Goal: Book appointment/travel/reservation

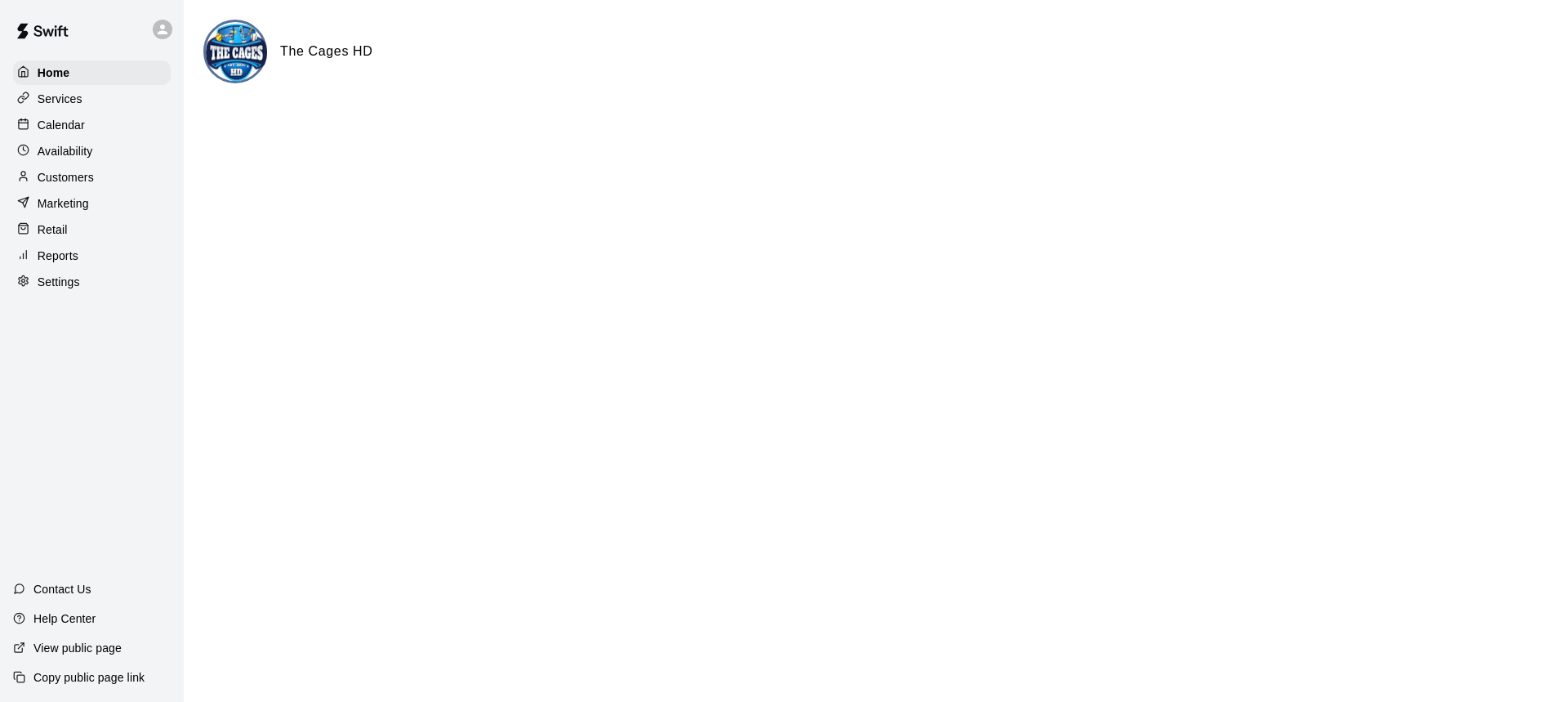
click at [58, 125] on p "Calendar" at bounding box center [61, 125] width 47 height 16
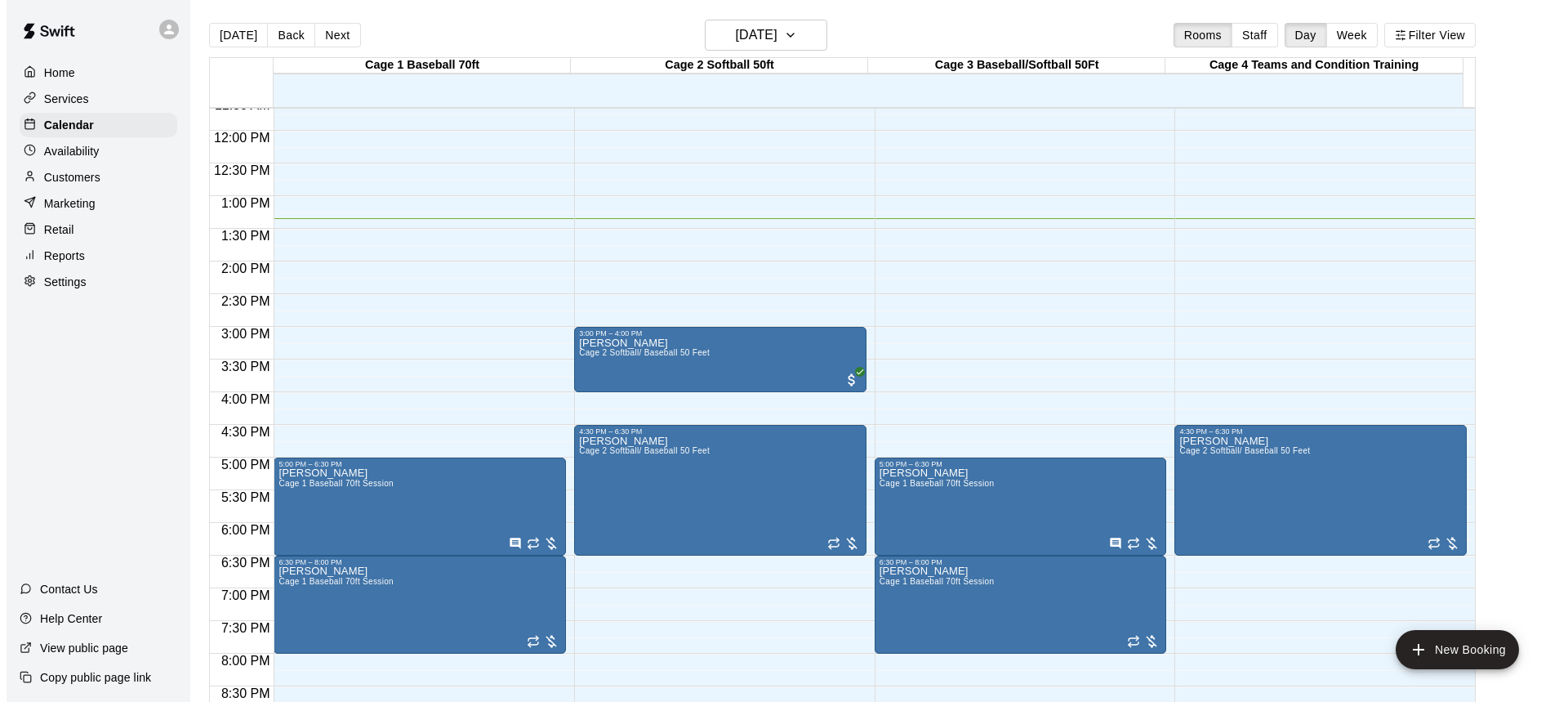
scroll to position [545, 0]
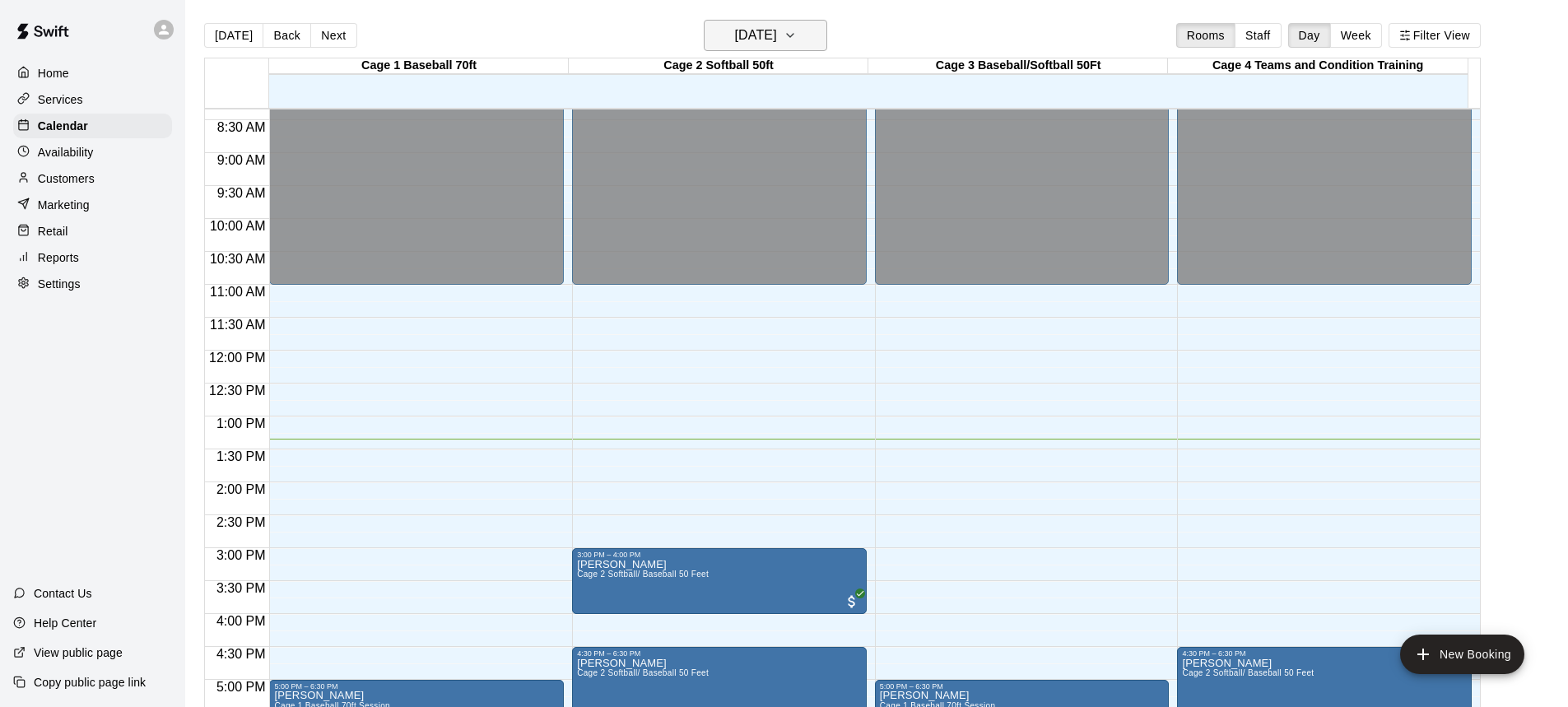
click at [797, 35] on icon "button" at bounding box center [790, 36] width 13 height 20
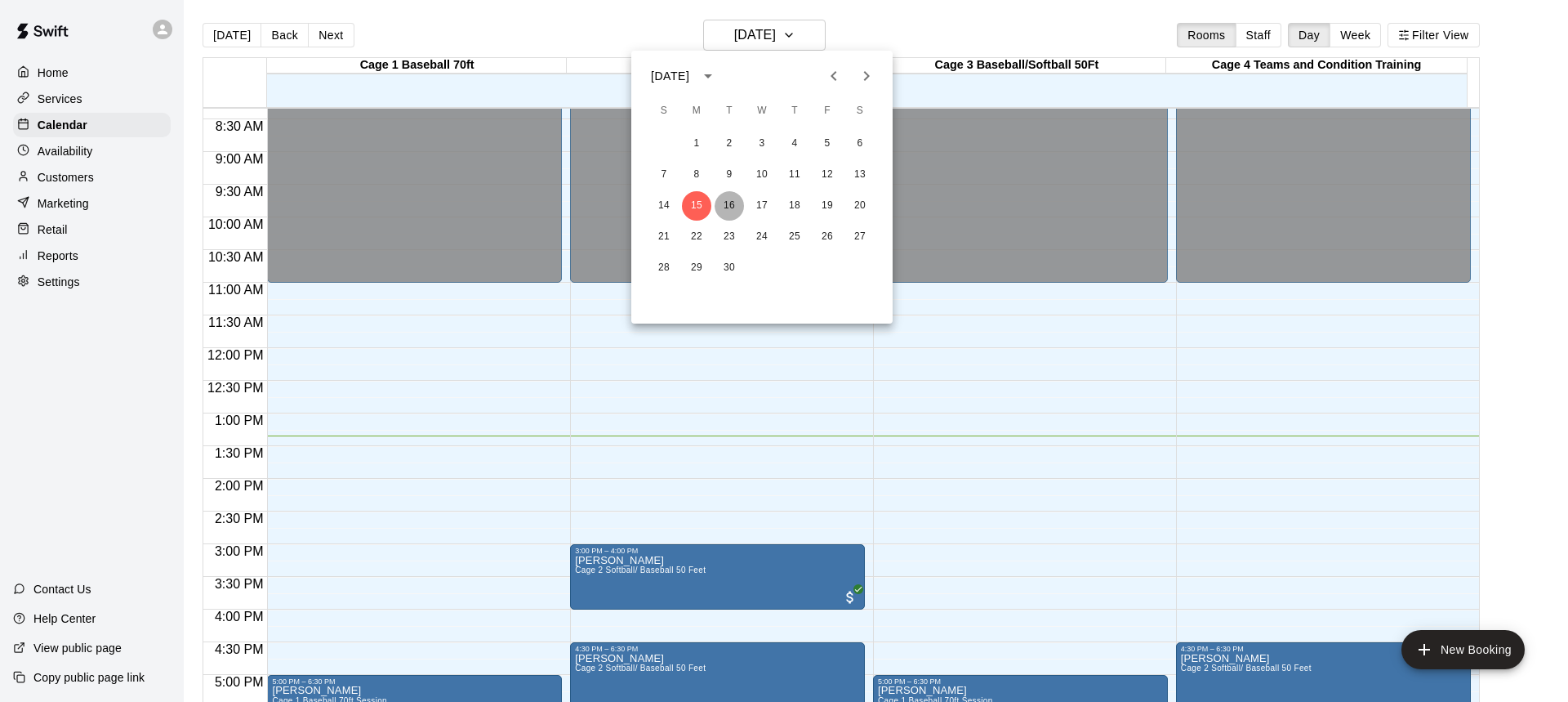
click at [732, 201] on button "16" at bounding box center [729, 206] width 29 height 29
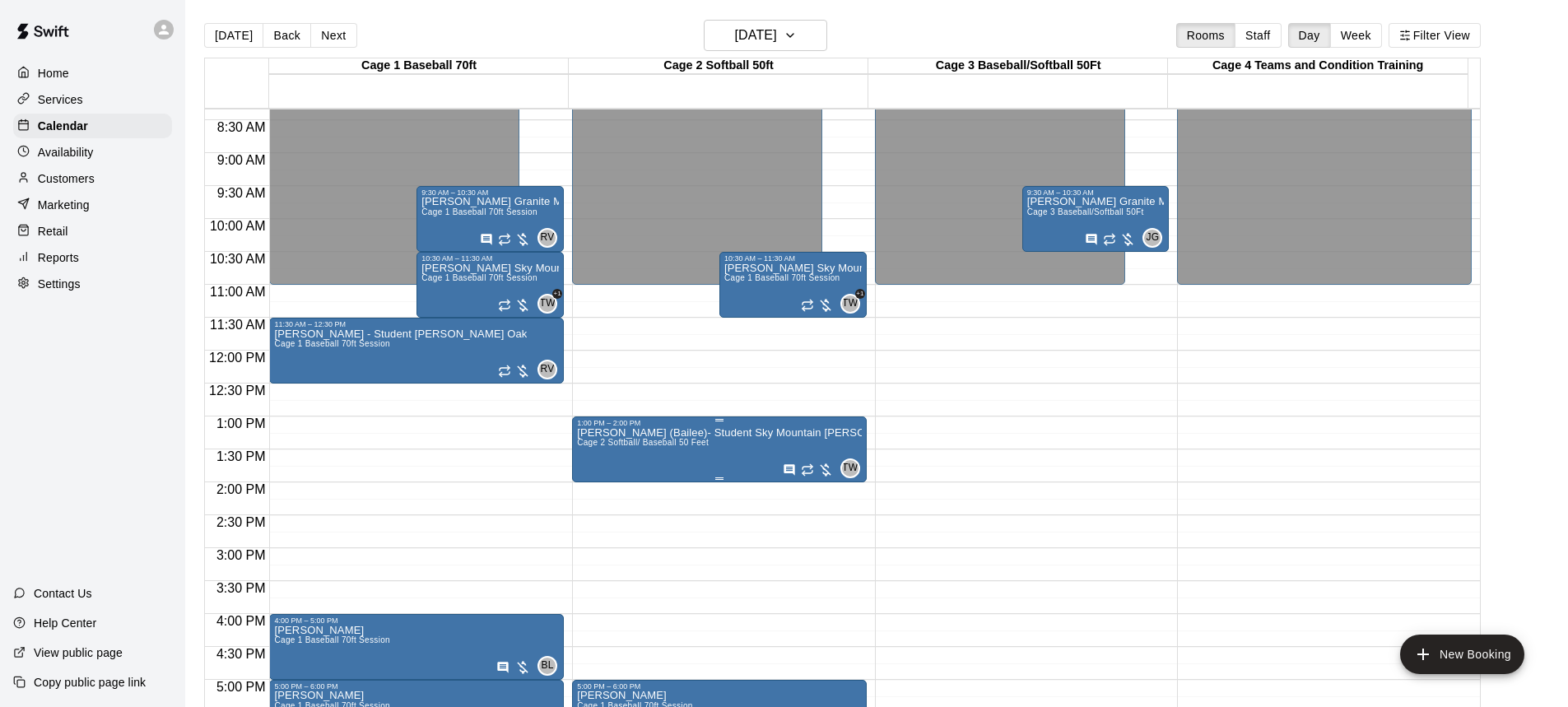
click at [640, 446] on span "Cage 2 Softball/ Baseball 50 Feet" at bounding box center [643, 443] width 132 height 9
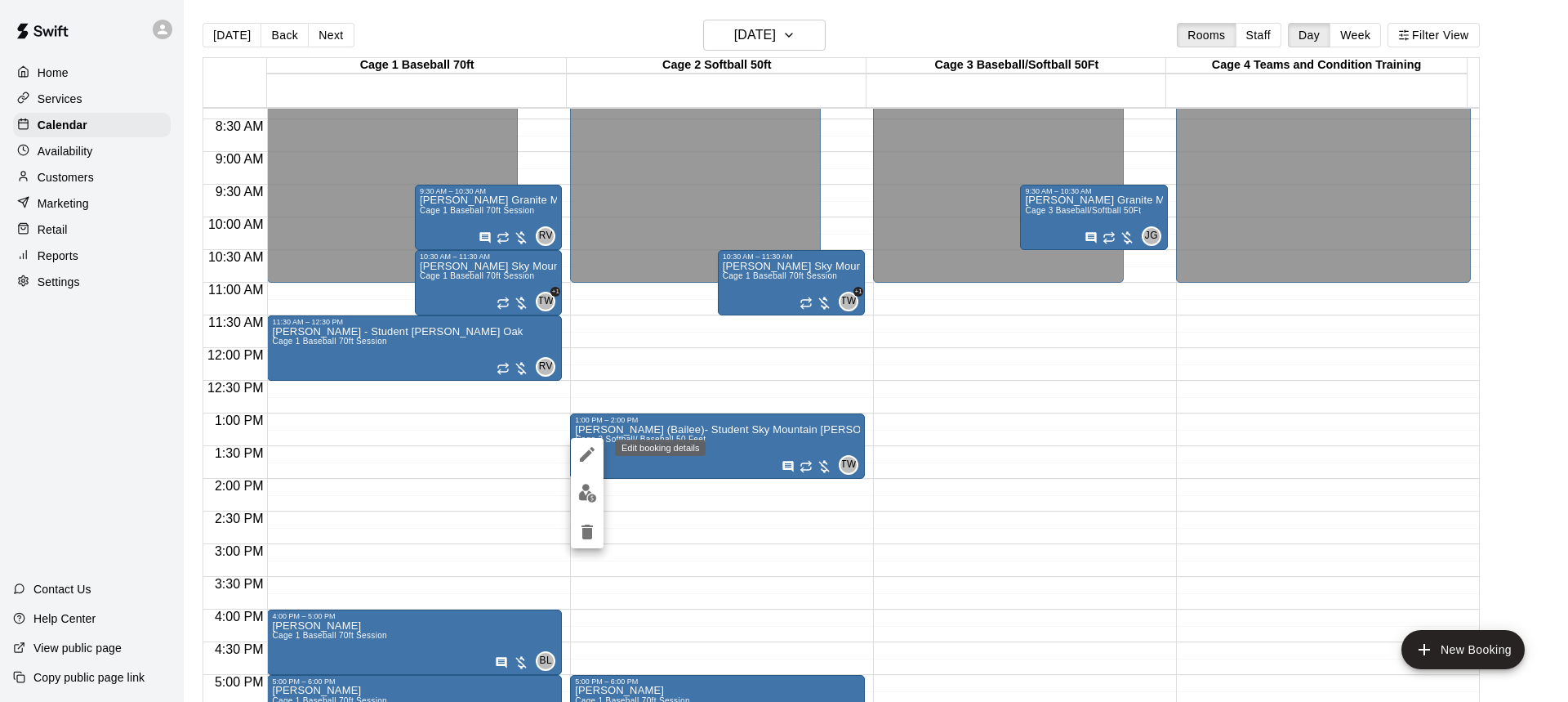
click at [590, 451] on icon "edit" at bounding box center [587, 454] width 15 height 15
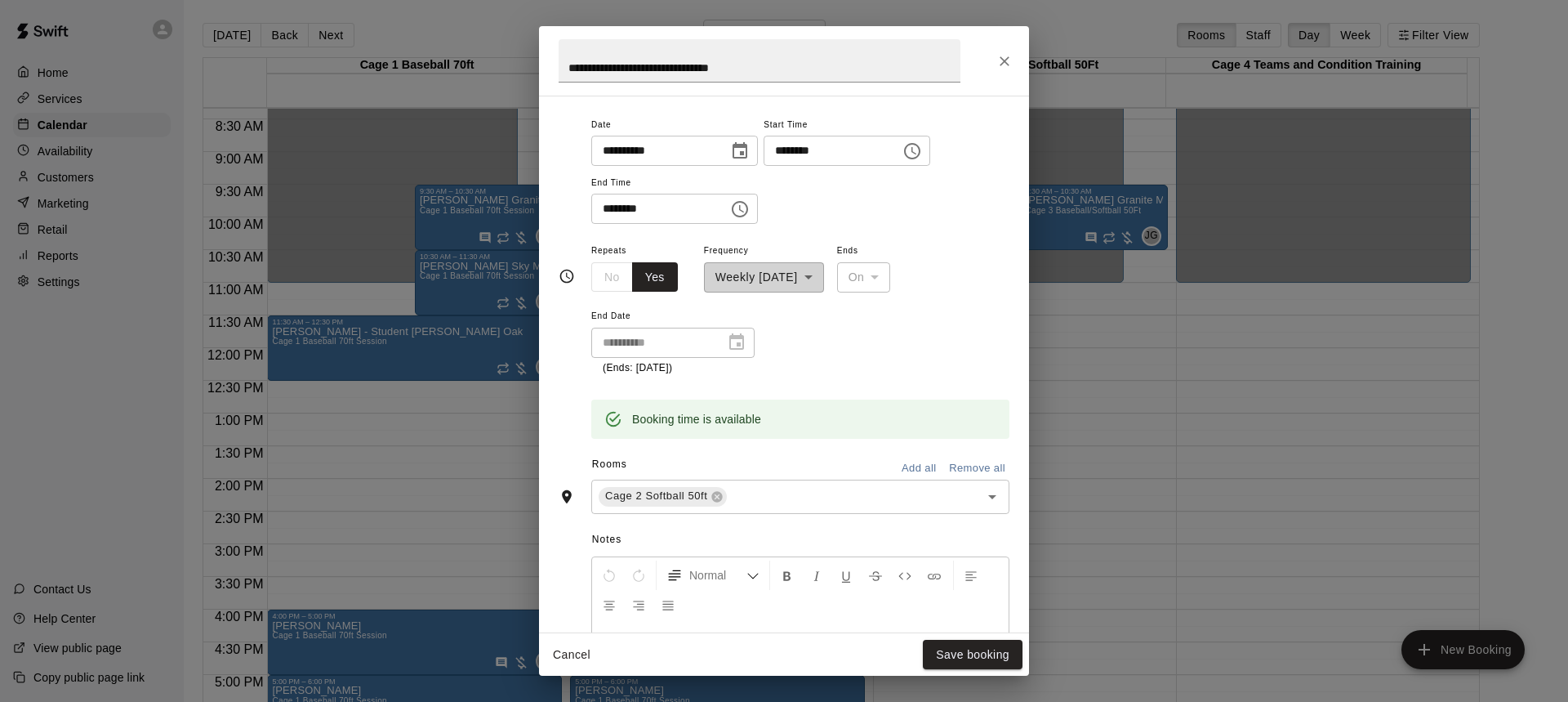
scroll to position [141, 0]
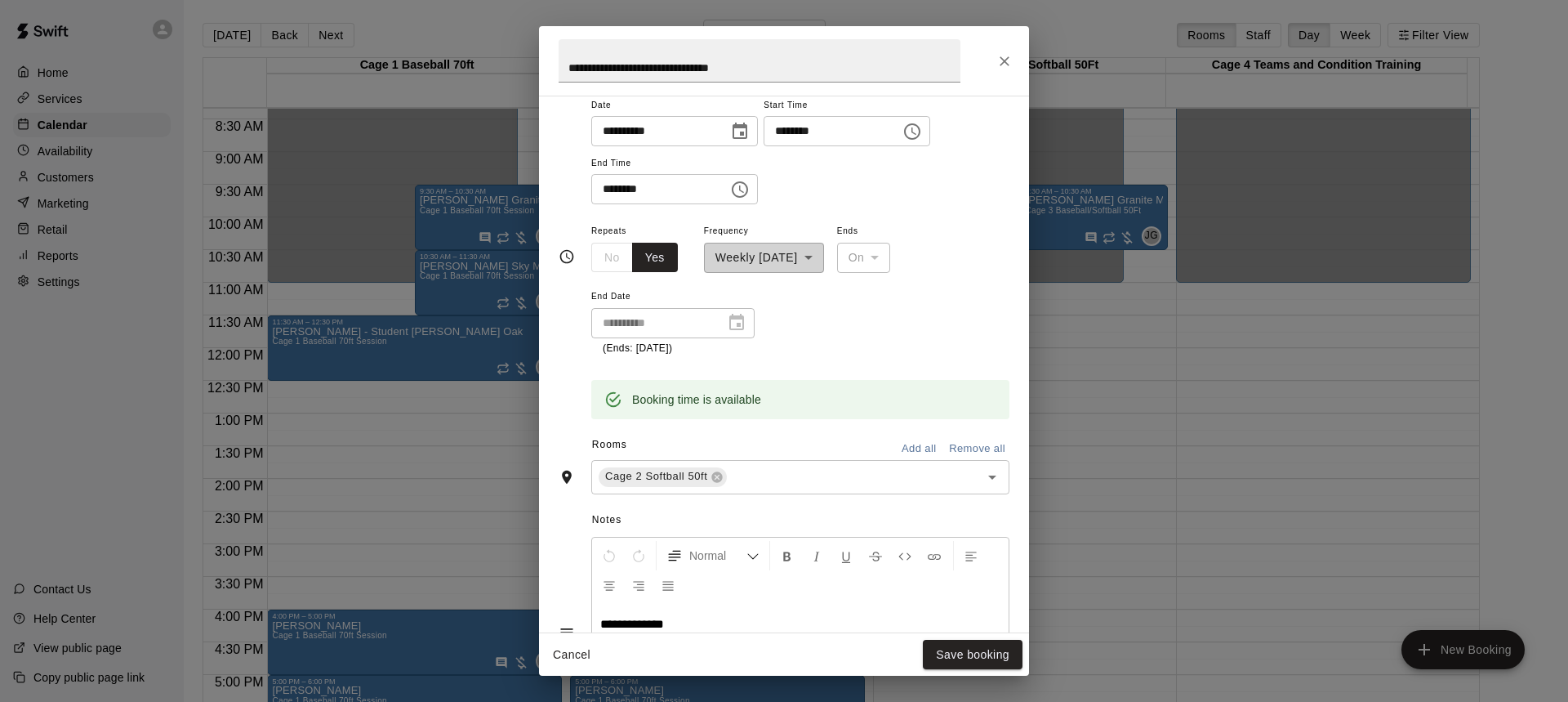
click at [746, 127] on icon "Choose date, selected date is Sep 16, 2025" at bounding box center [740, 131] width 15 height 16
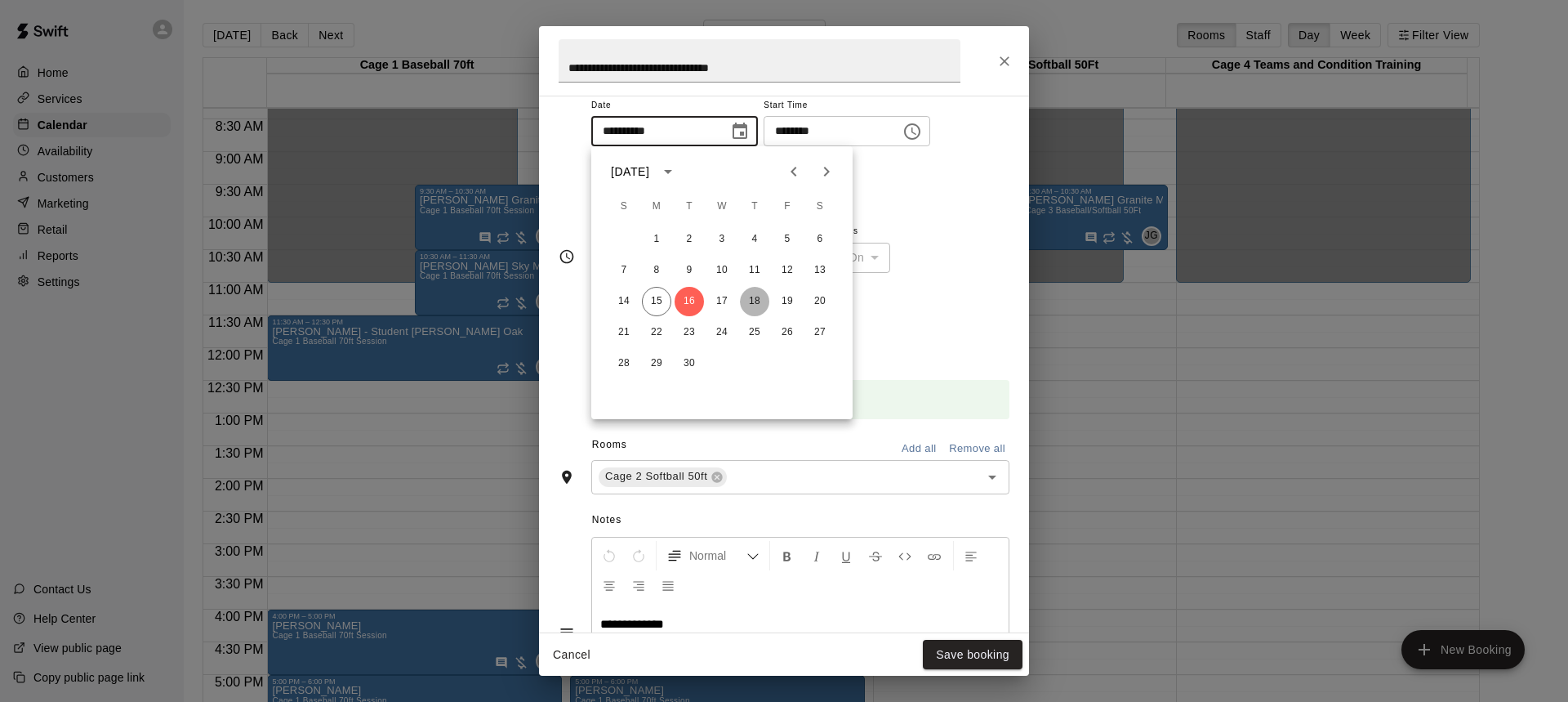
click at [754, 304] on button "18" at bounding box center [754, 302] width 29 height 29
type input "**********"
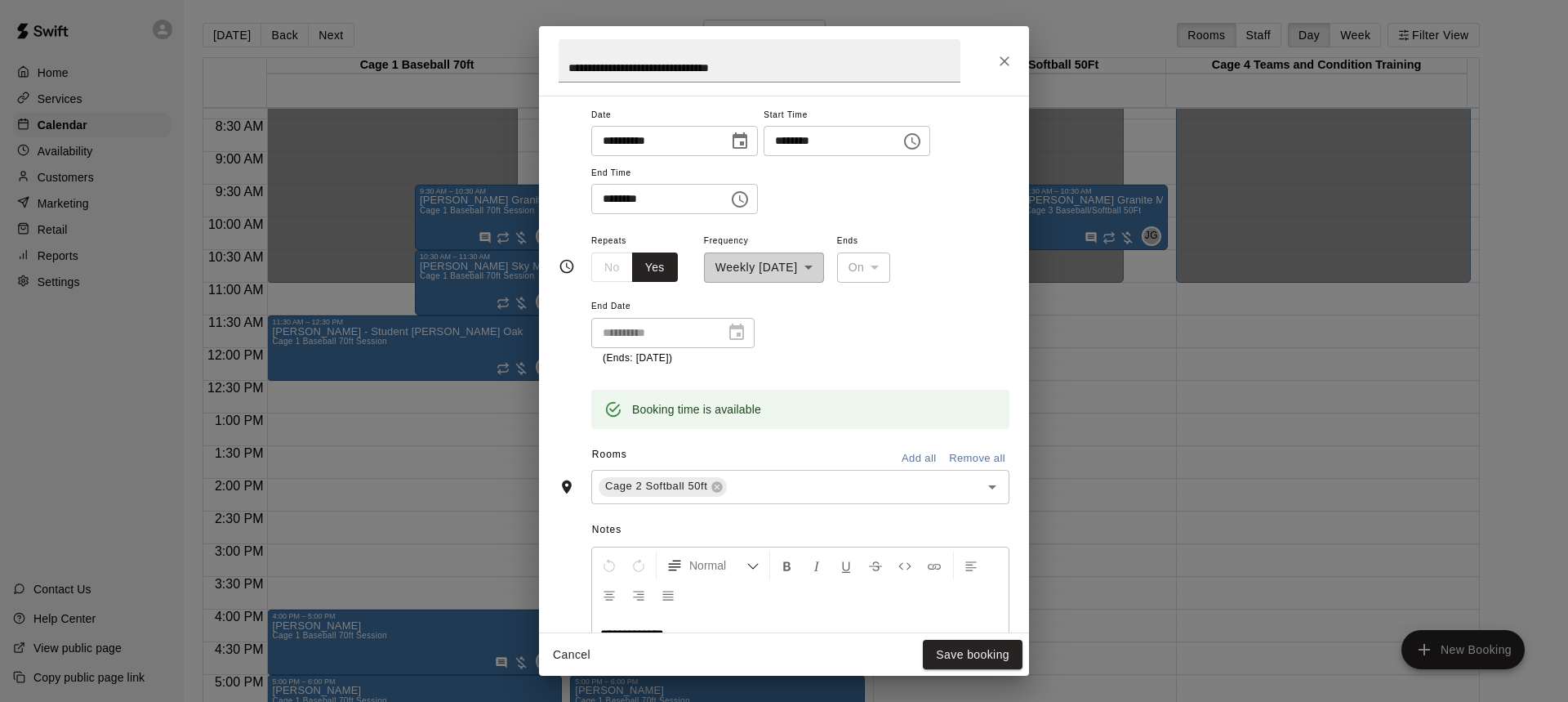
click at [922, 143] on icon "Choose time, selected time is 1:00 PM" at bounding box center [912, 142] width 20 height 20
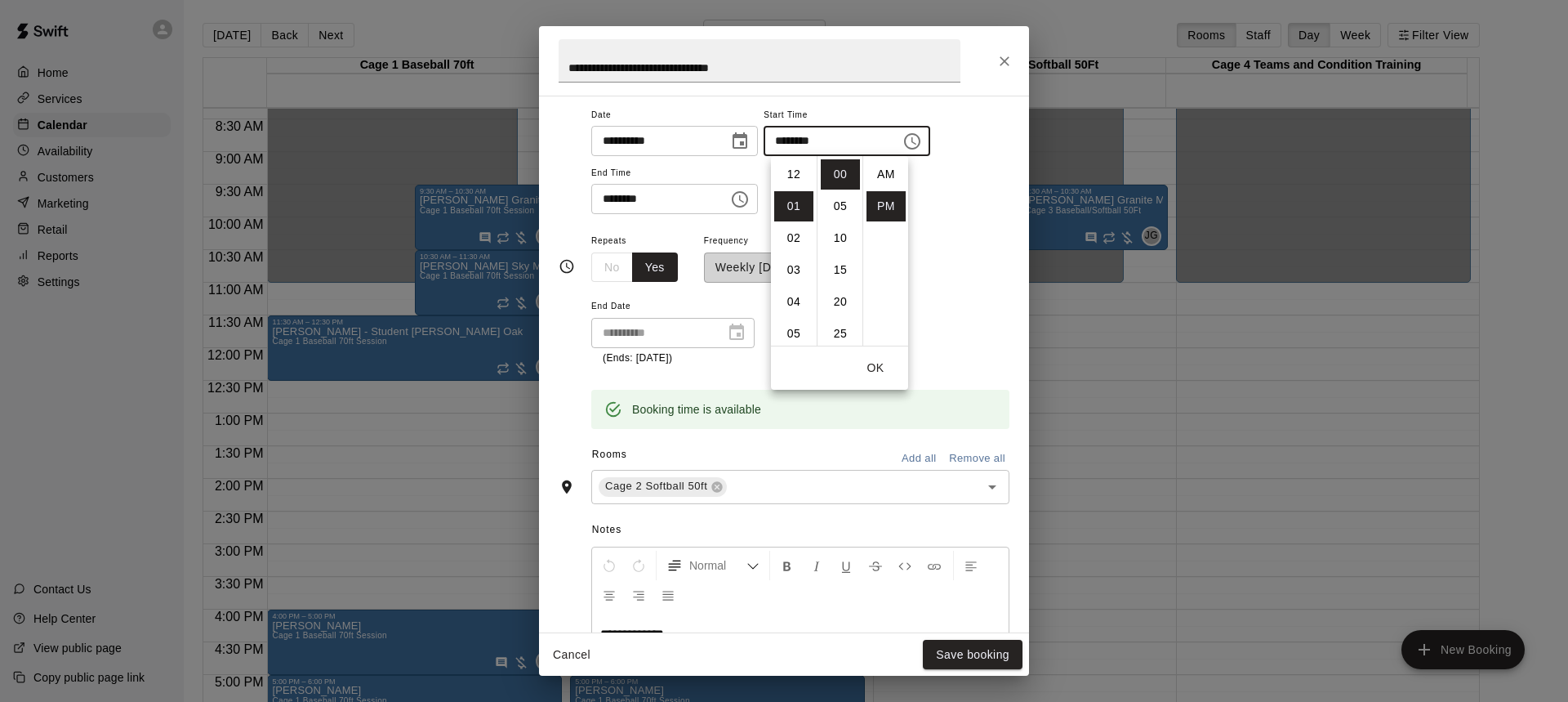
scroll to position [29, 0]
click at [794, 207] on li "02" at bounding box center [794, 206] width 39 height 30
type input "********"
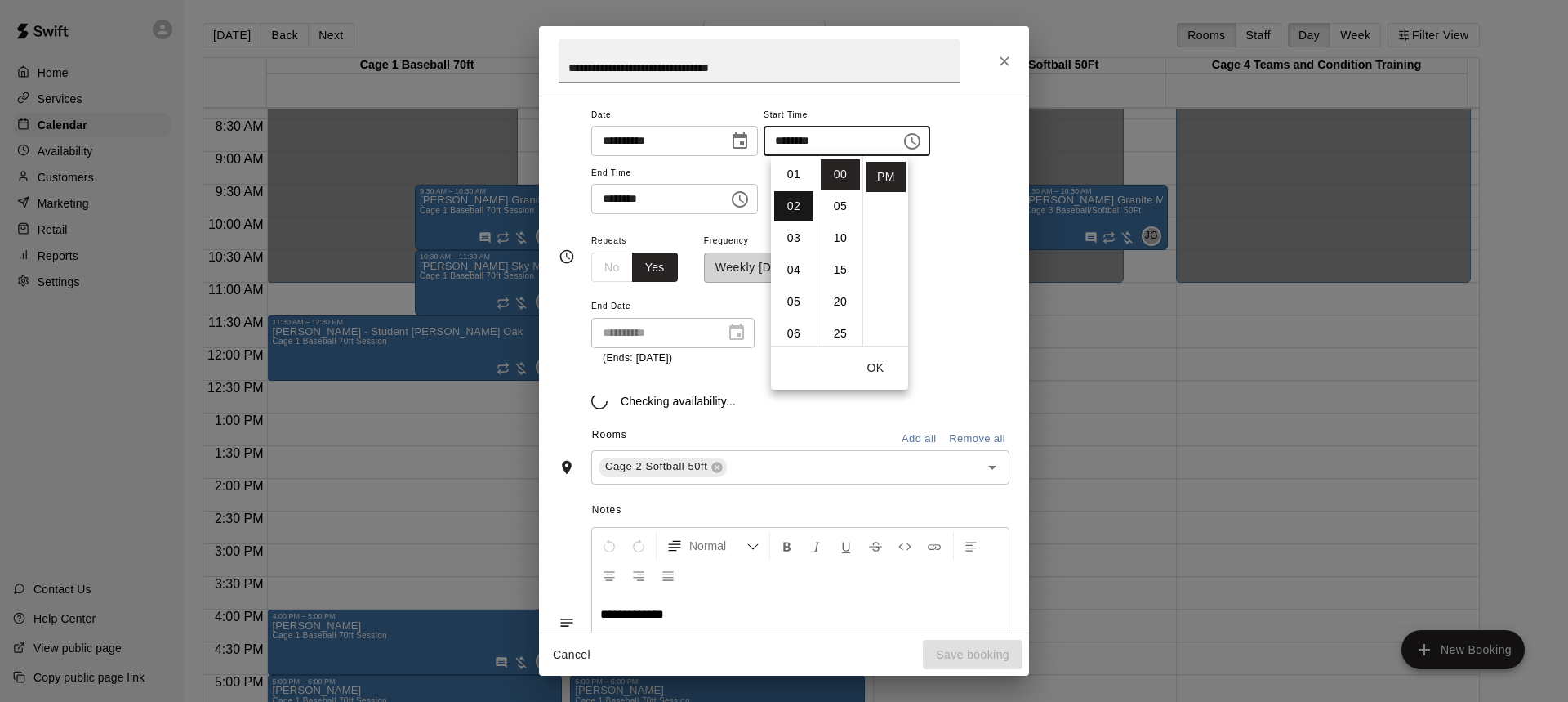
scroll to position [64, 0]
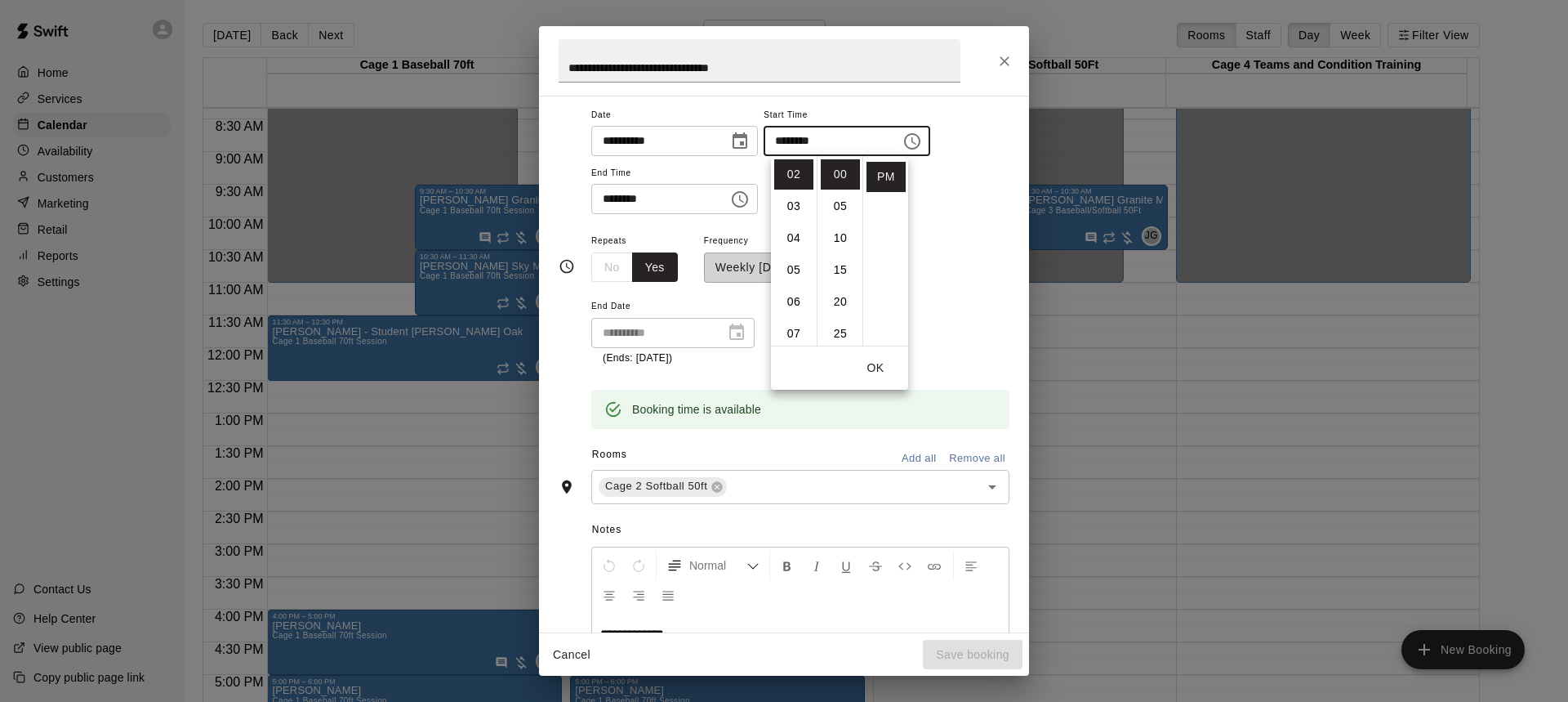
click at [874, 362] on button "OK" at bounding box center [876, 368] width 53 height 30
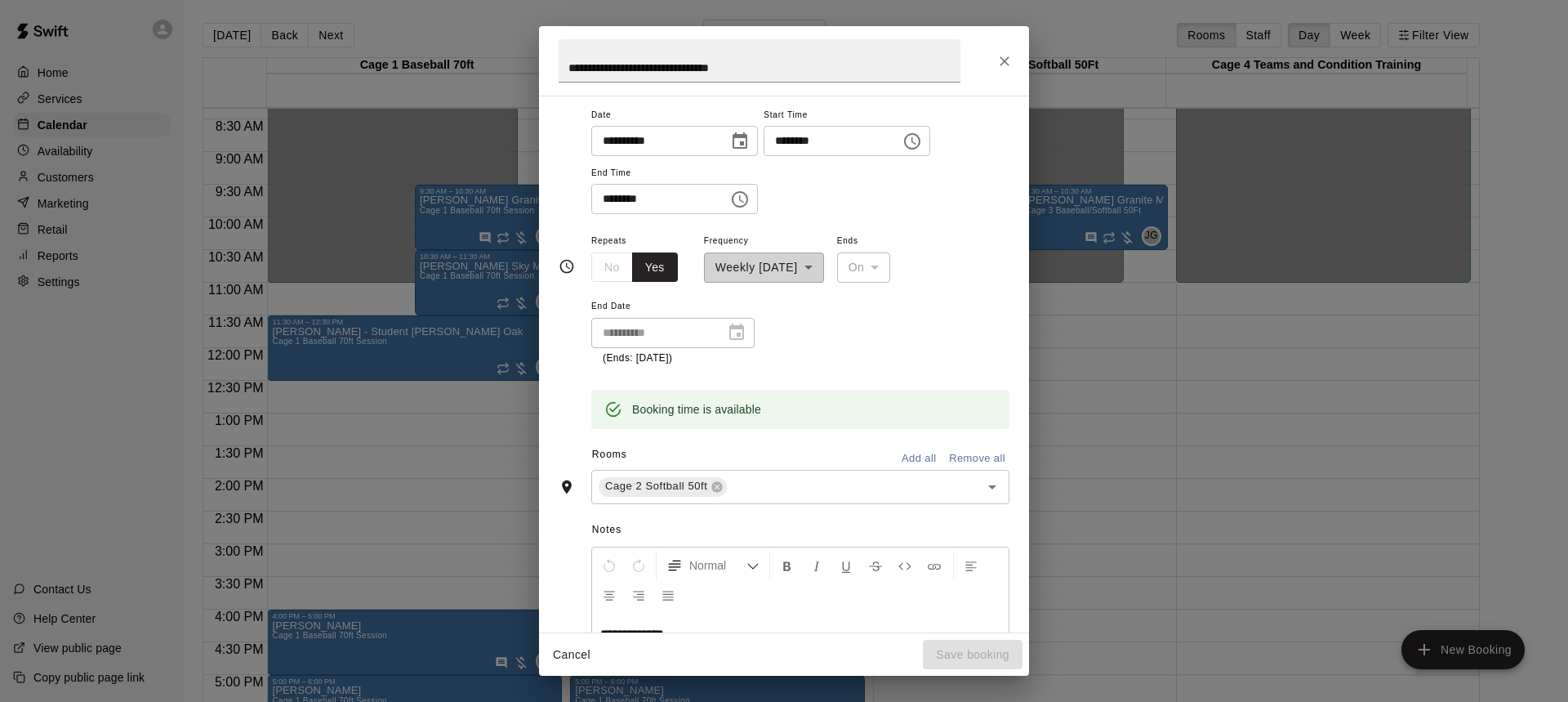
click at [750, 198] on icon "Choose time, selected time is 2:00 PM" at bounding box center [740, 200] width 20 height 20
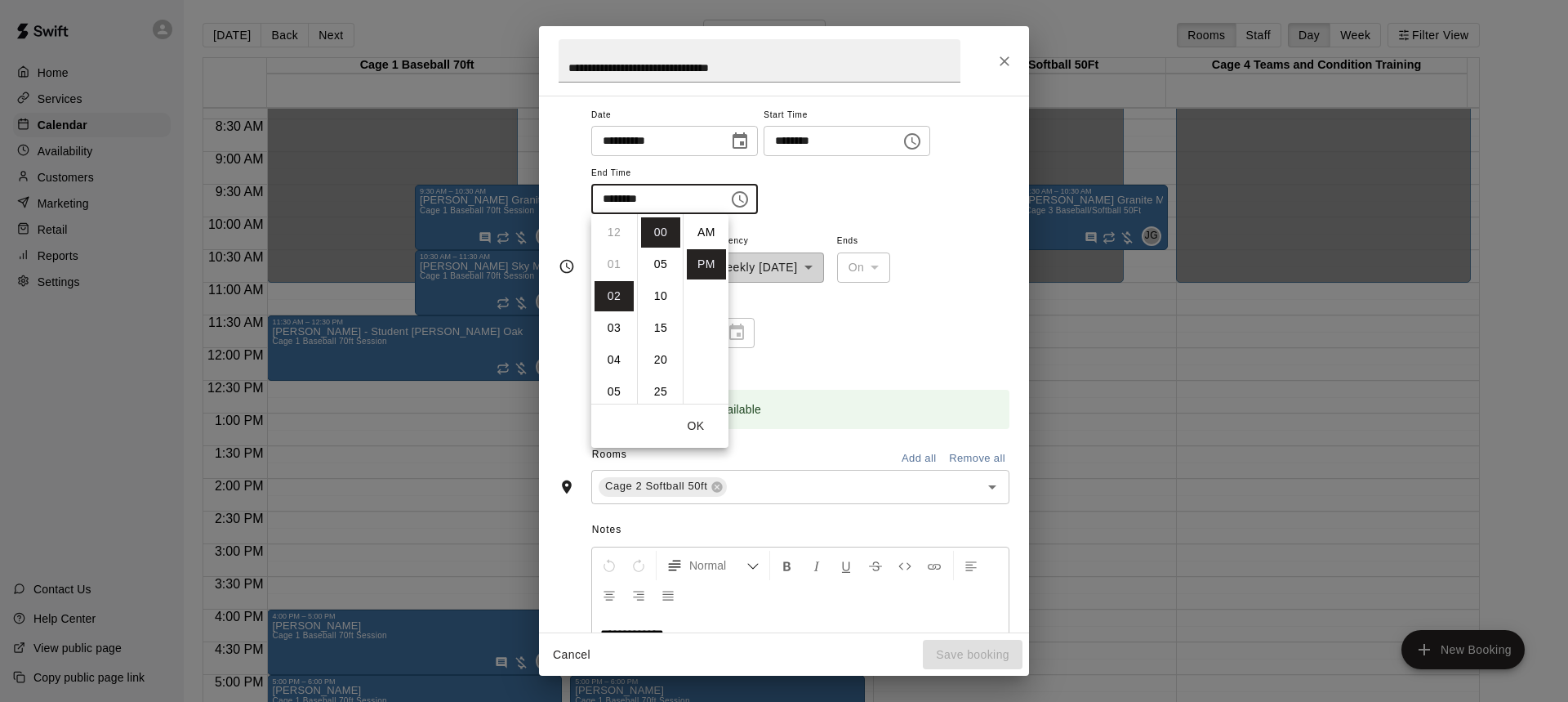
scroll to position [29, 0]
click at [615, 264] on li "03" at bounding box center [614, 263] width 39 height 30
type input "********"
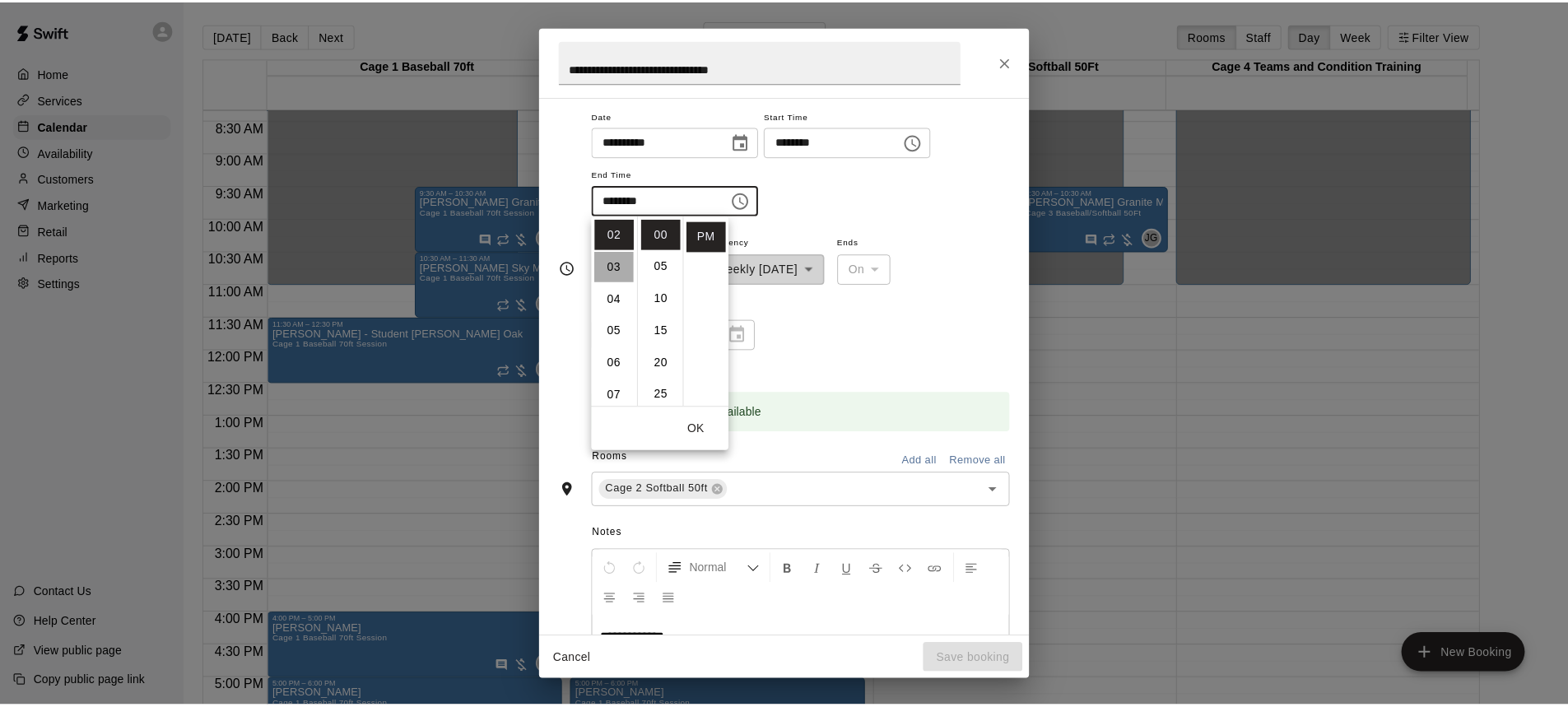
scroll to position [96, 0]
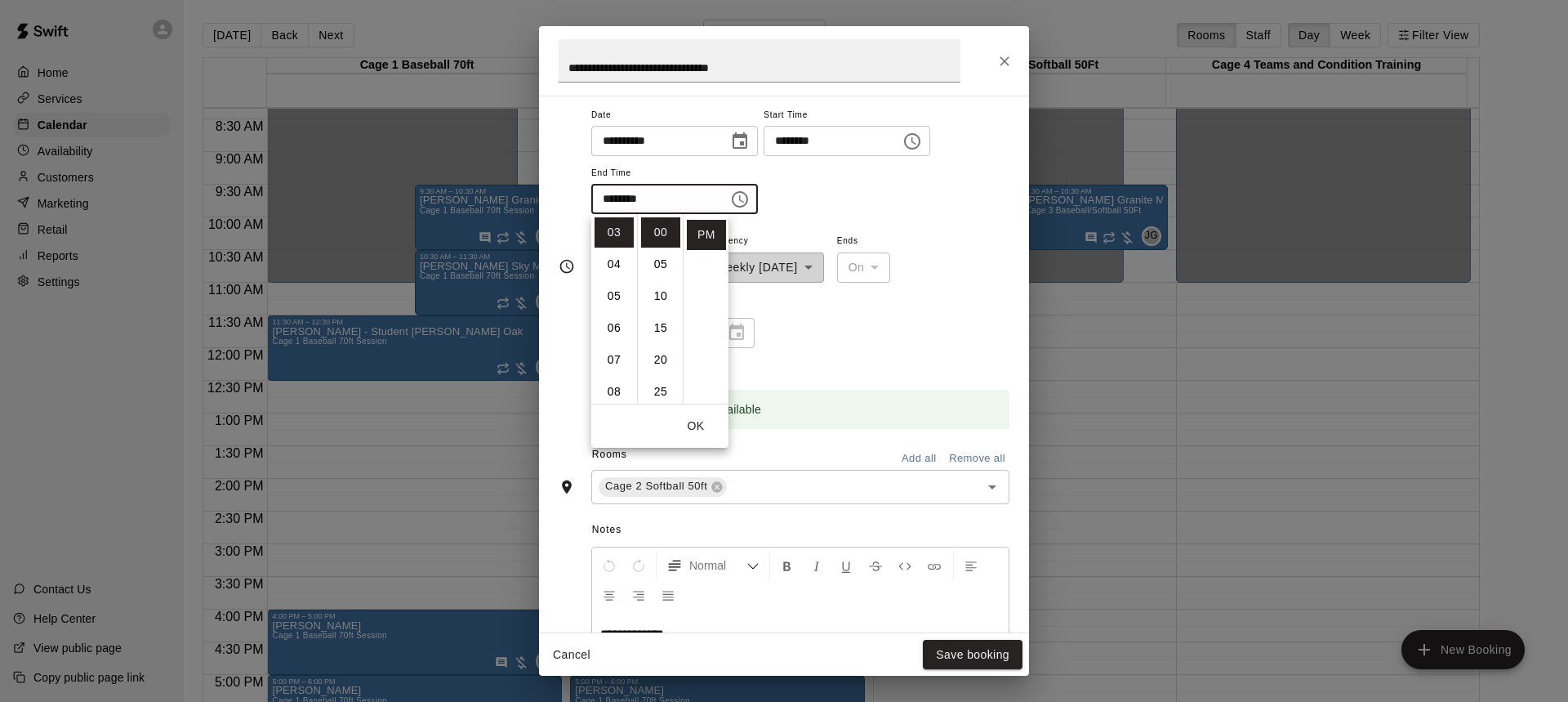
click at [924, 382] on div "Booking time is available" at bounding box center [800, 398] width 419 height 62
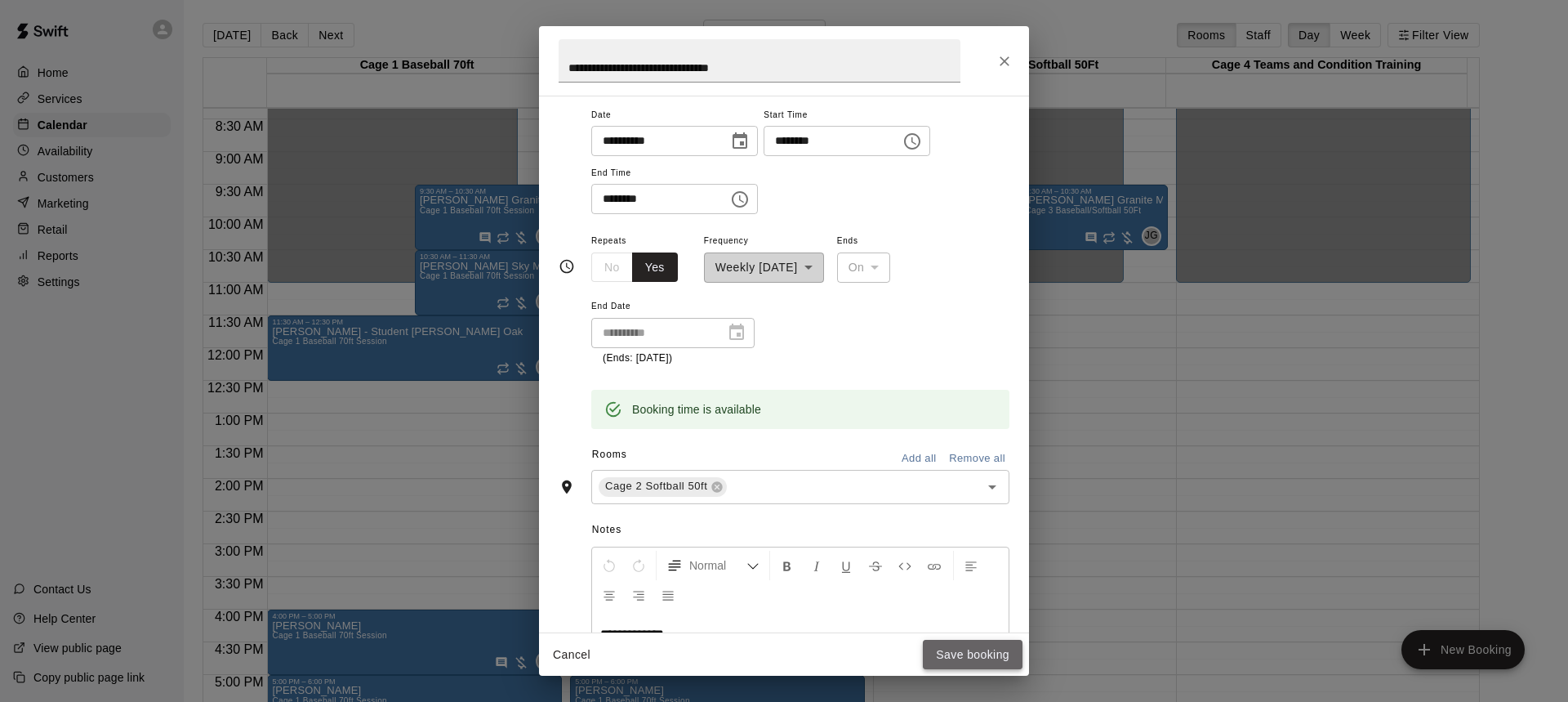
click at [966, 655] on button "Save booking" at bounding box center [973, 654] width 100 height 30
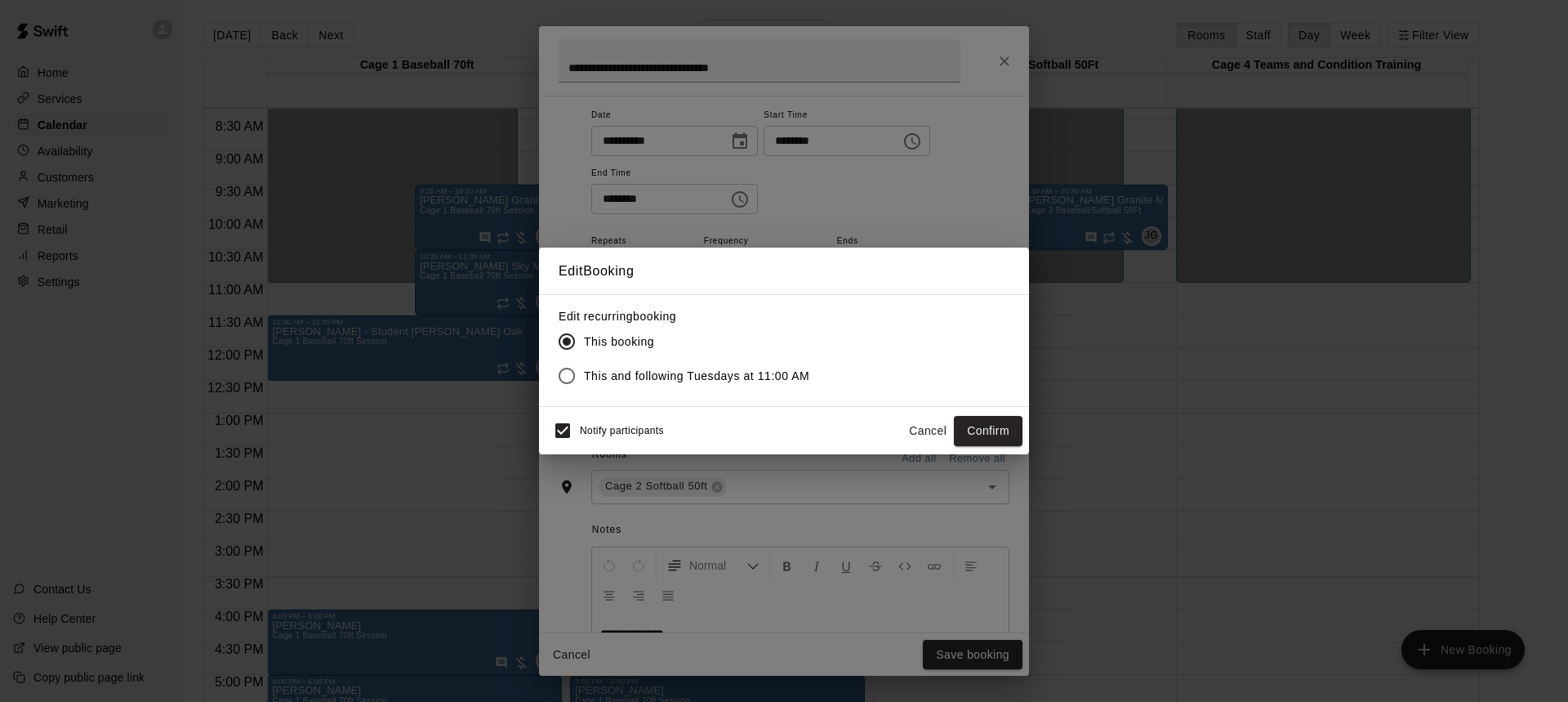
click at [991, 430] on button "Confirm" at bounding box center [989, 430] width 69 height 30
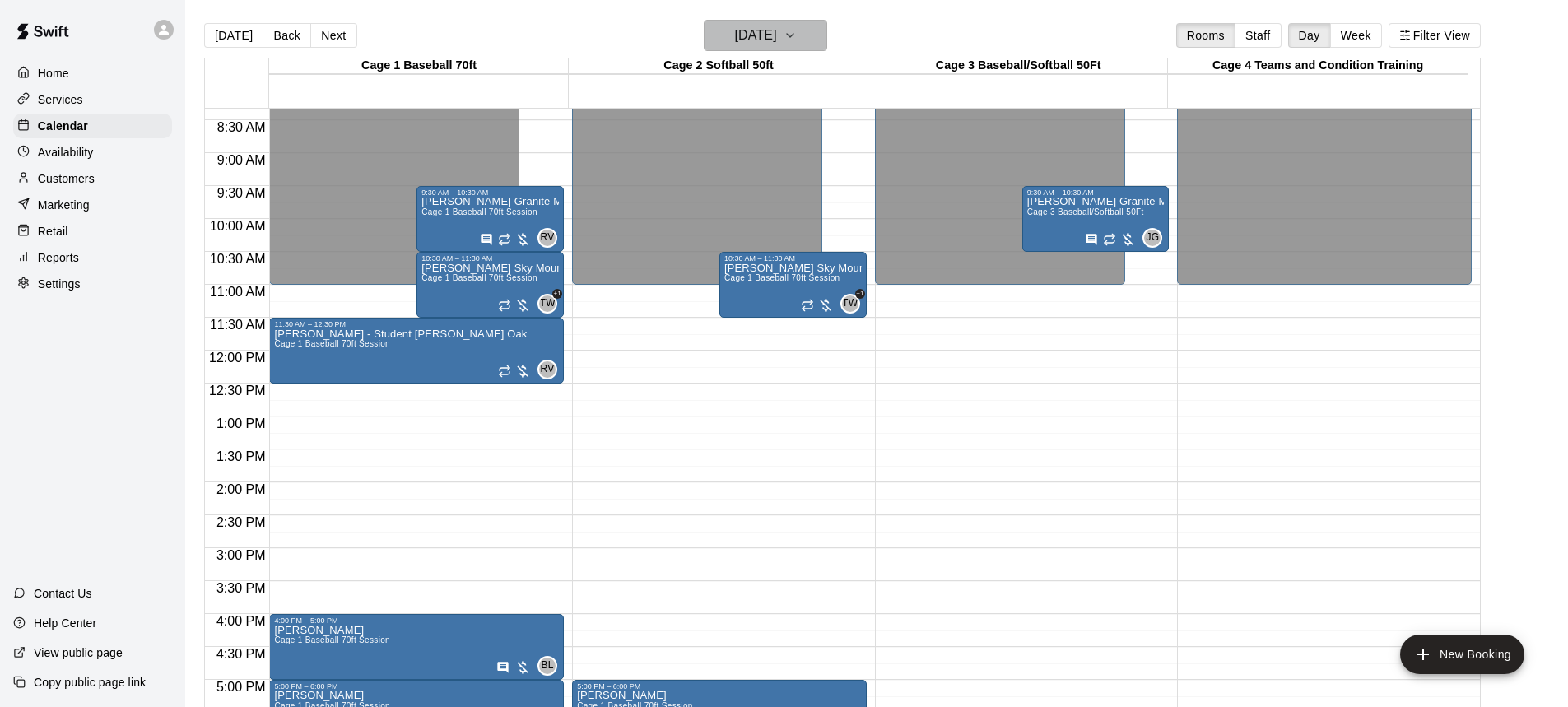
click at [797, 31] on icon "button" at bounding box center [790, 36] width 13 height 20
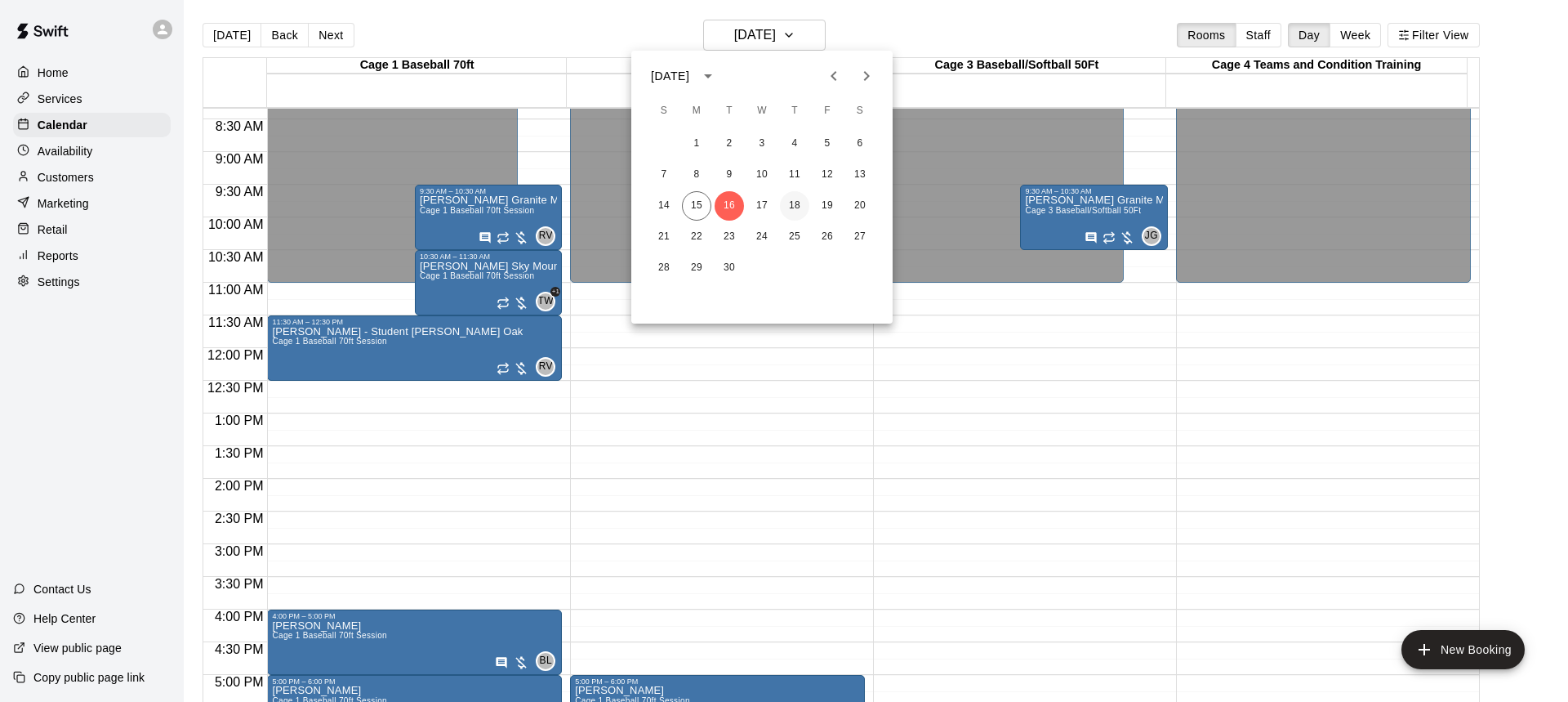
click at [800, 201] on button "18" at bounding box center [794, 206] width 29 height 29
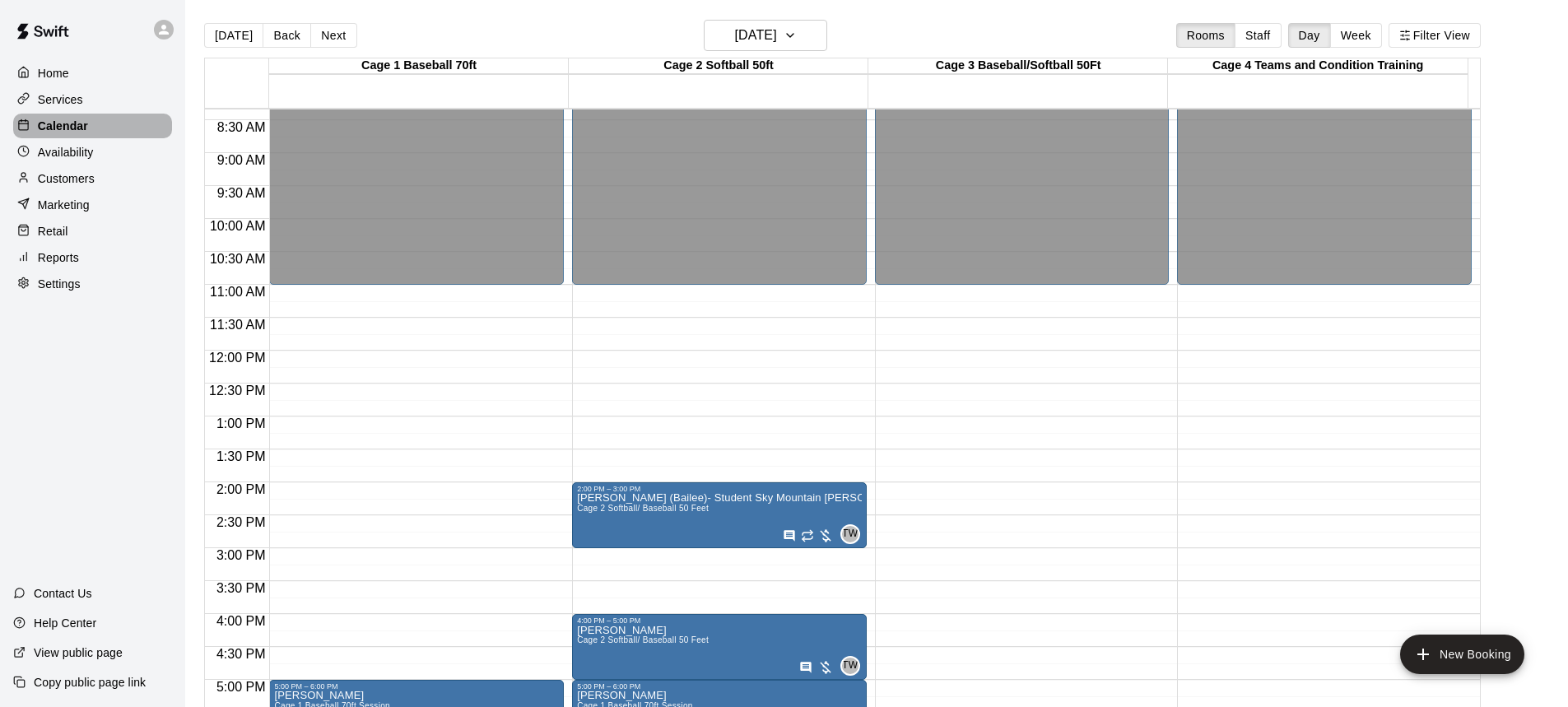
click at [75, 130] on p "Calendar" at bounding box center [62, 126] width 50 height 16
click at [797, 37] on icon "button" at bounding box center [790, 36] width 13 height 20
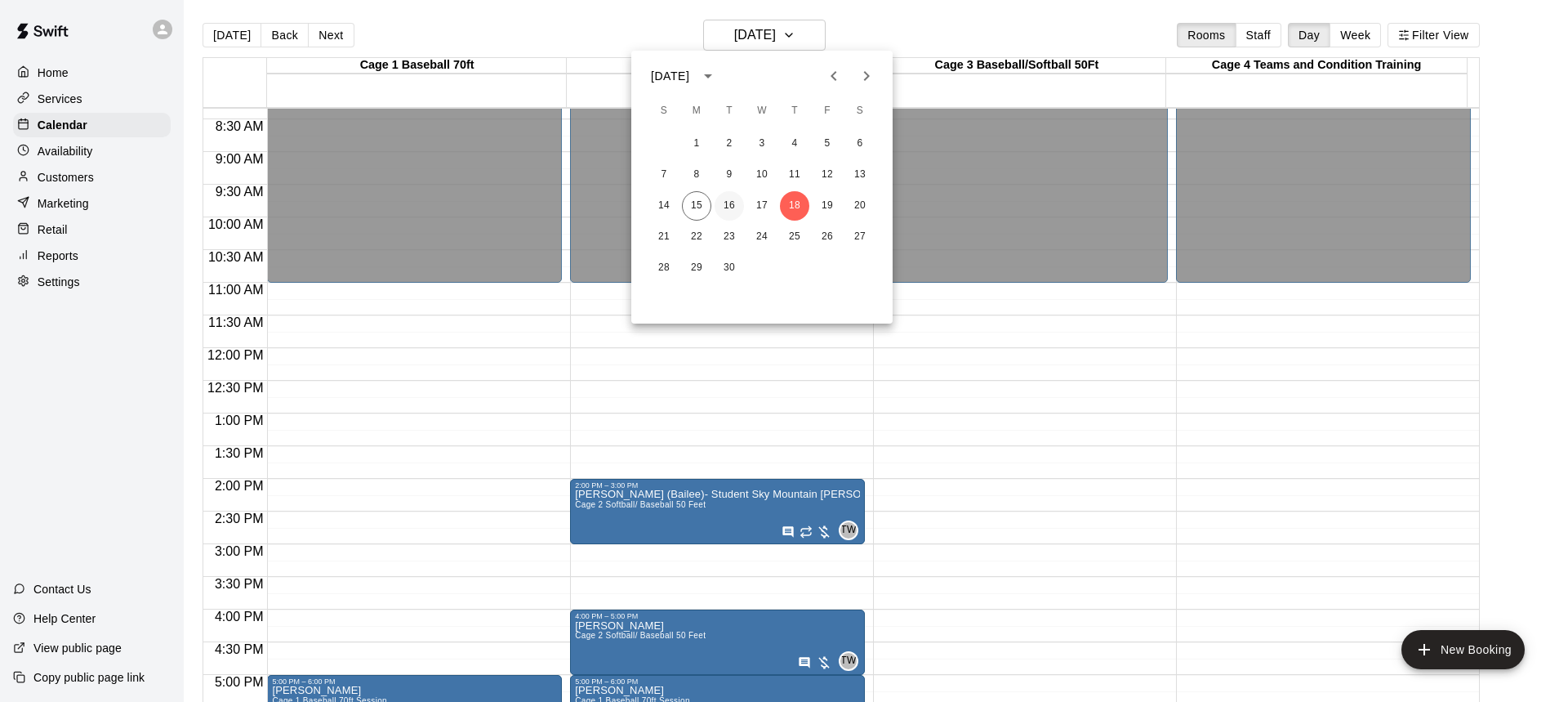
click at [735, 207] on button "16" at bounding box center [729, 206] width 29 height 29
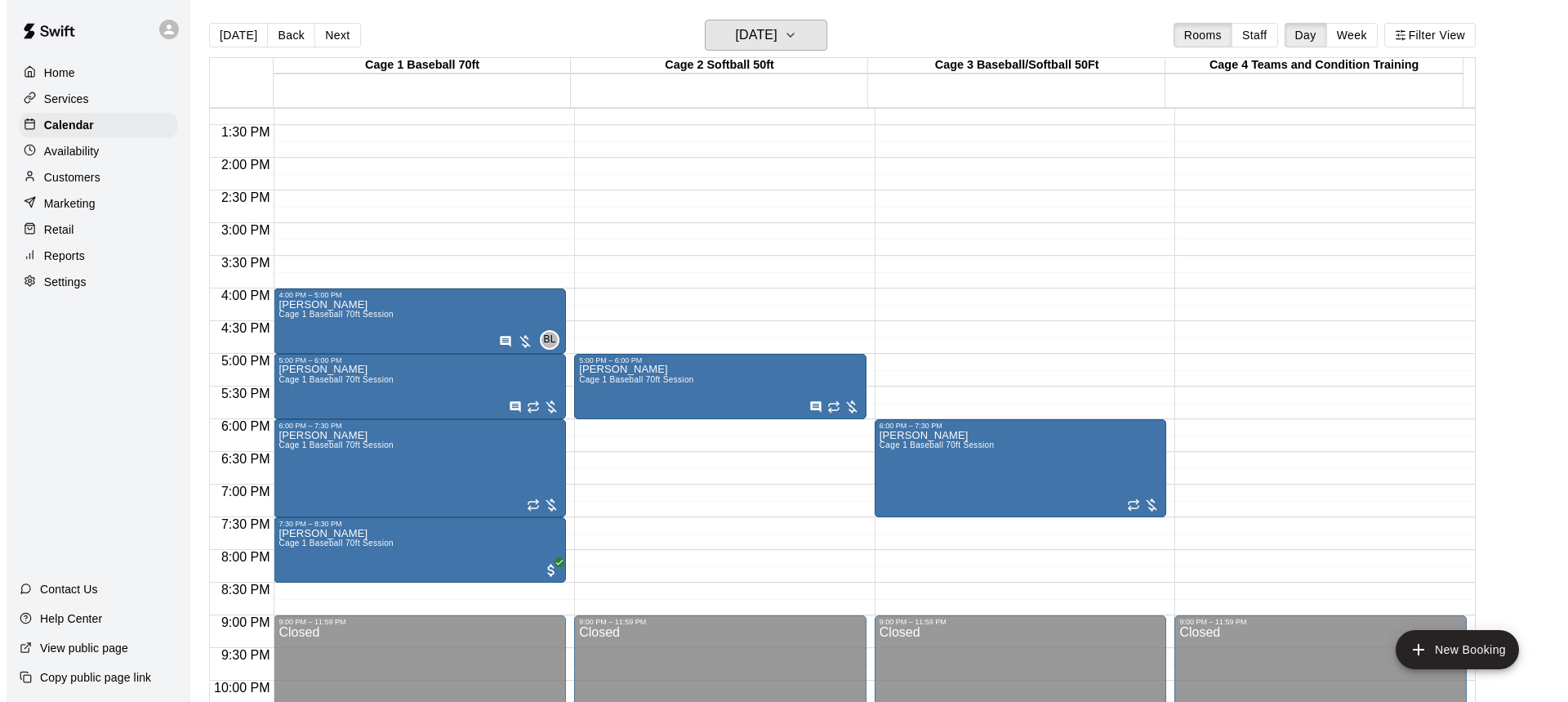
scroll to position [872, 0]
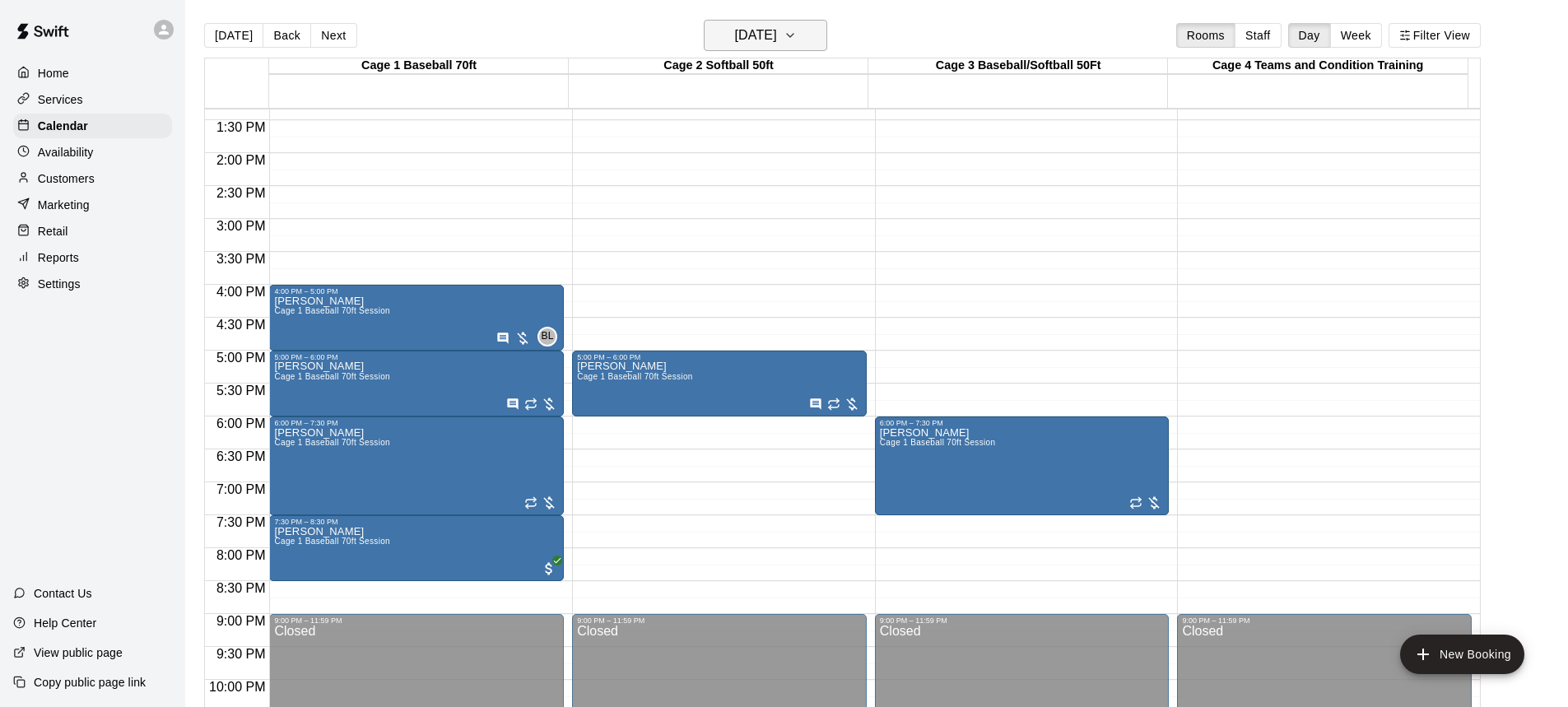
click at [827, 33] on button "Tuesday Sep 16" at bounding box center [765, 36] width 124 height 31
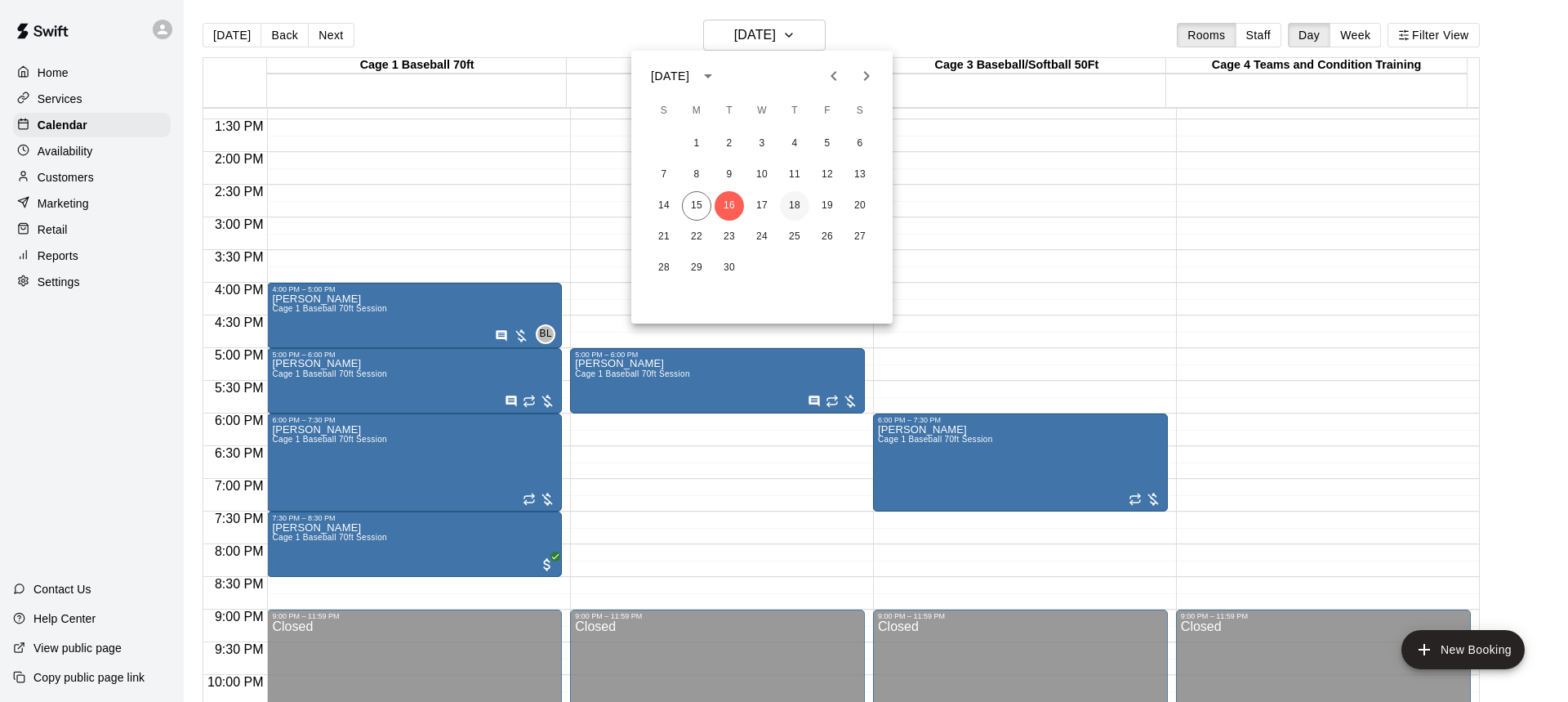
click at [794, 204] on button "18" at bounding box center [794, 206] width 29 height 29
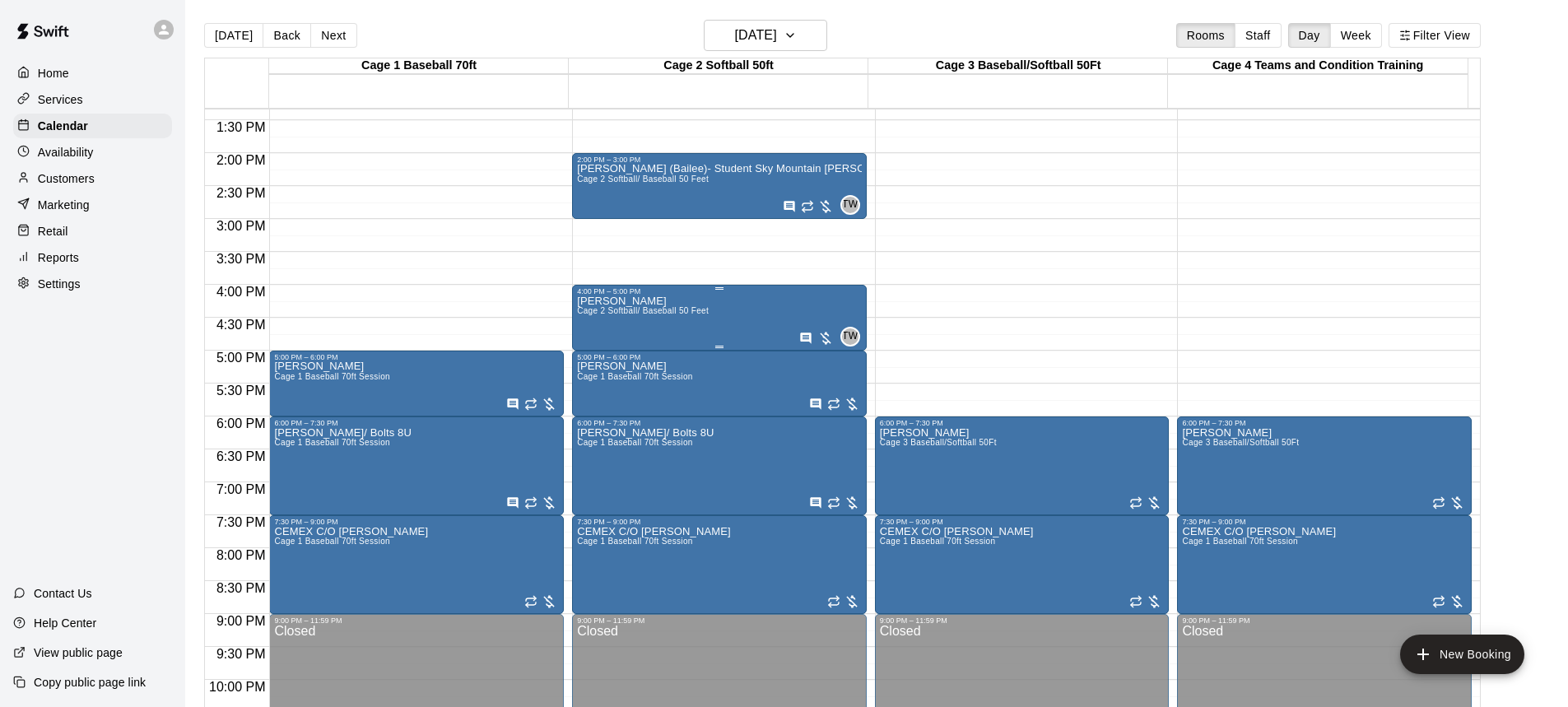
click at [658, 311] on span "Cage 2 Softball/ Baseball 50 Feet" at bounding box center [643, 311] width 132 height 9
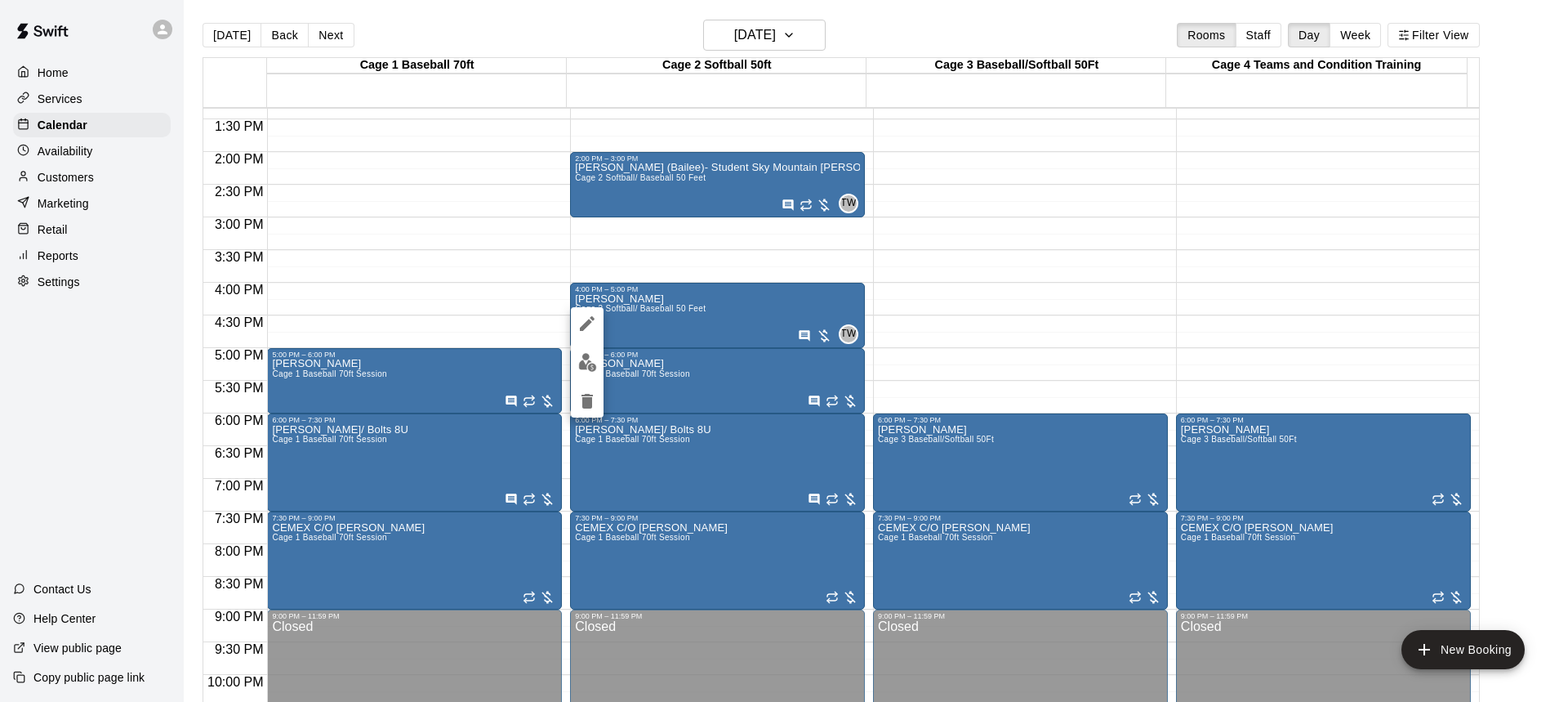
click at [591, 320] on icon "edit" at bounding box center [587, 323] width 20 height 20
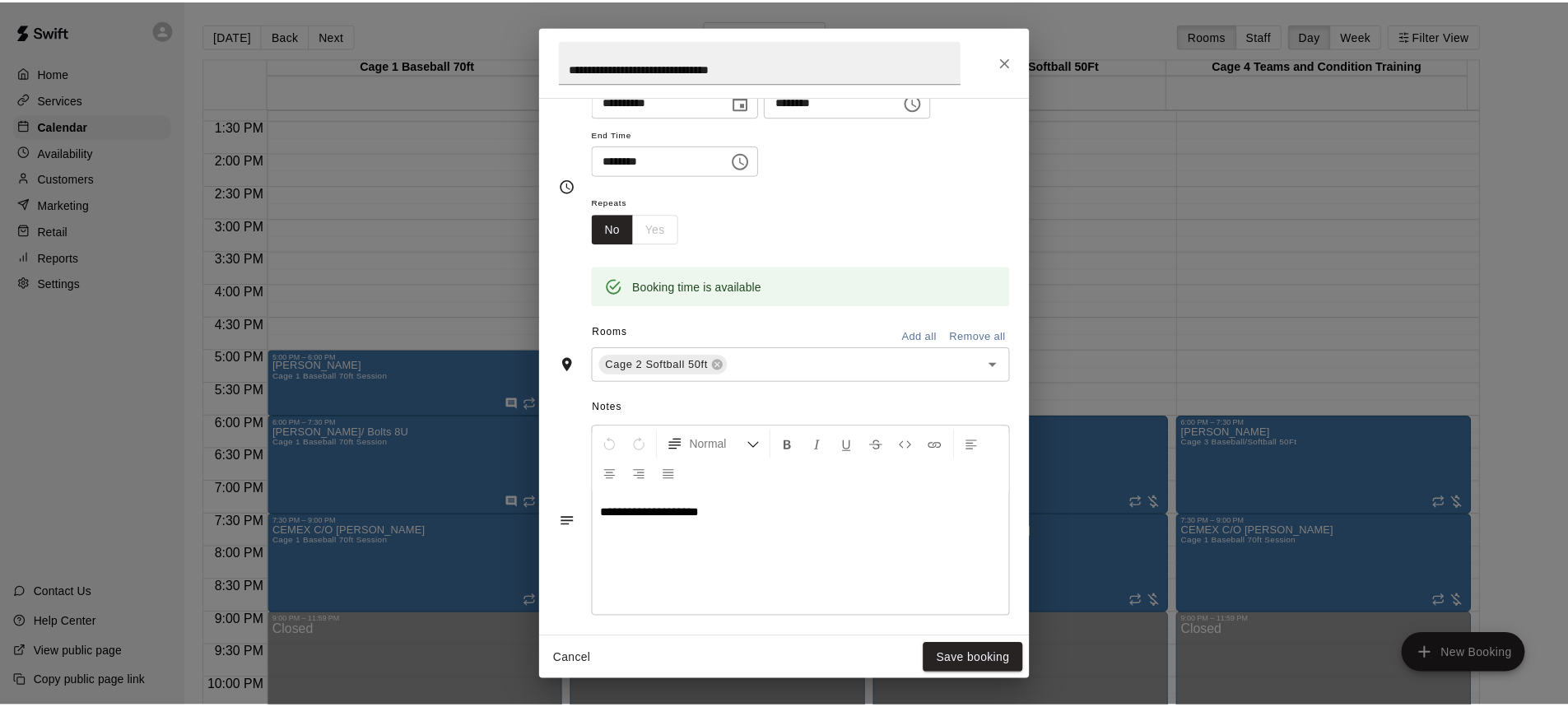
scroll to position [0, 0]
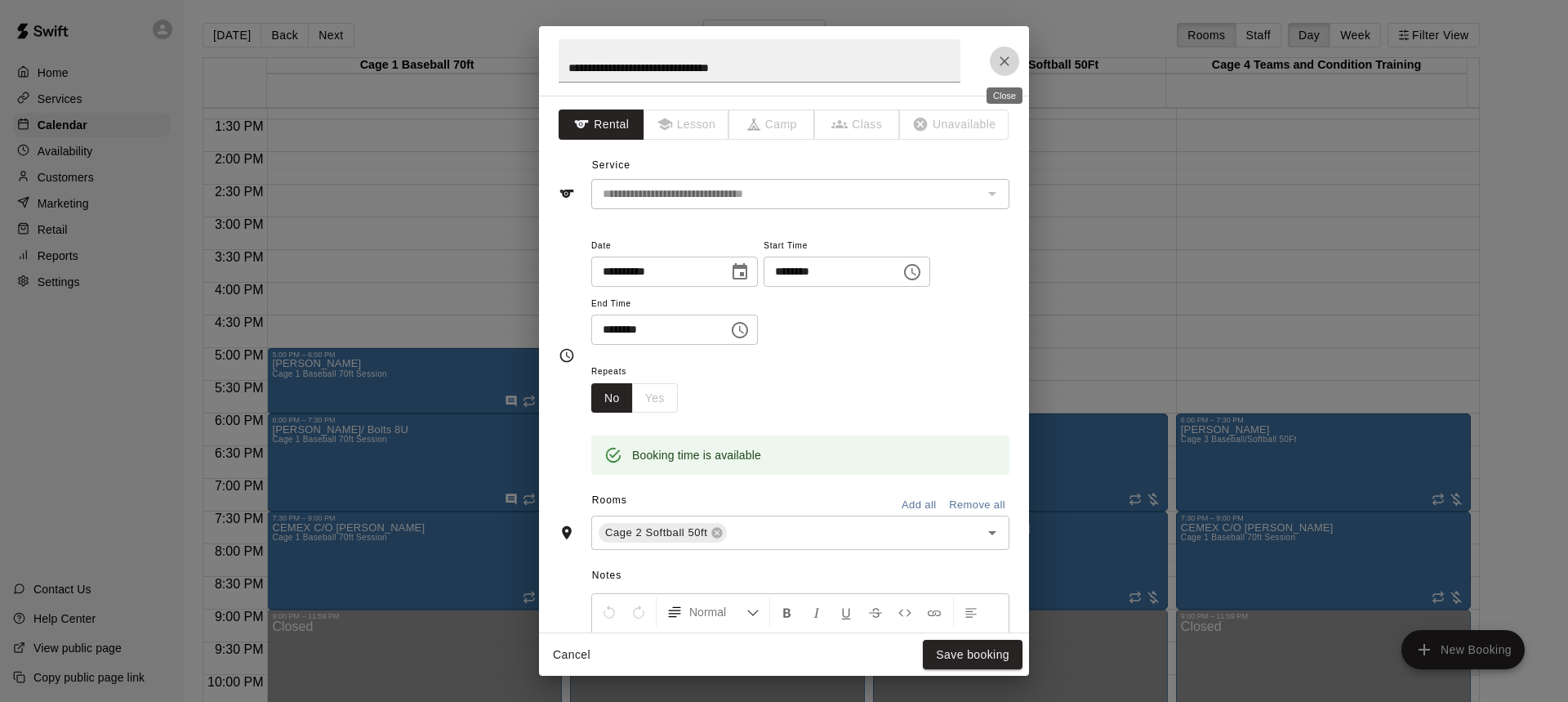
click at [1001, 65] on icon "Close" at bounding box center [1004, 61] width 10 height 10
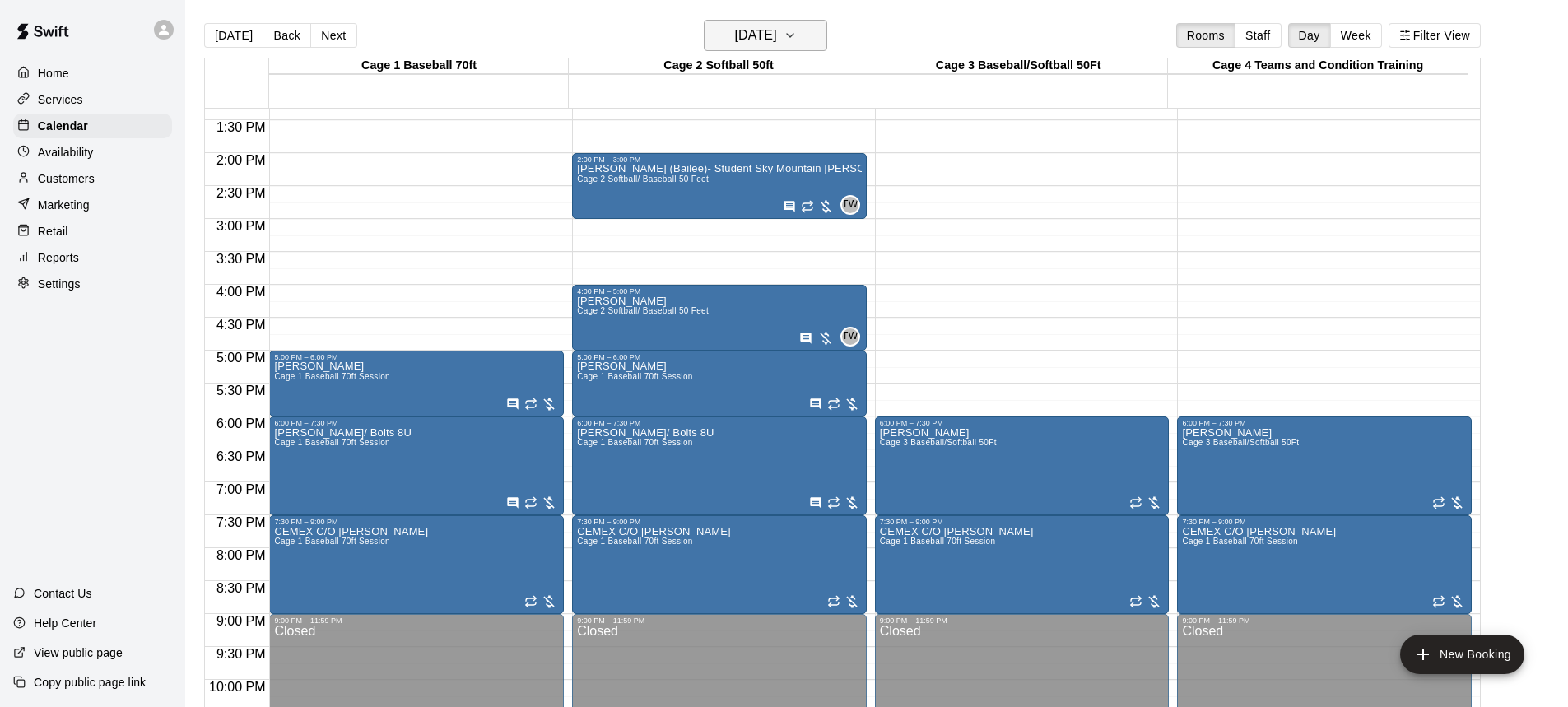
click at [797, 31] on icon "button" at bounding box center [790, 36] width 13 height 20
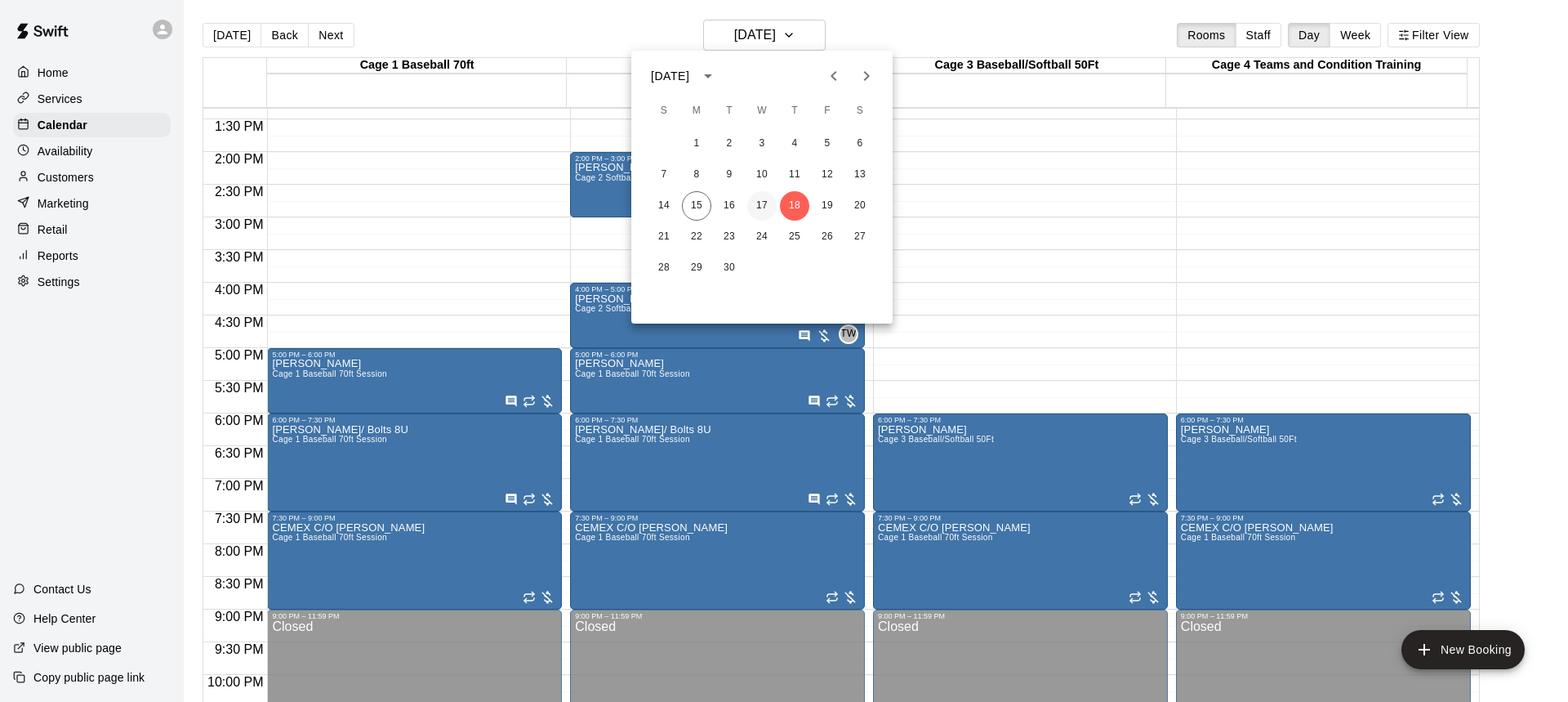
click at [760, 200] on button "17" at bounding box center [762, 206] width 29 height 29
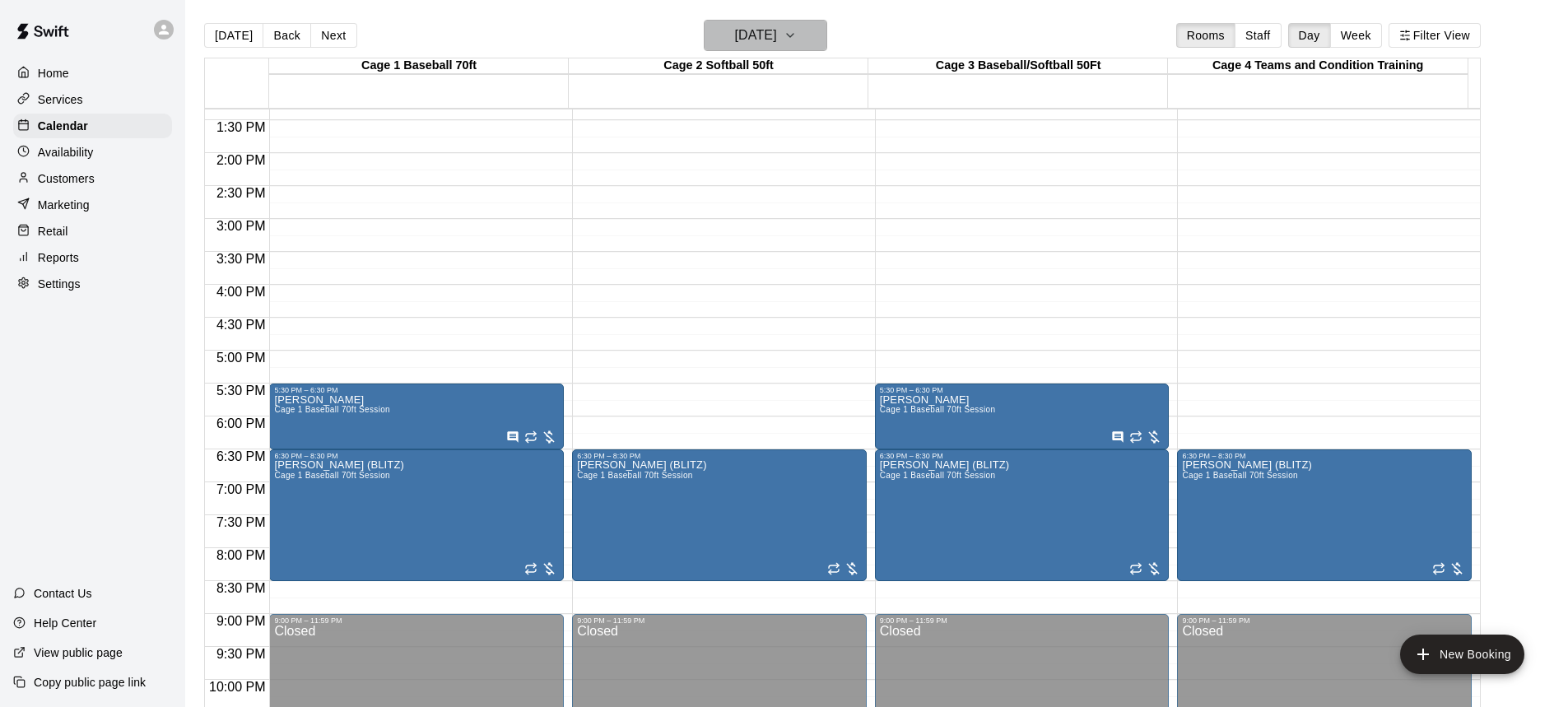
click at [797, 39] on icon "button" at bounding box center [790, 36] width 13 height 20
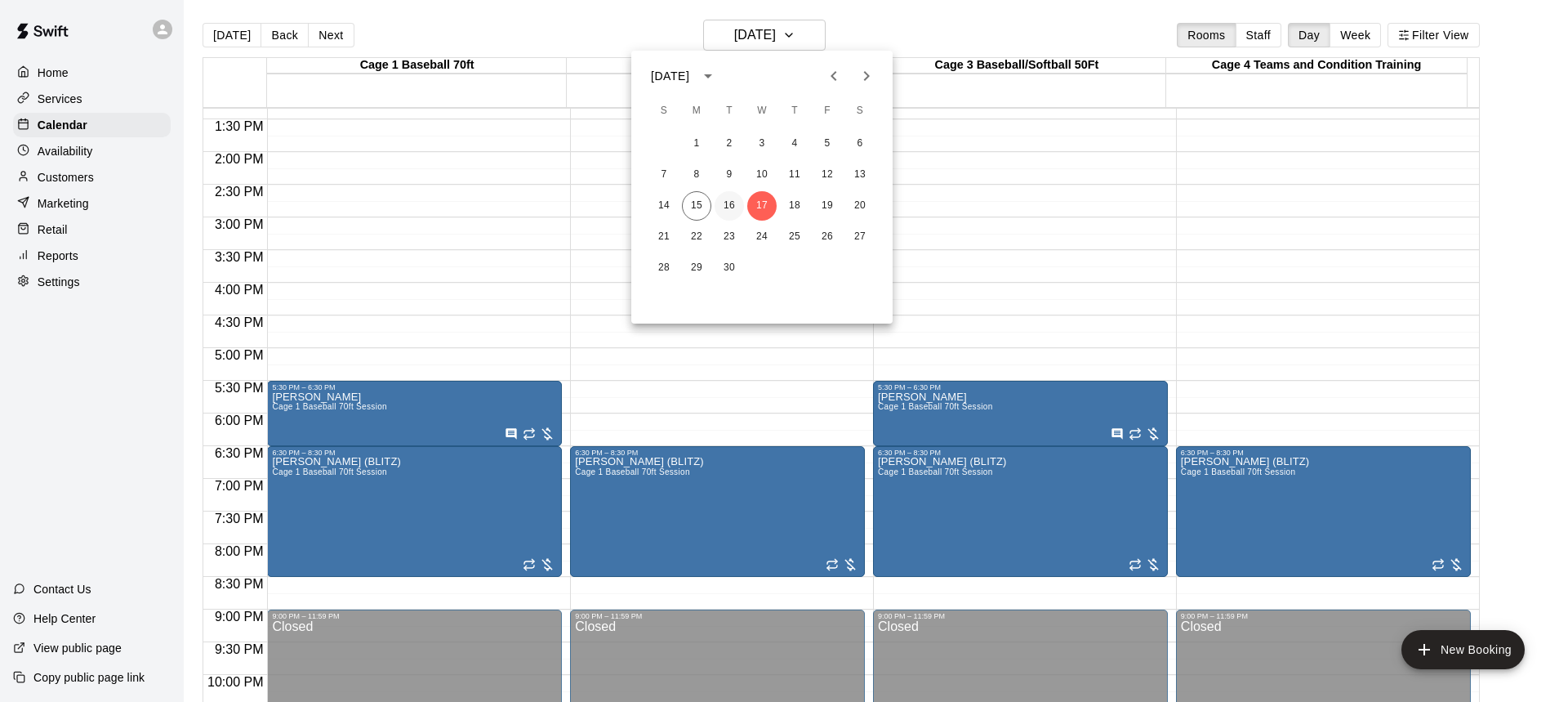
click at [732, 201] on button "16" at bounding box center [729, 206] width 29 height 29
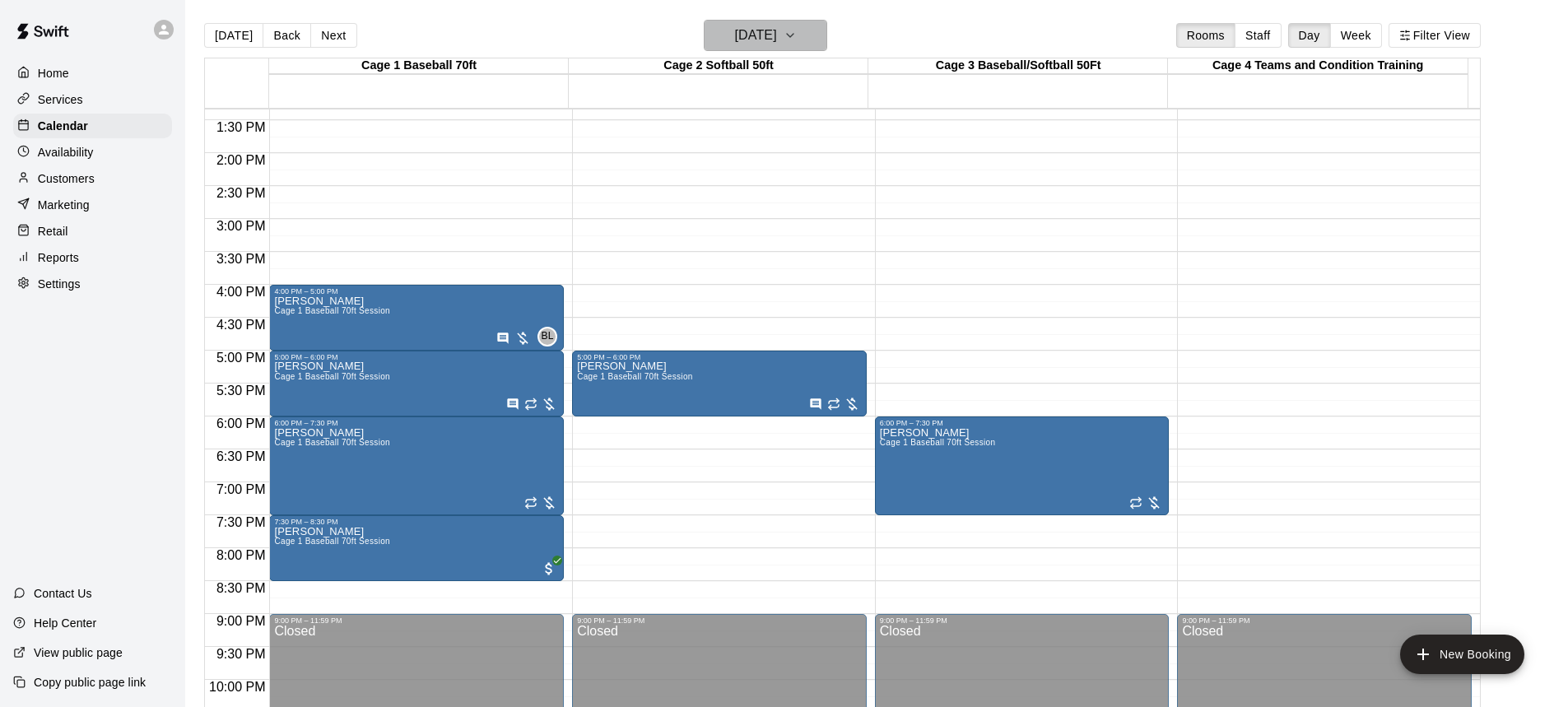
click at [797, 37] on icon "button" at bounding box center [790, 36] width 13 height 20
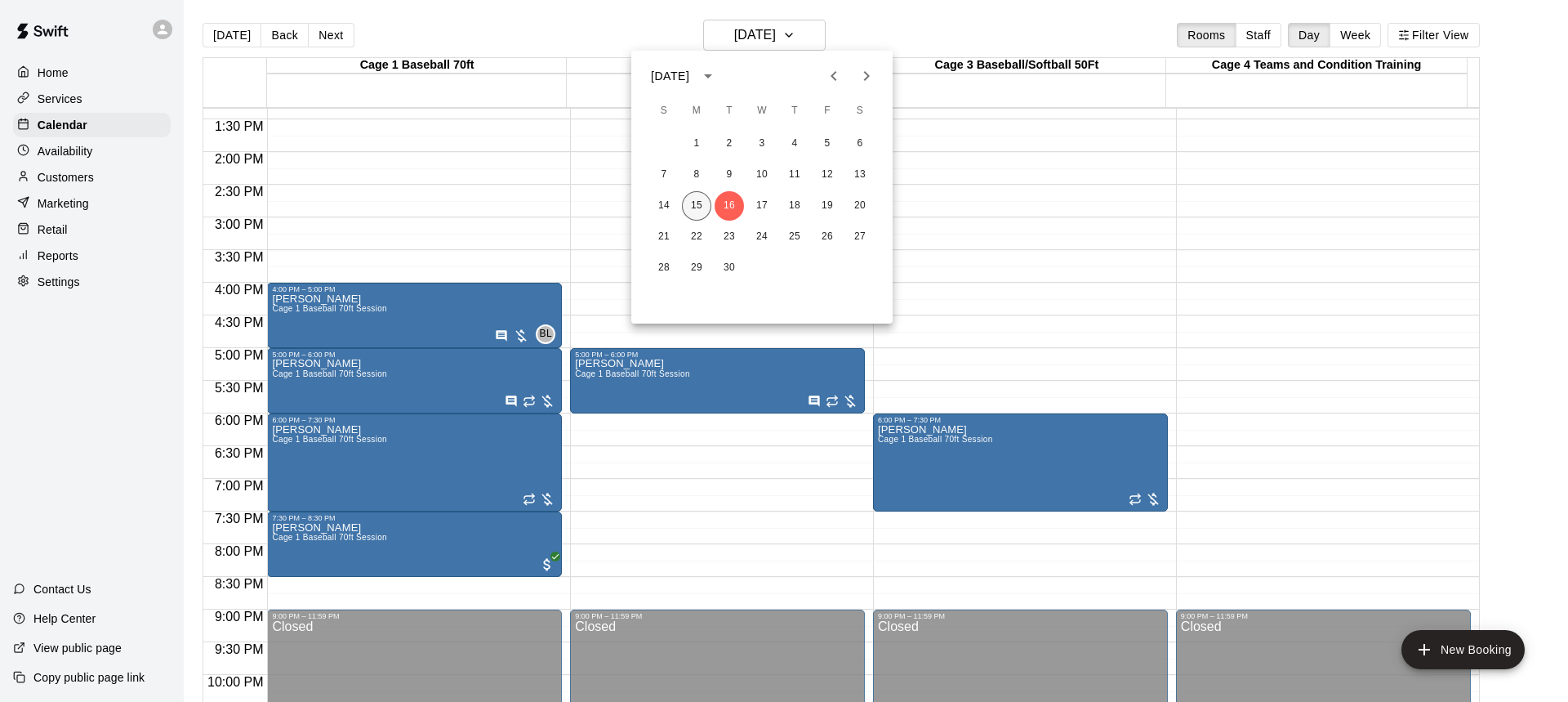
click at [693, 204] on button "15" at bounding box center [696, 206] width 29 height 29
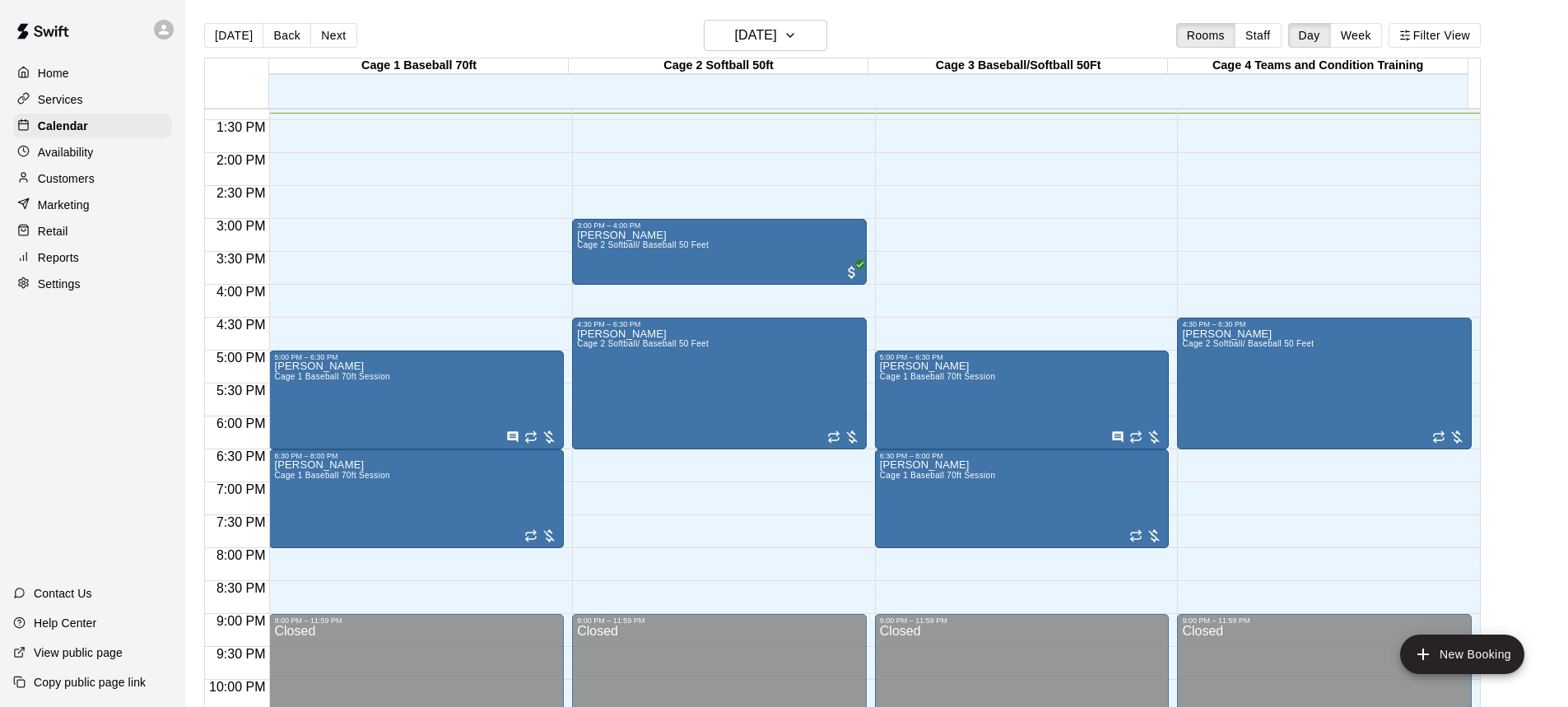
click at [53, 74] on p "Home" at bounding box center [53, 73] width 31 height 16
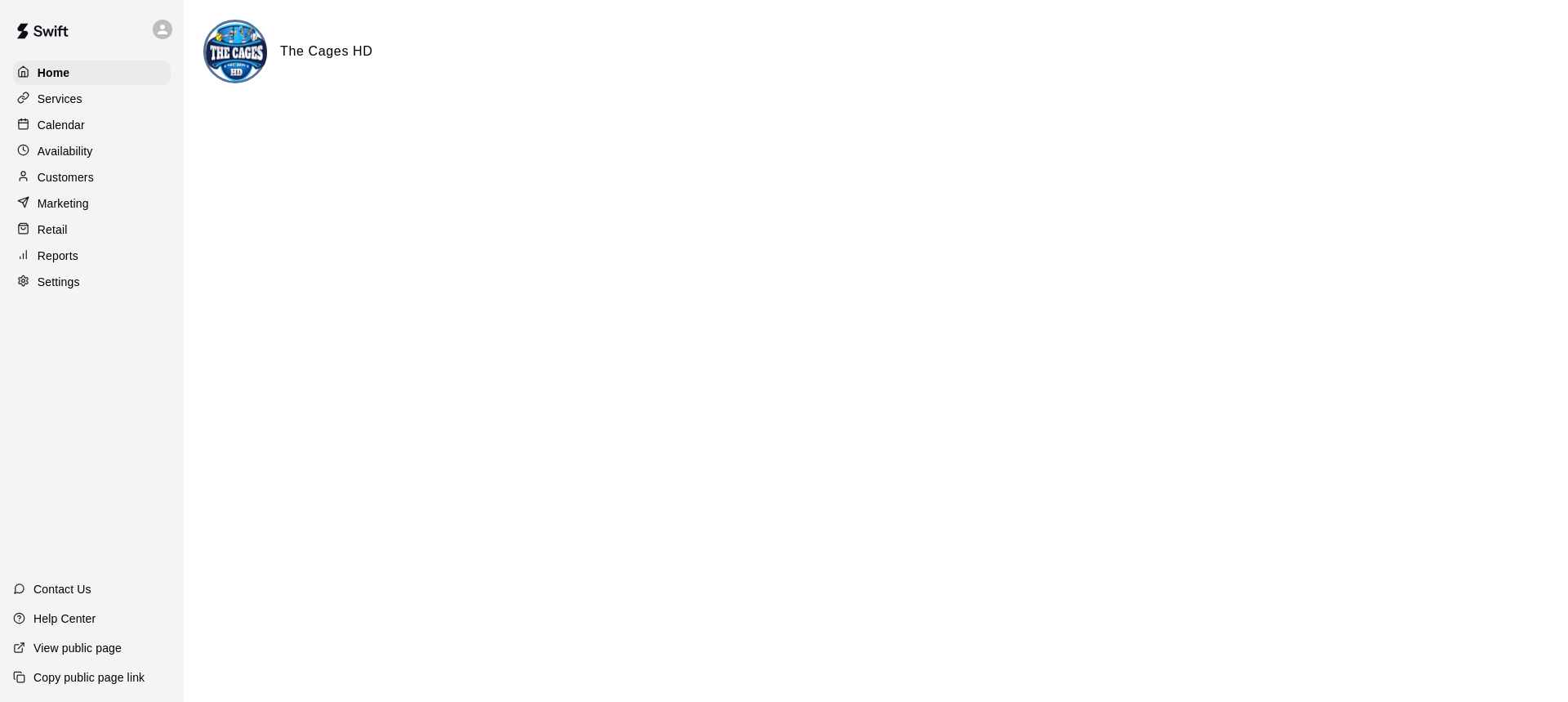
click at [71, 126] on p "Calendar" at bounding box center [61, 125] width 47 height 16
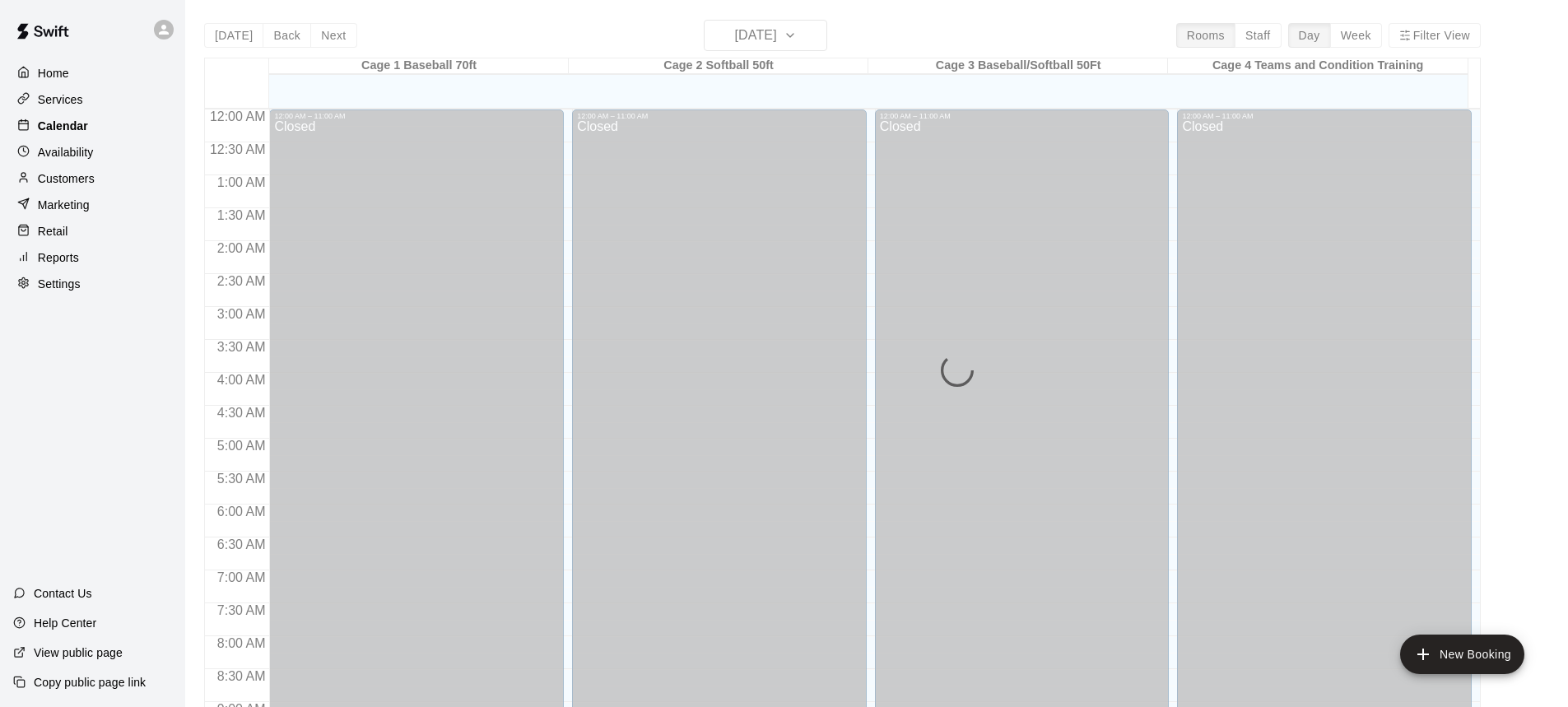
scroll to position [882, 0]
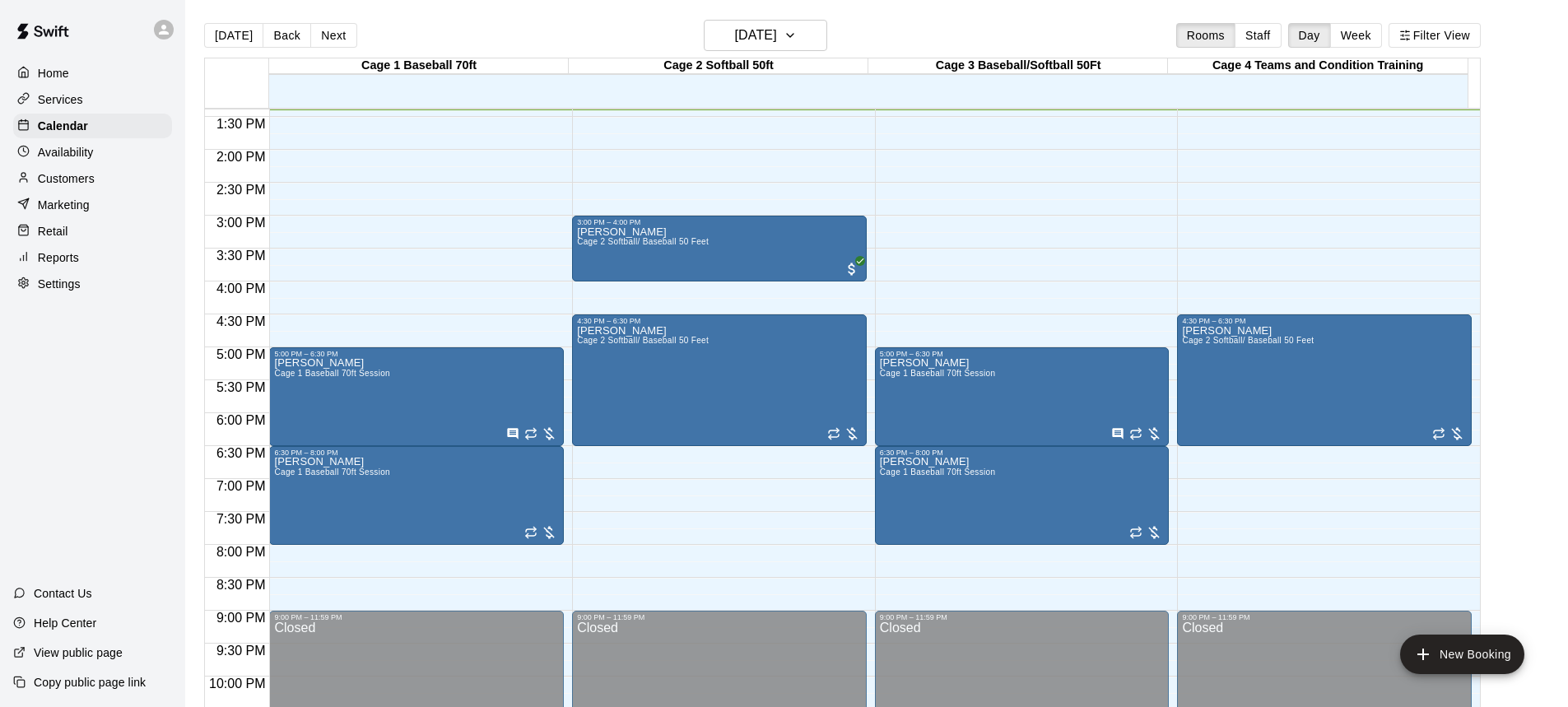
click at [71, 181] on p "Customers" at bounding box center [66, 178] width 57 height 16
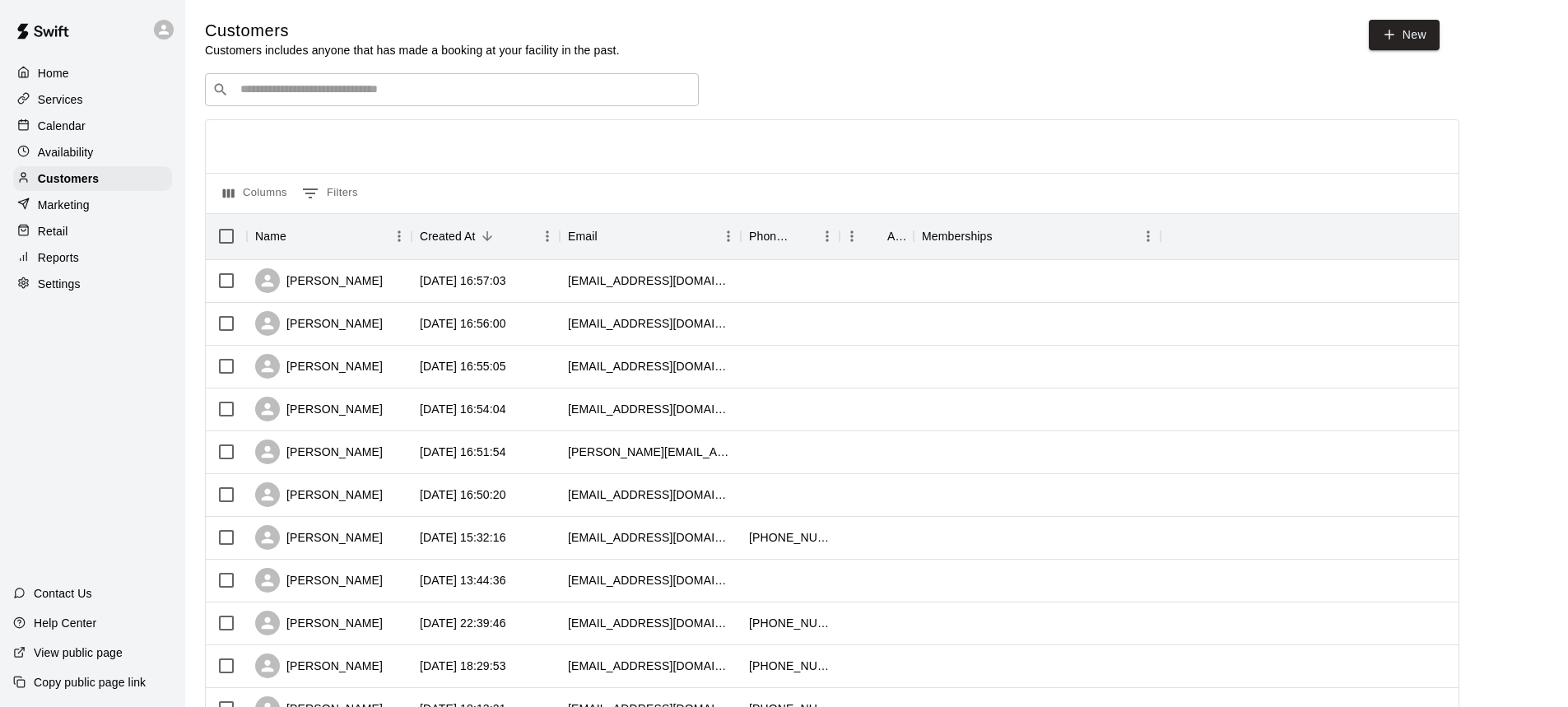
click at [499, 95] on input "Search customers by name or email" at bounding box center [463, 90] width 456 height 16
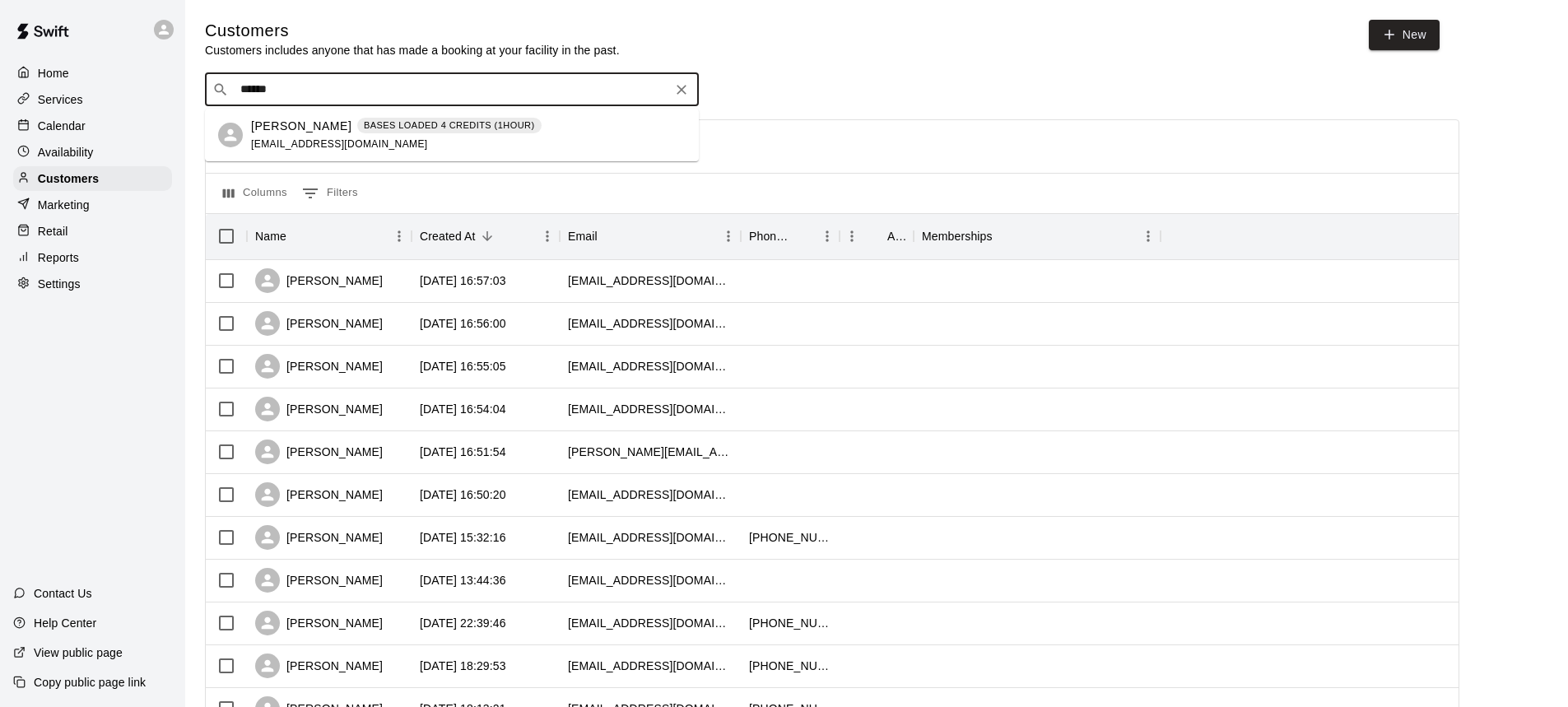
type input "*******"
click at [378, 136] on div "Lindsay Moore BASES LOADED 4 CREDITS (1HOUR) lrobertson1213@yahoo.com" at bounding box center [396, 135] width 291 height 36
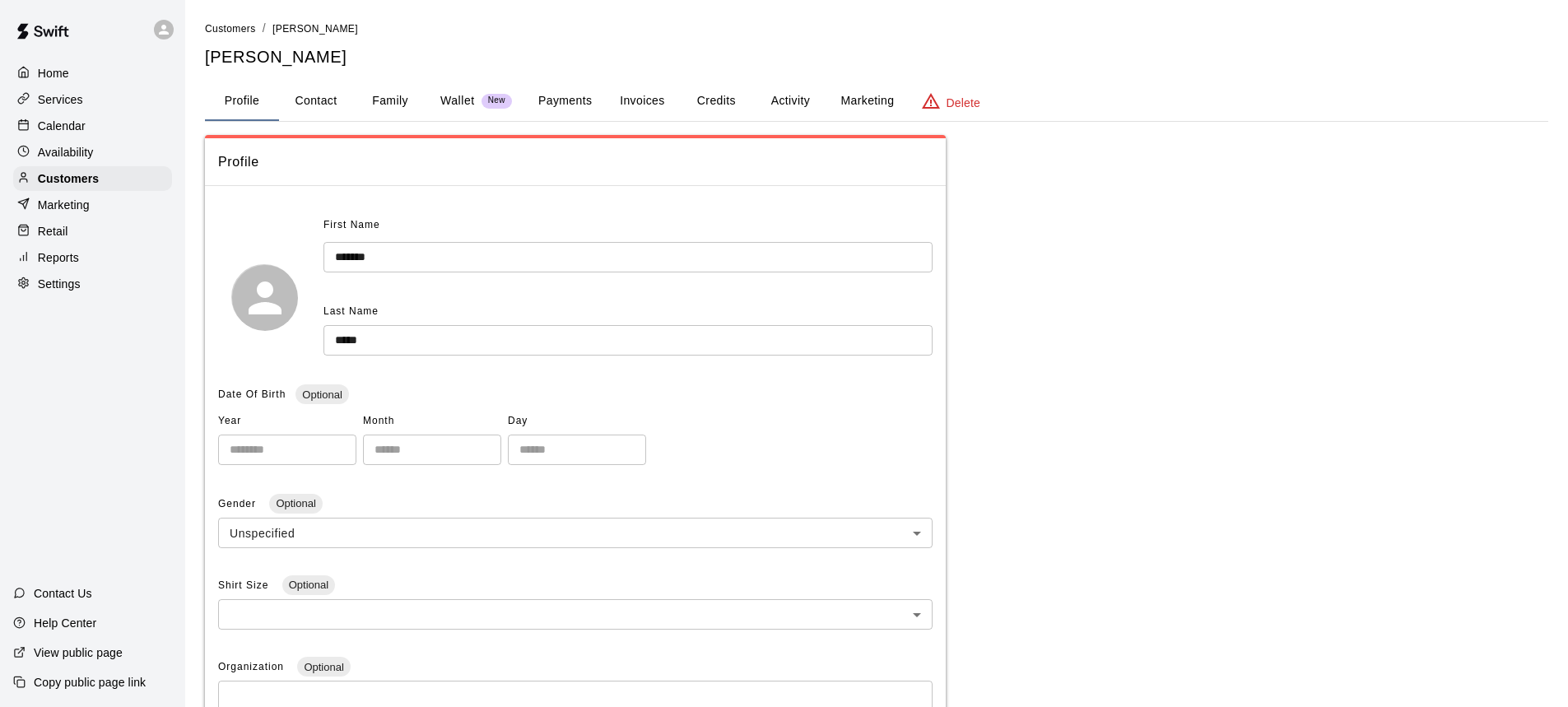
click at [789, 102] on button "Activity" at bounding box center [789, 101] width 74 height 39
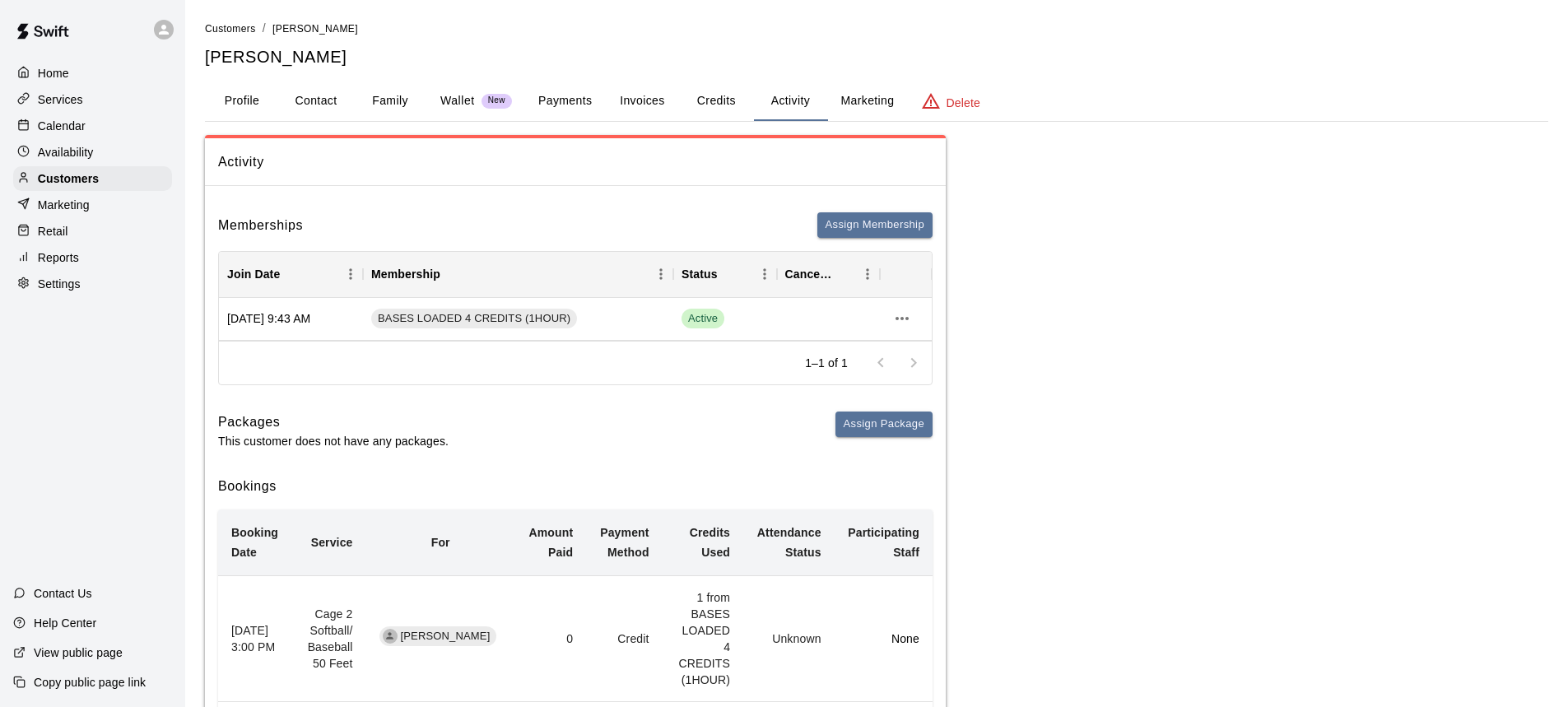
click at [571, 102] on button "Payments" at bounding box center [564, 101] width 80 height 39
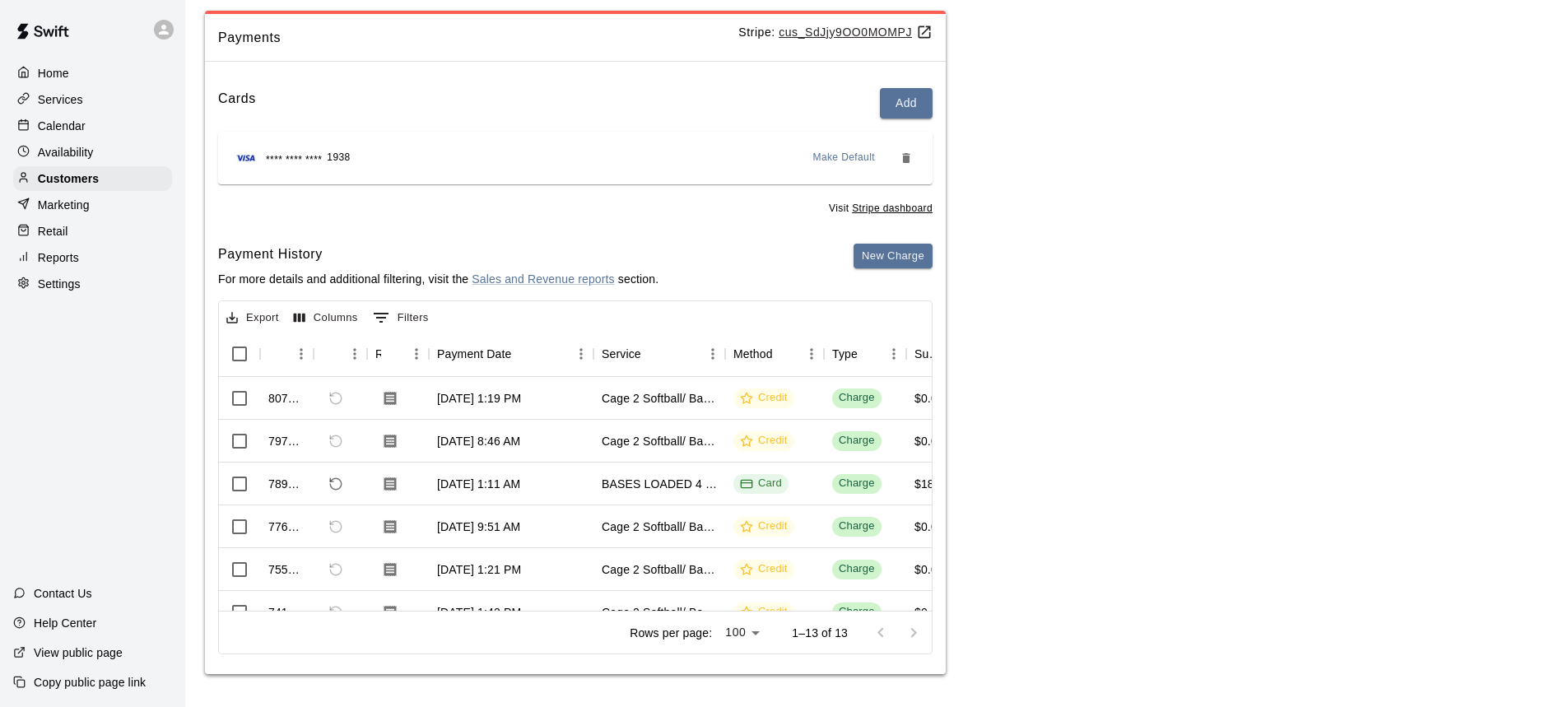
click at [57, 78] on p "Home" at bounding box center [53, 73] width 31 height 16
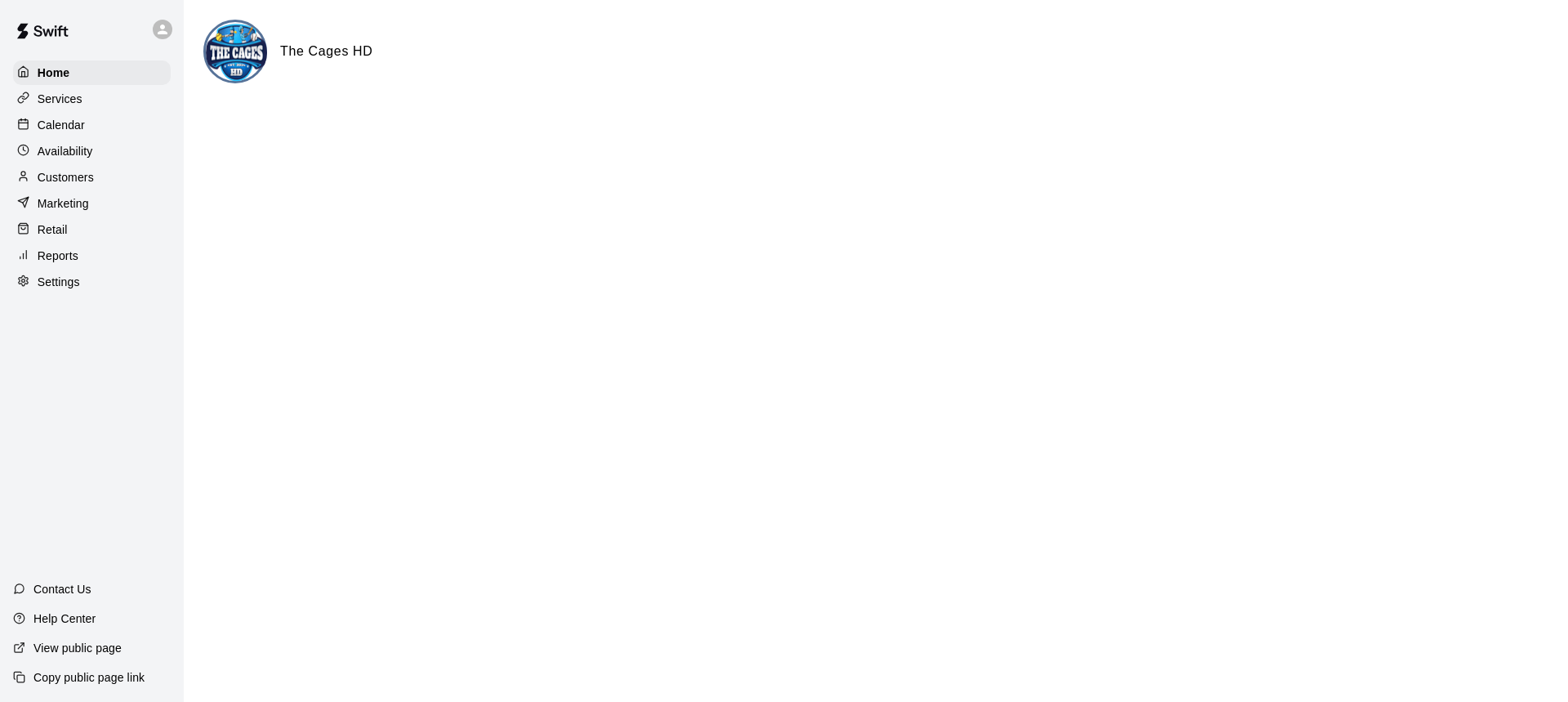
click at [71, 125] on p "Calendar" at bounding box center [61, 125] width 47 height 16
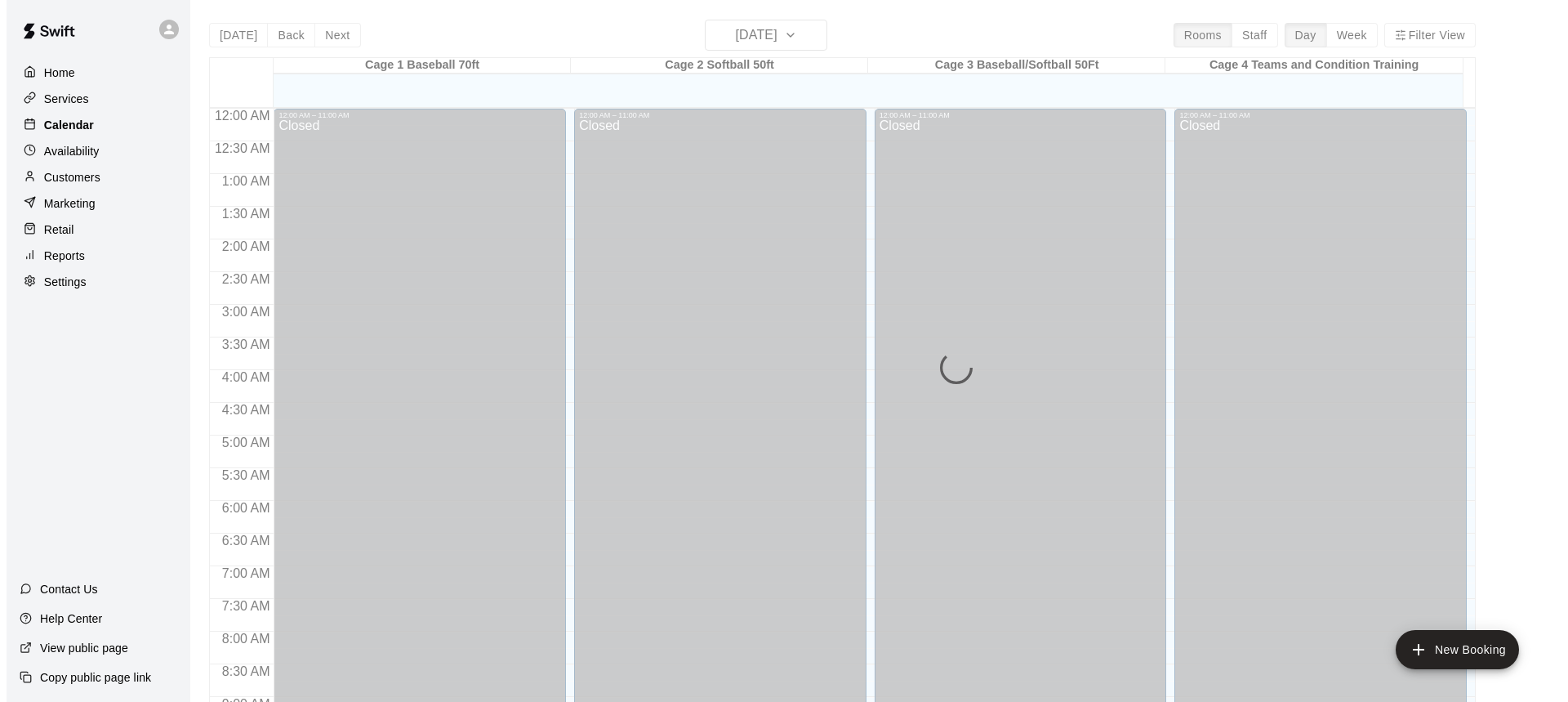
scroll to position [878, 0]
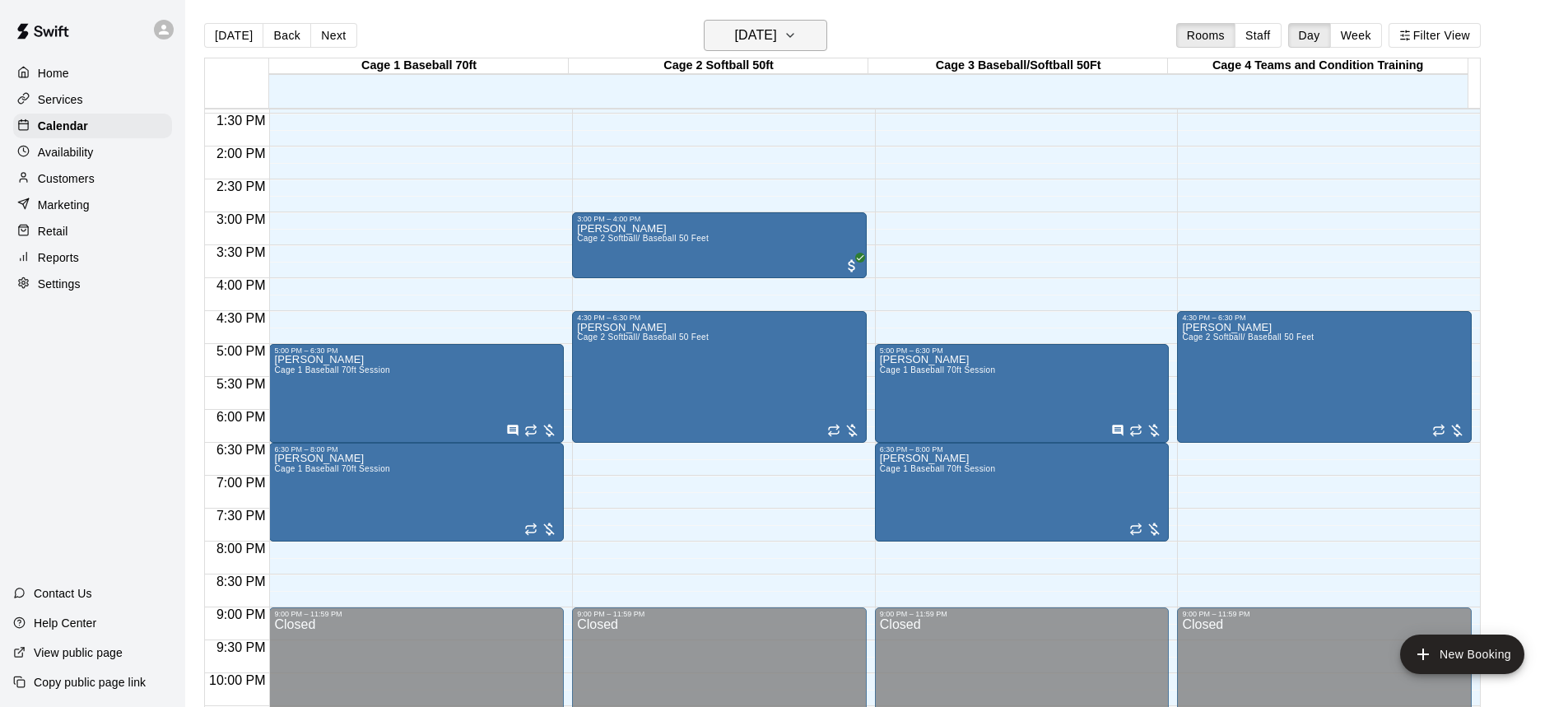
click at [797, 39] on icon "button" at bounding box center [790, 36] width 13 height 20
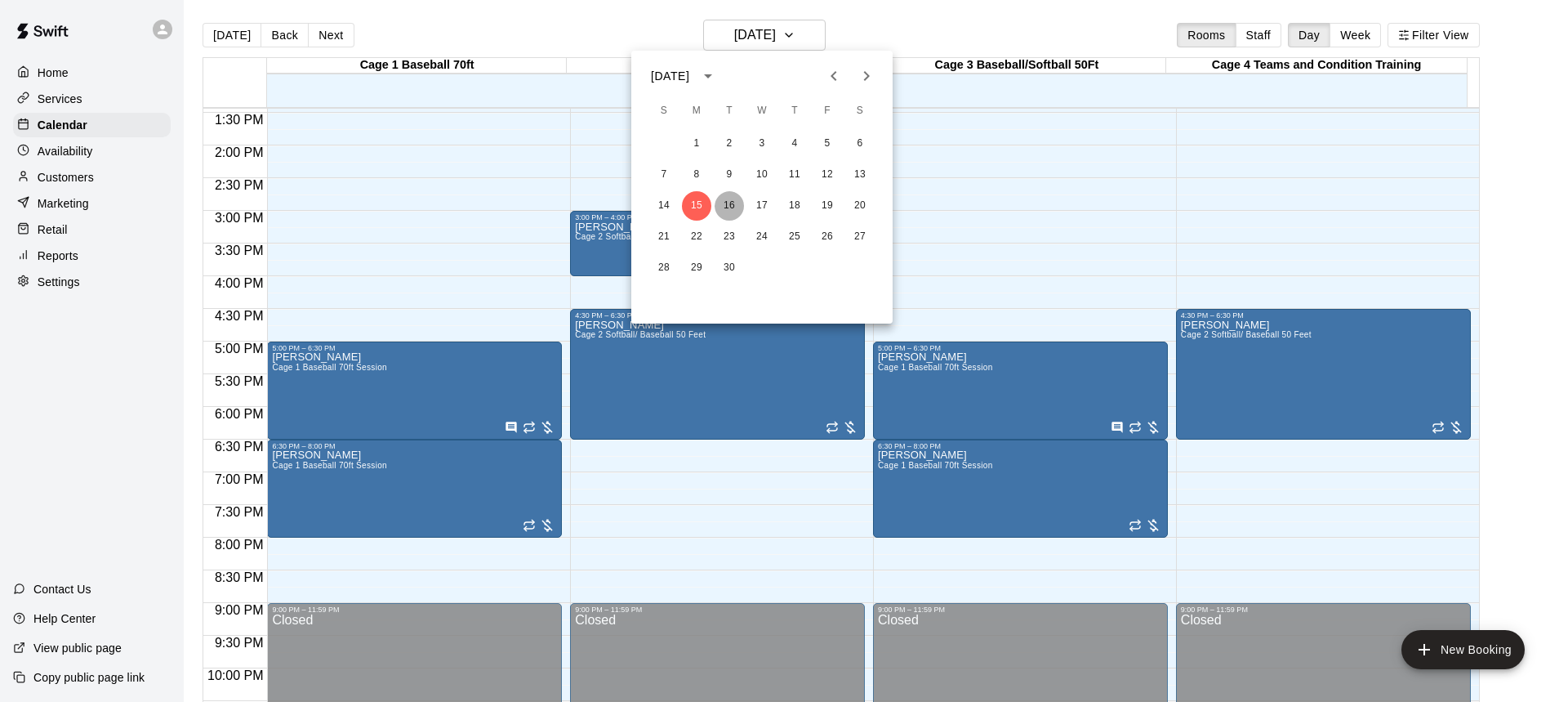
click at [730, 203] on button "16" at bounding box center [729, 206] width 29 height 29
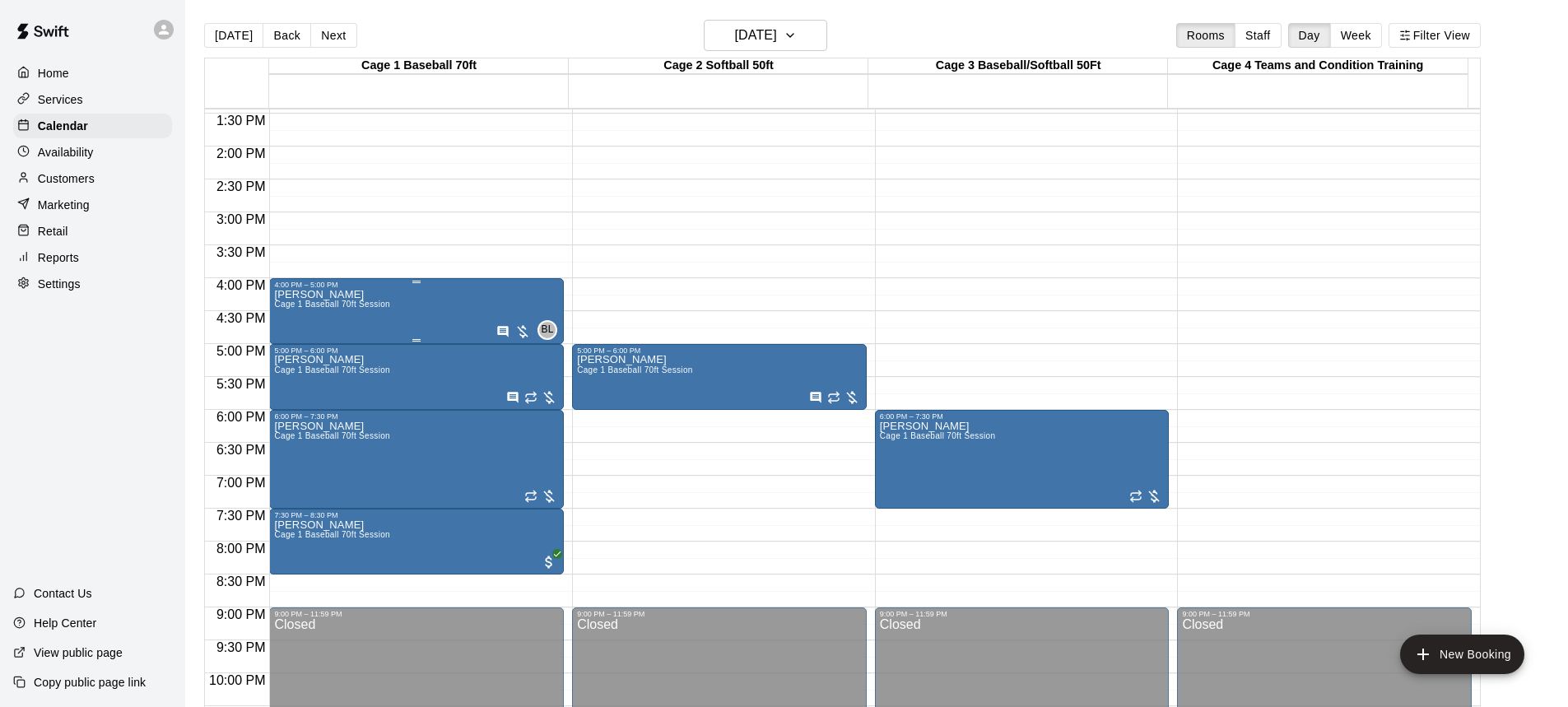
click at [407, 302] on div "Manny Cruz Cage 1 Baseball 70ft Session BL 0" at bounding box center [416, 642] width 285 height 707
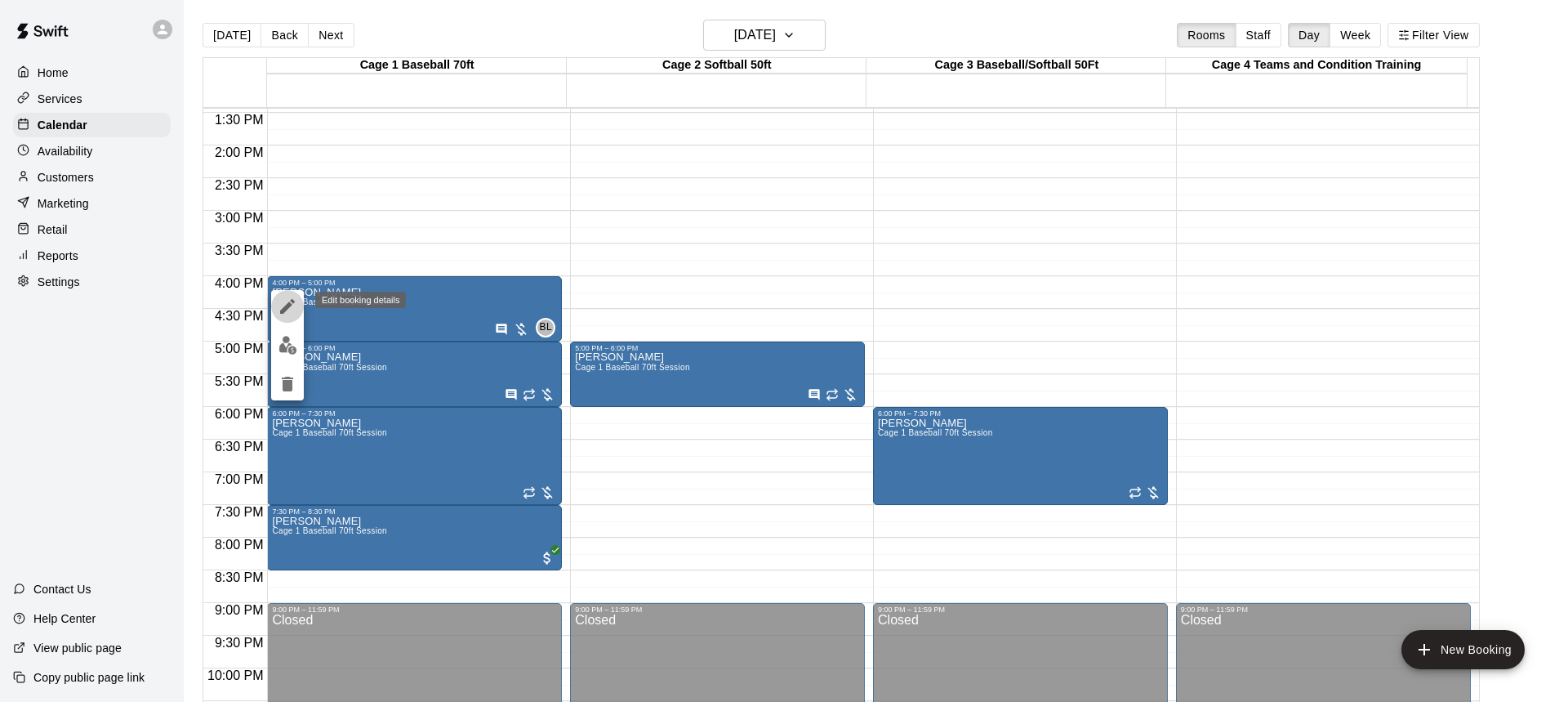
click at [285, 302] on icon "edit" at bounding box center [288, 307] width 20 height 20
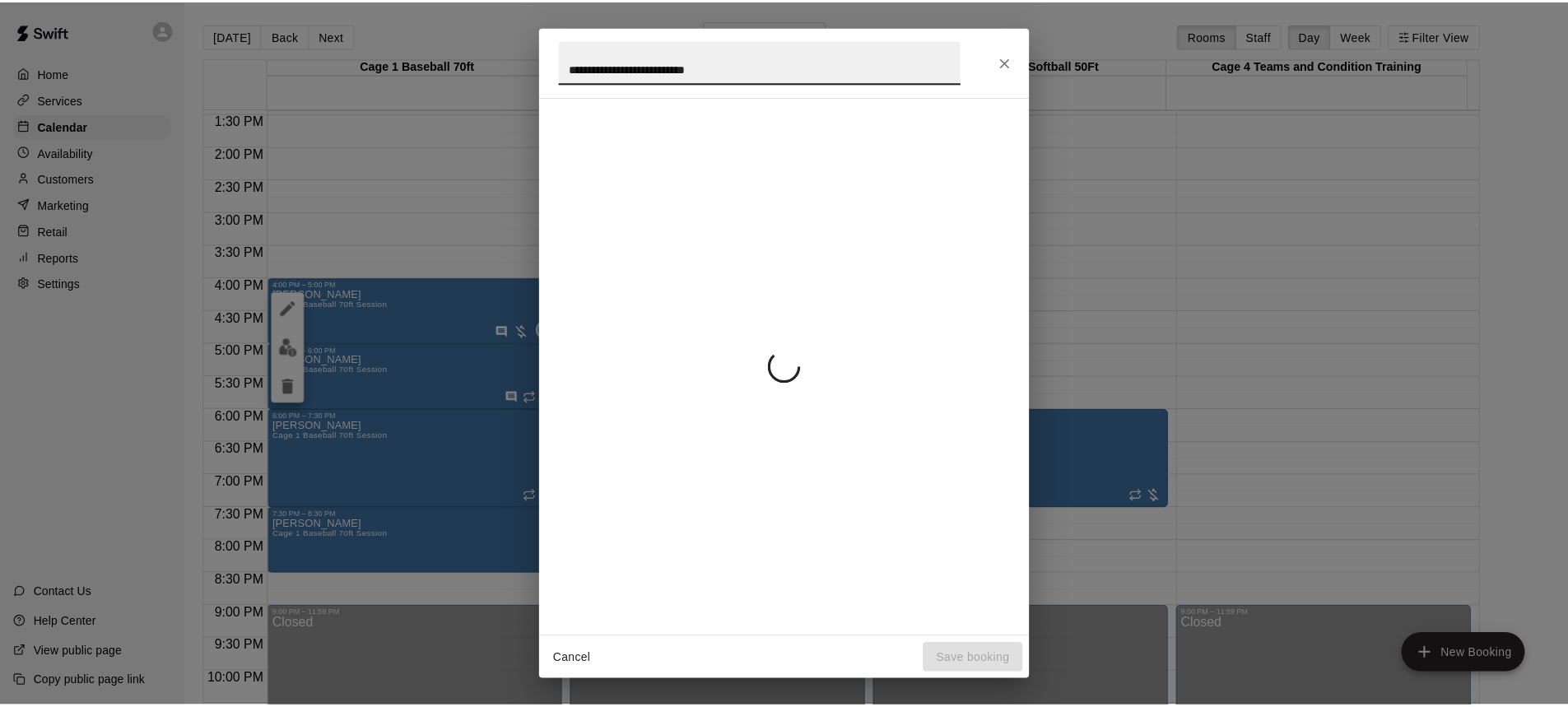
scroll to position [57, 0]
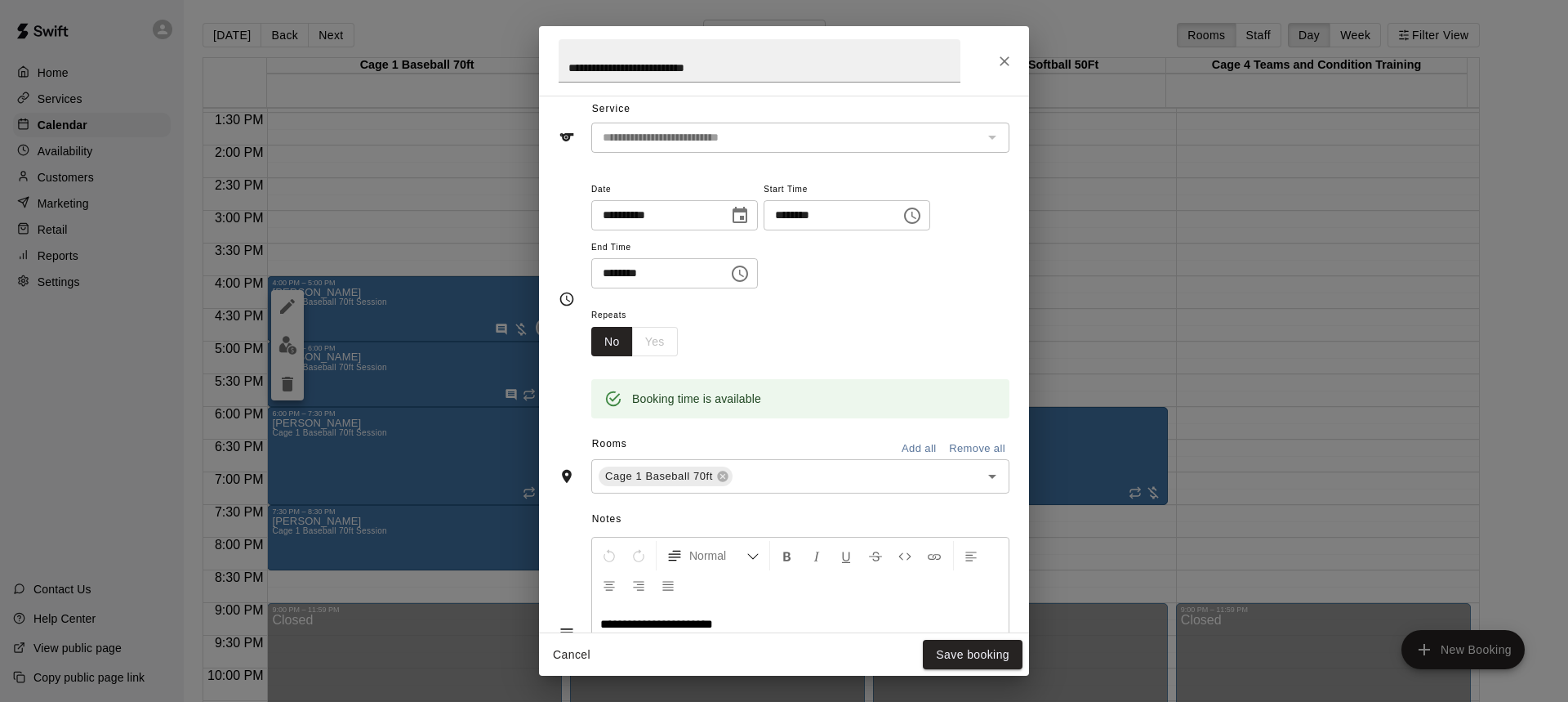
click at [743, 217] on icon "Choose date, selected date is Sep 16, 2025" at bounding box center [740, 216] width 20 height 20
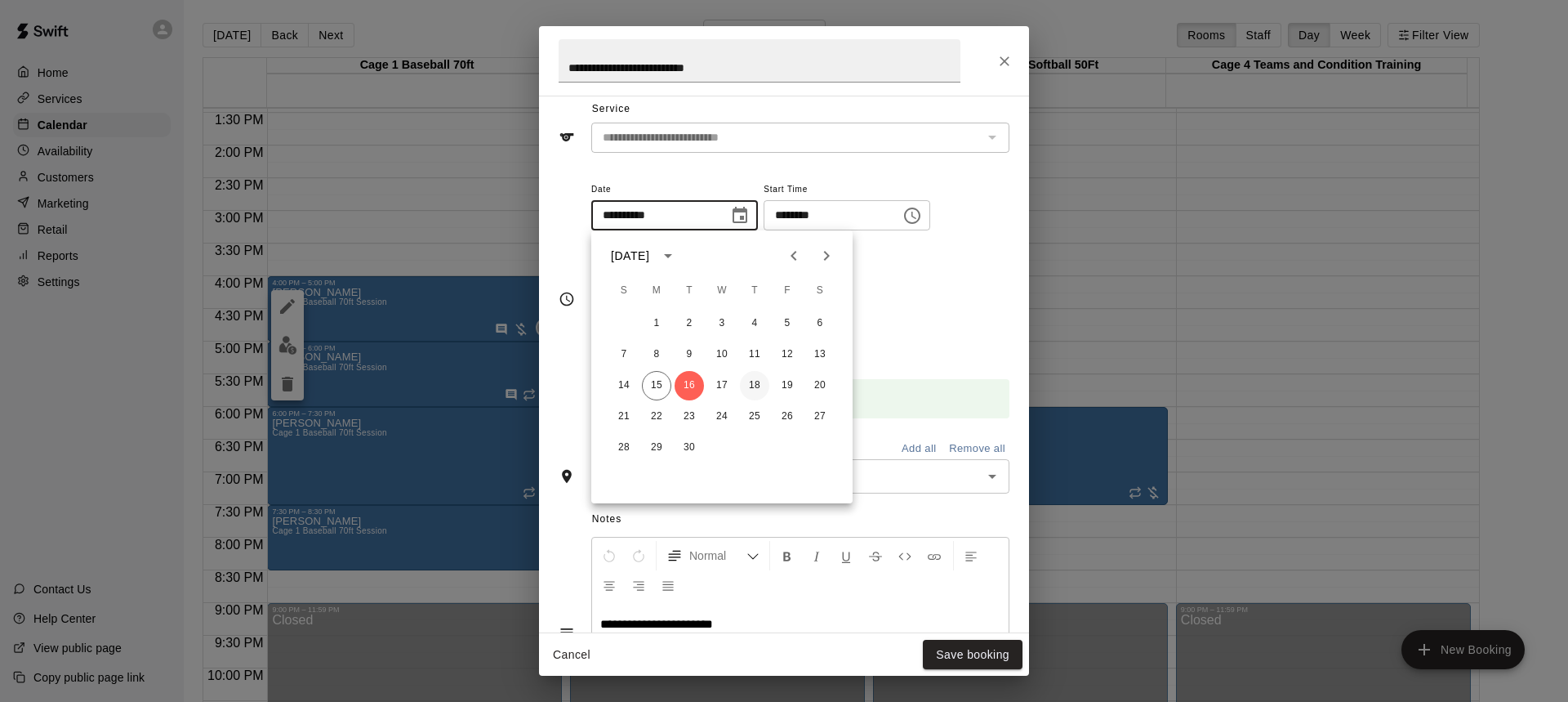
click at [756, 379] on button "18" at bounding box center [754, 385] width 29 height 29
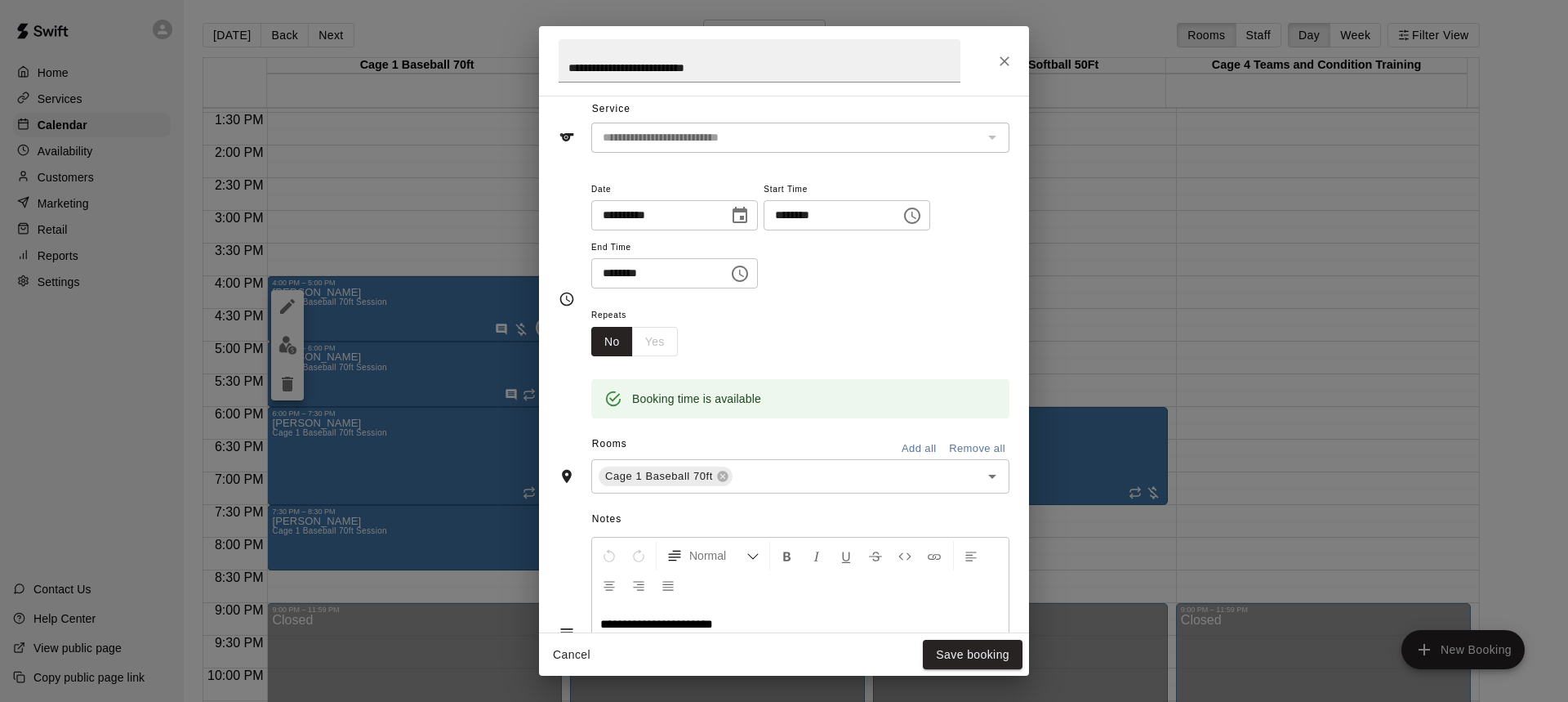
type input "**********"
click at [983, 656] on button "Save booking" at bounding box center [973, 654] width 100 height 30
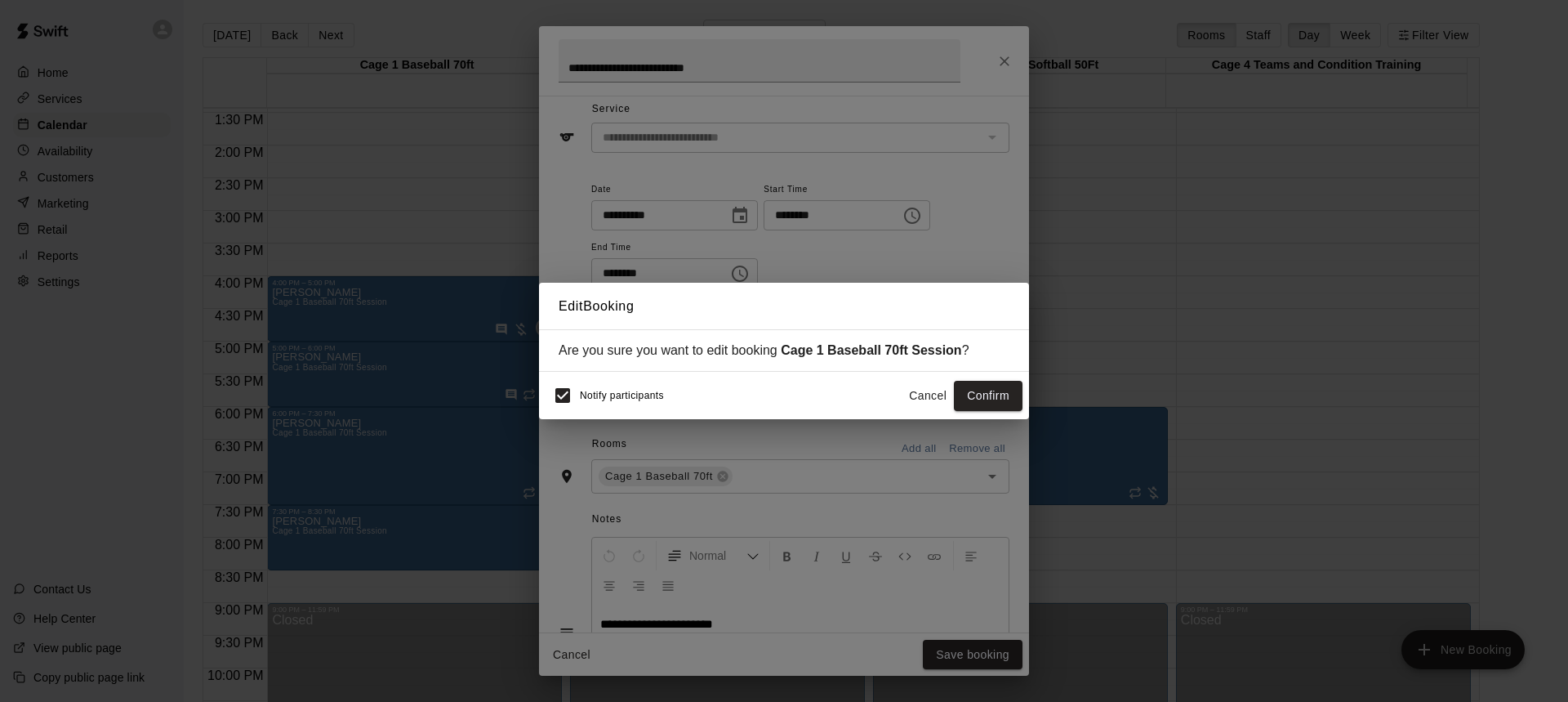
click at [992, 395] on button "Confirm" at bounding box center [989, 395] width 69 height 30
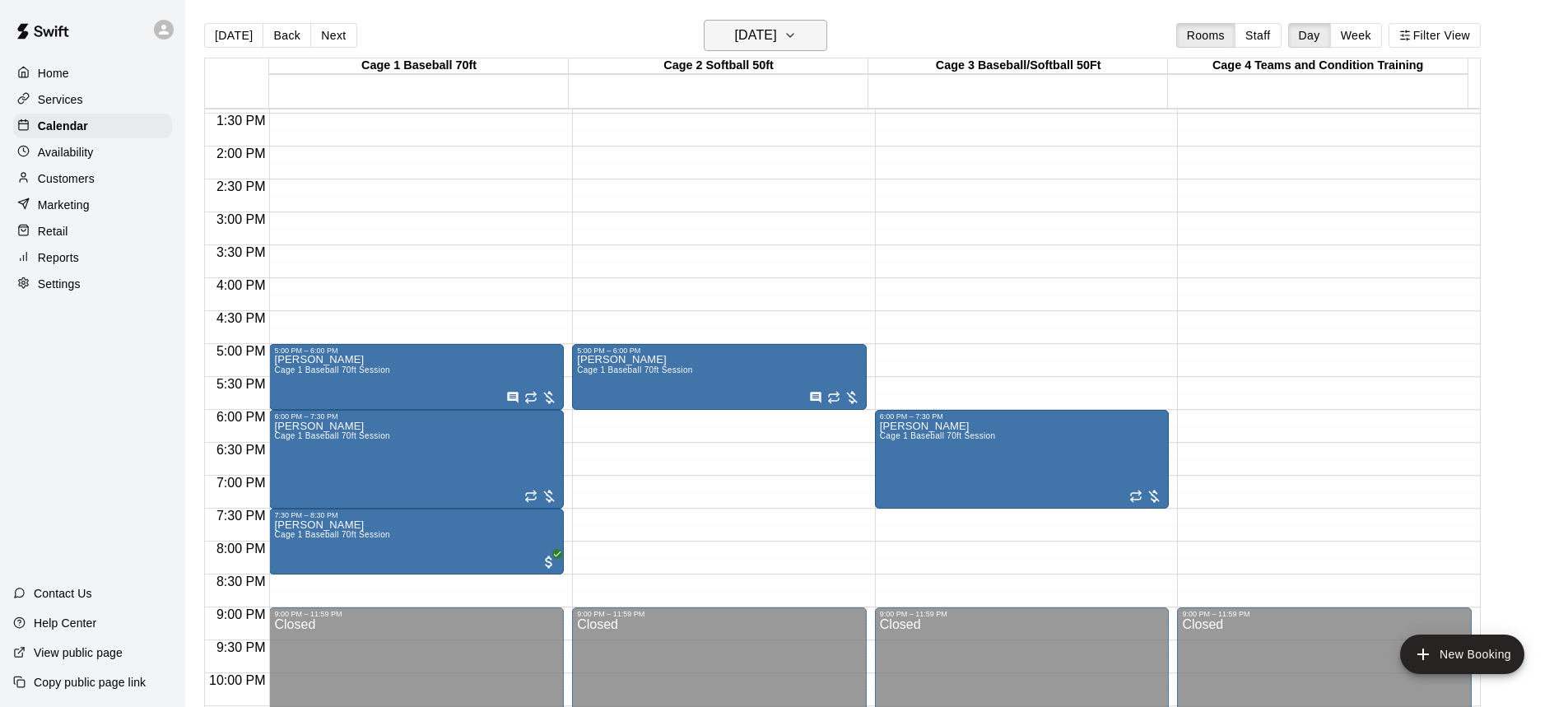
click at [797, 35] on icon "button" at bounding box center [790, 36] width 13 height 20
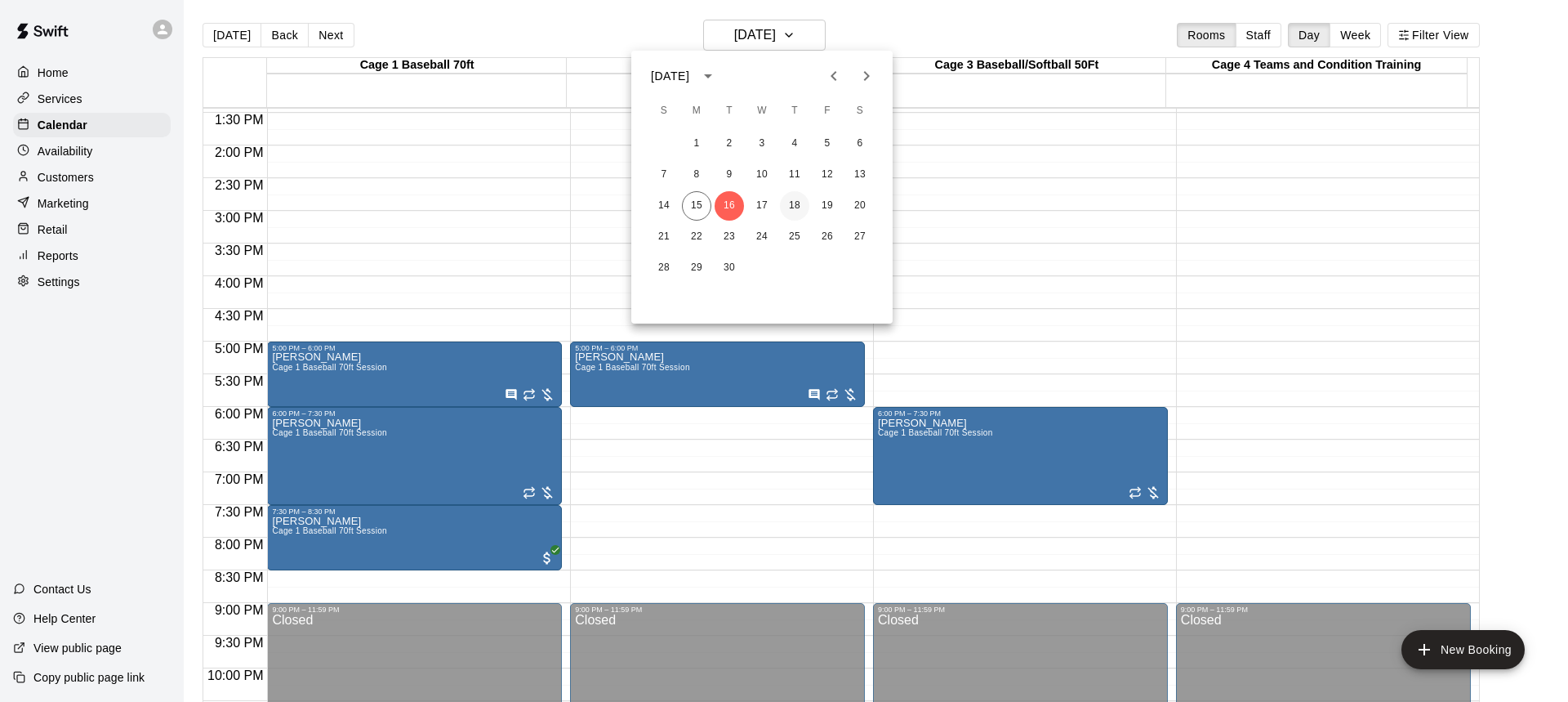
click at [794, 203] on button "18" at bounding box center [794, 206] width 29 height 29
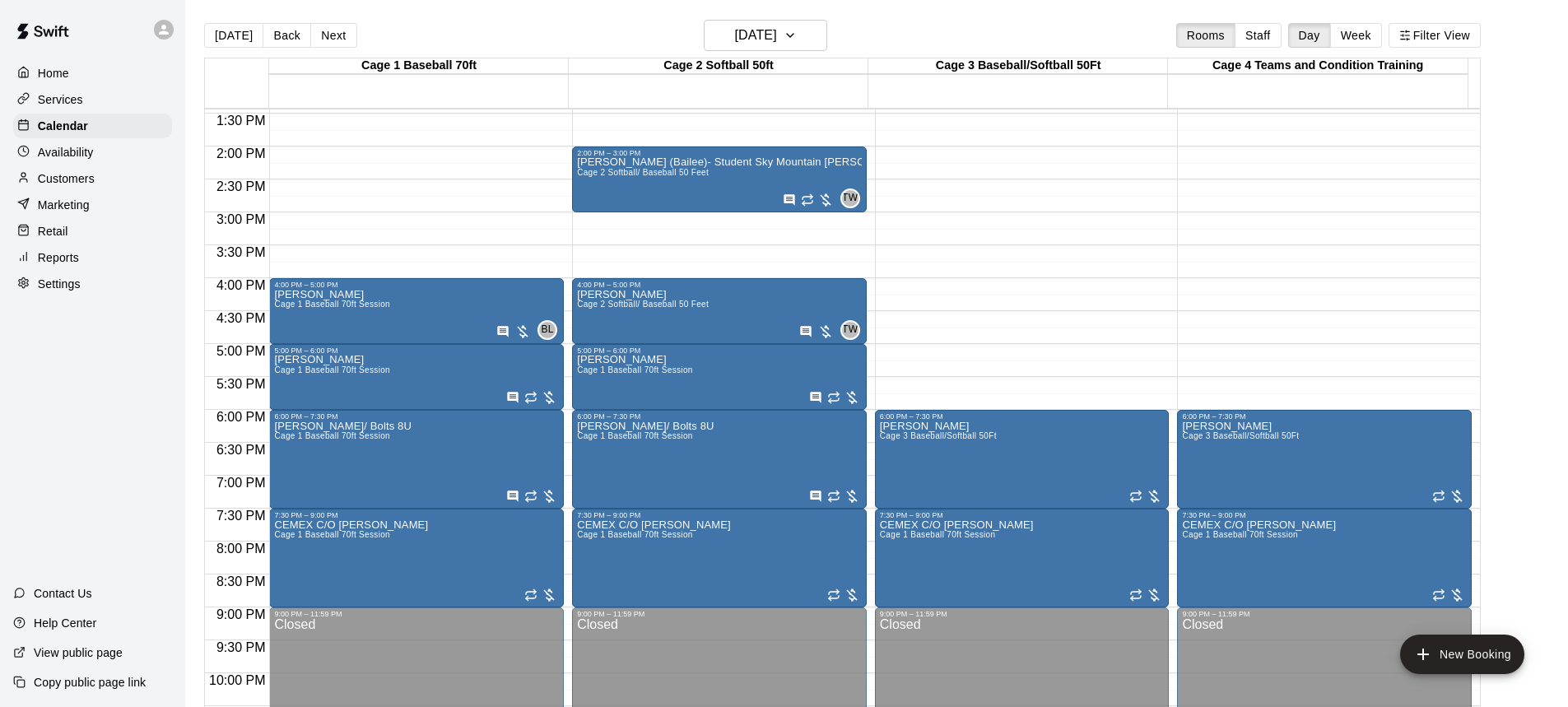
click at [63, 71] on p "Home" at bounding box center [53, 73] width 31 height 16
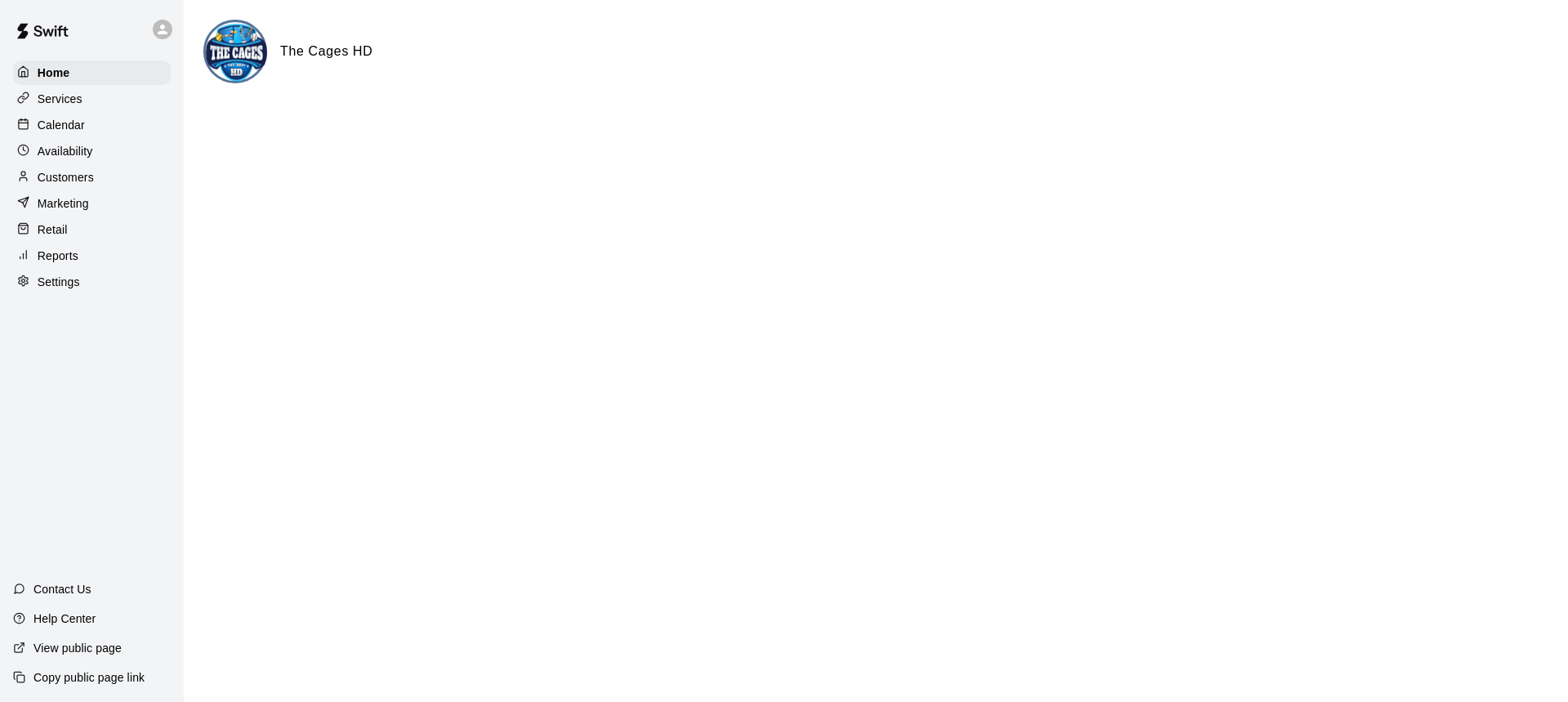
click at [72, 122] on p "Calendar" at bounding box center [61, 125] width 47 height 16
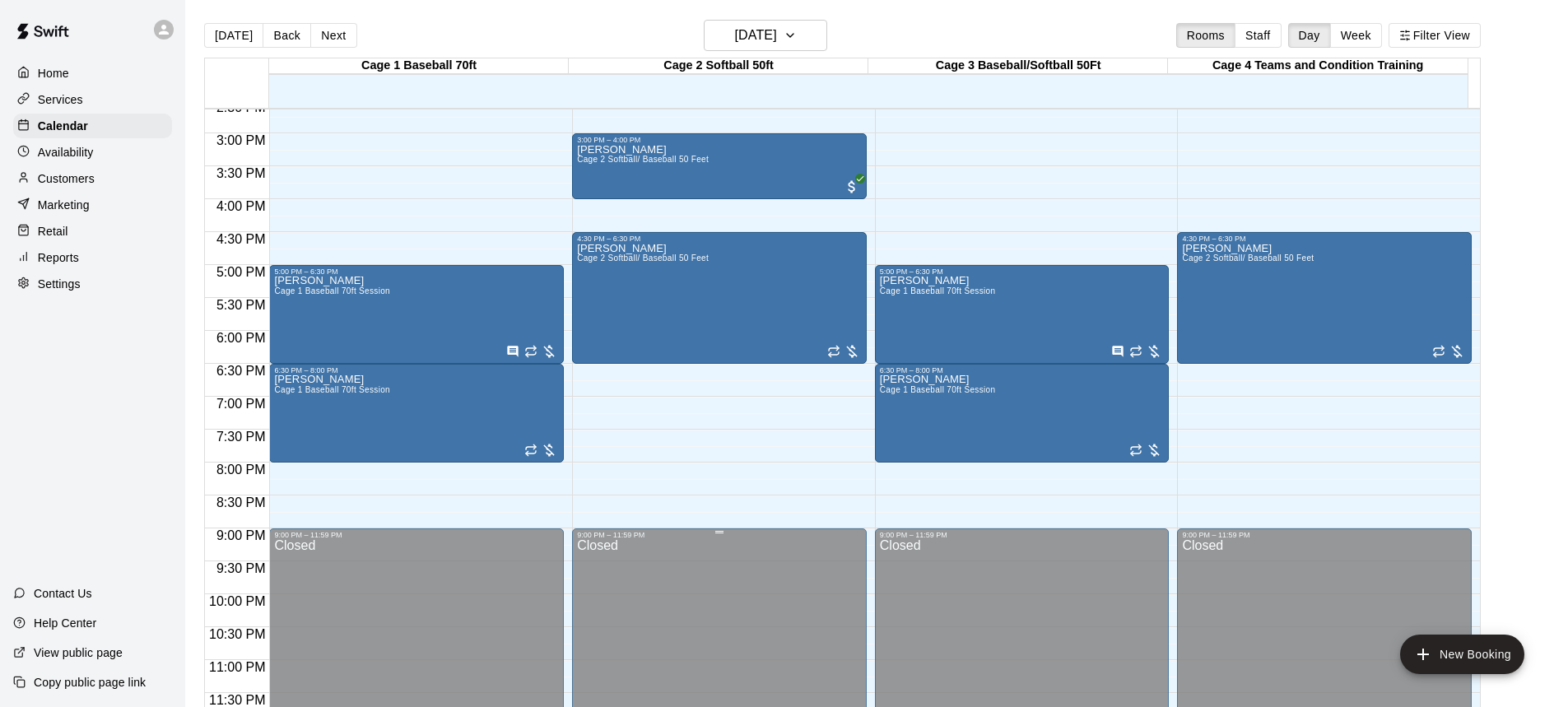
scroll to position [883, 0]
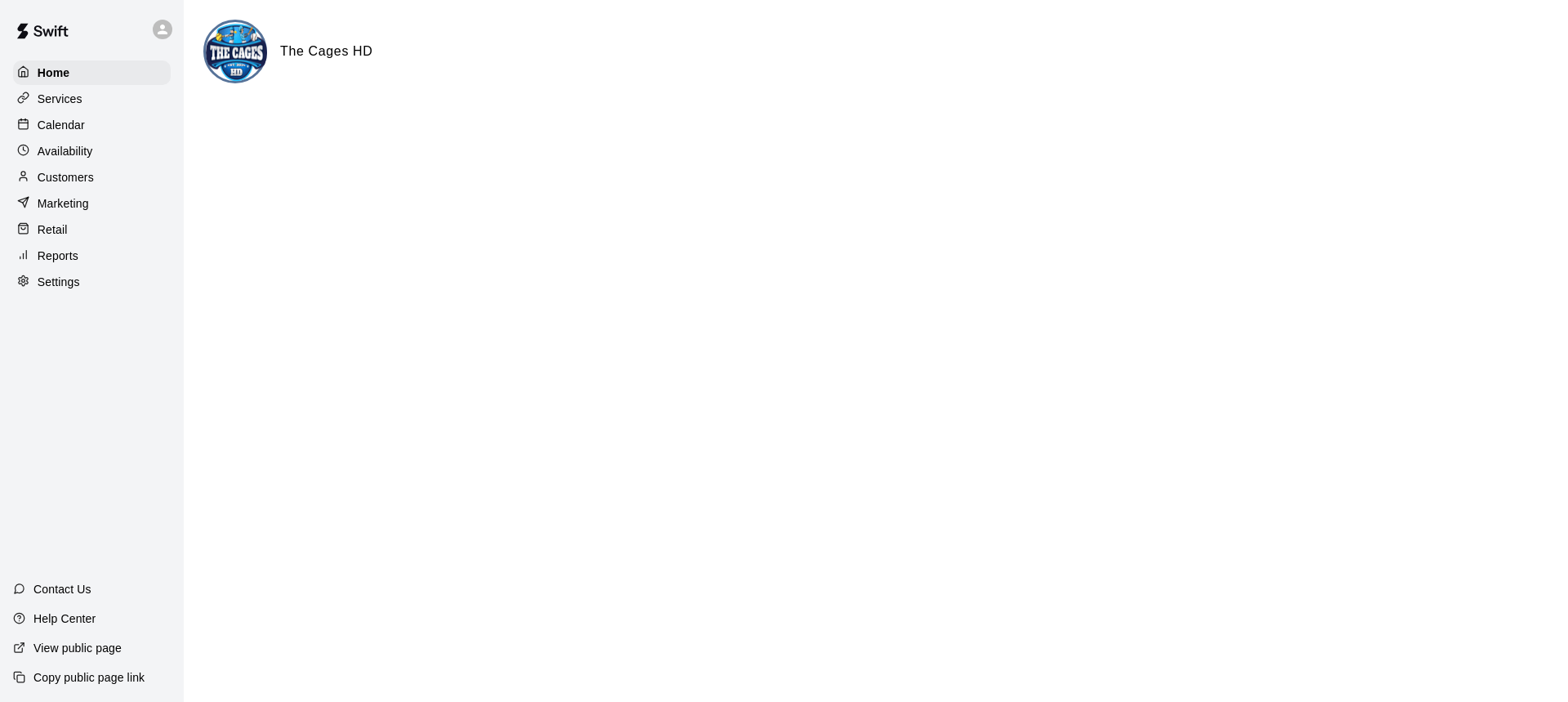
click at [61, 127] on p "Calendar" at bounding box center [61, 125] width 47 height 16
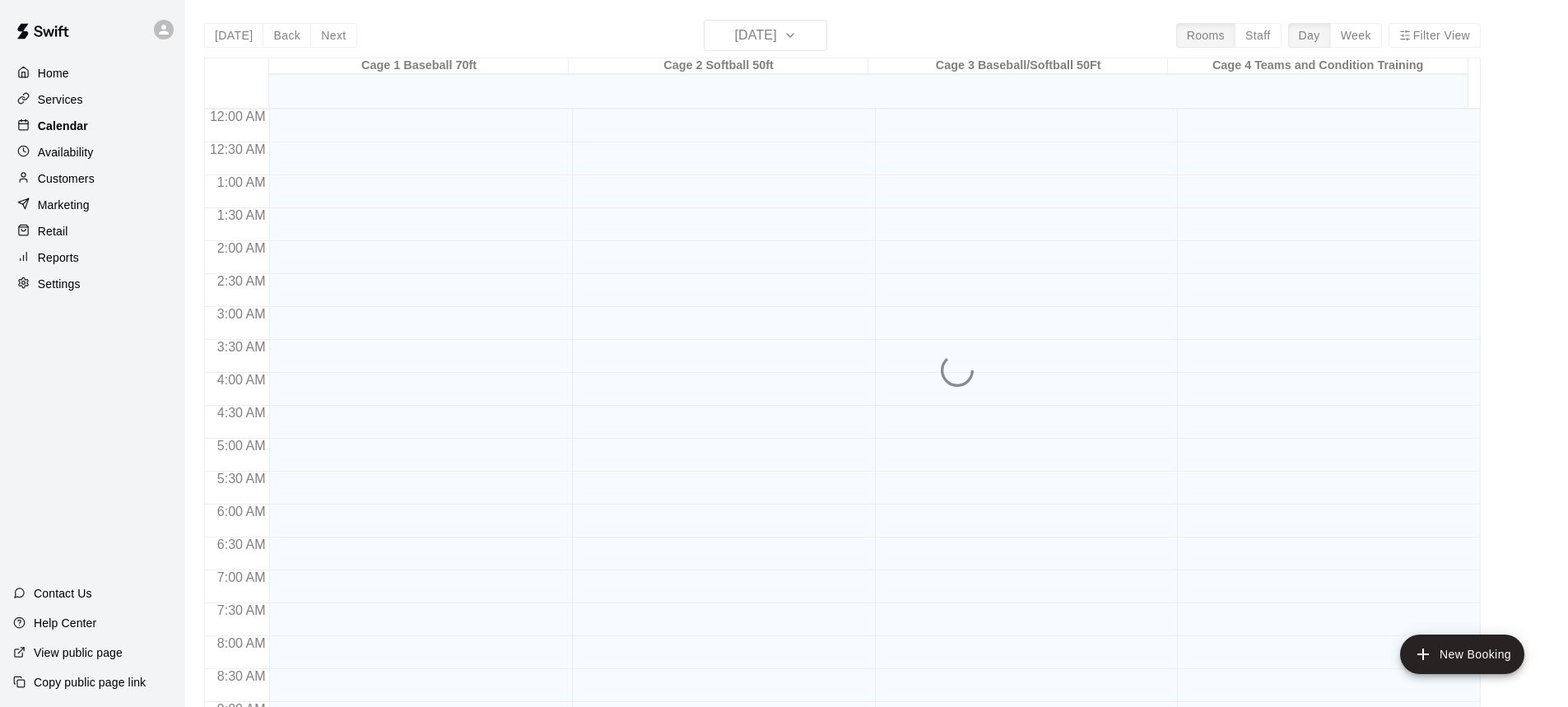
scroll to position [891, 0]
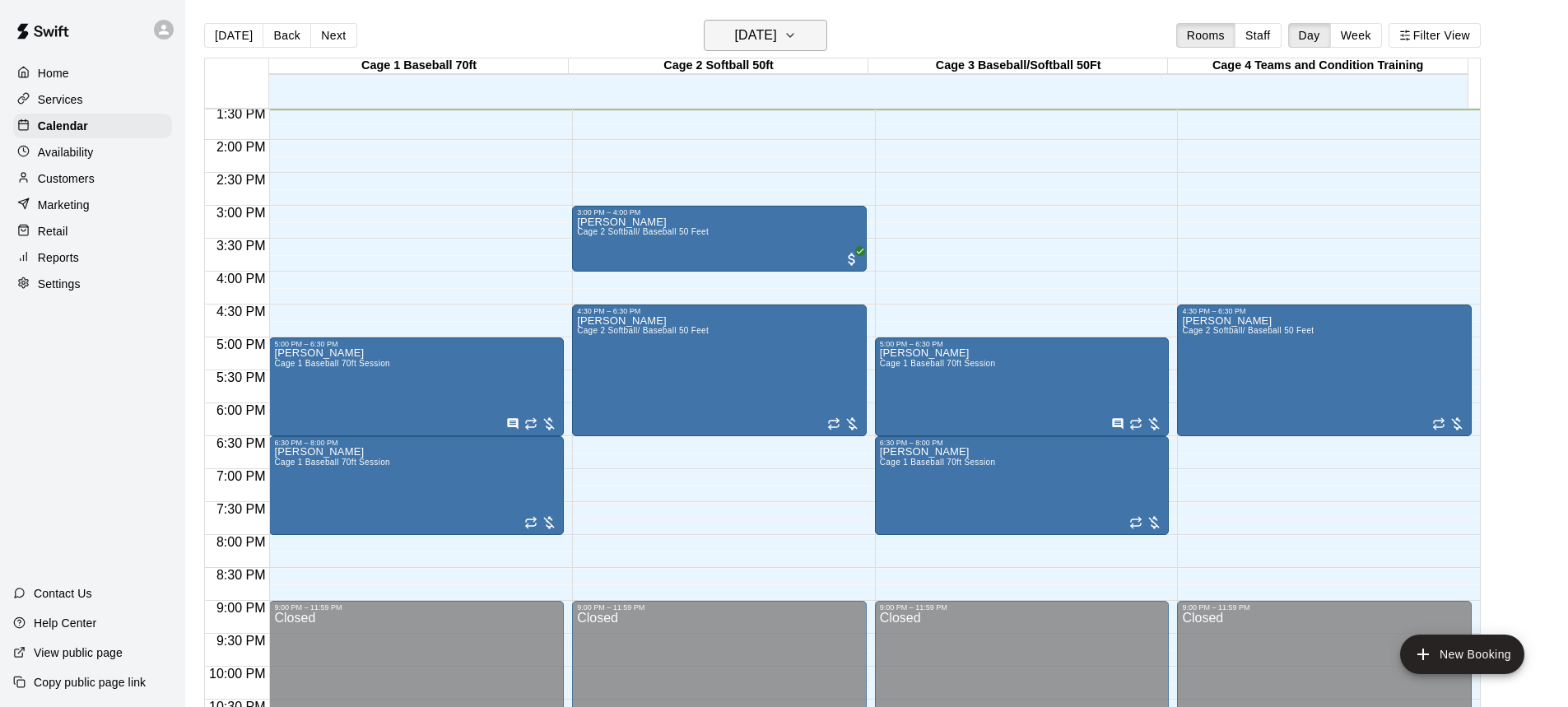
click at [797, 32] on icon "button" at bounding box center [790, 36] width 13 height 20
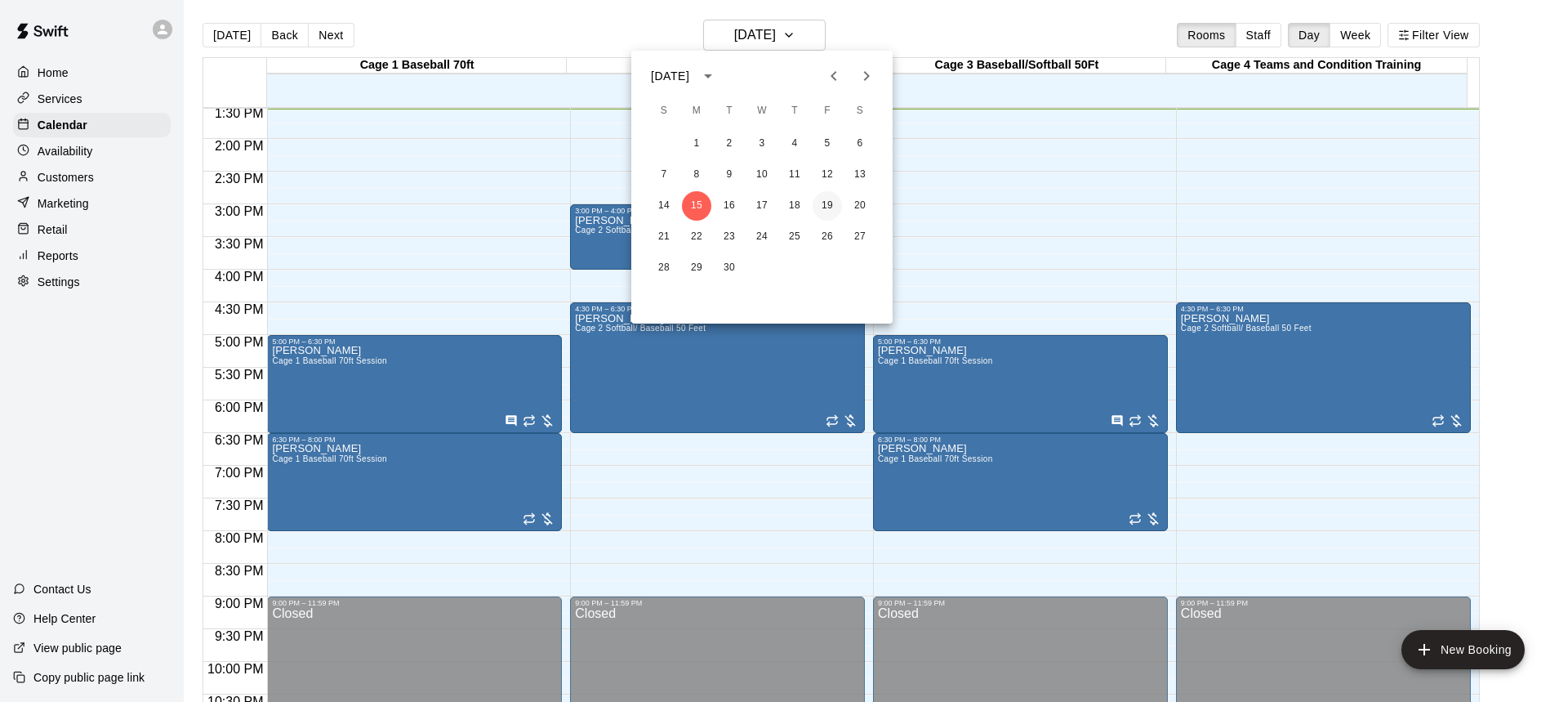
click at [827, 200] on button "19" at bounding box center [827, 206] width 29 height 29
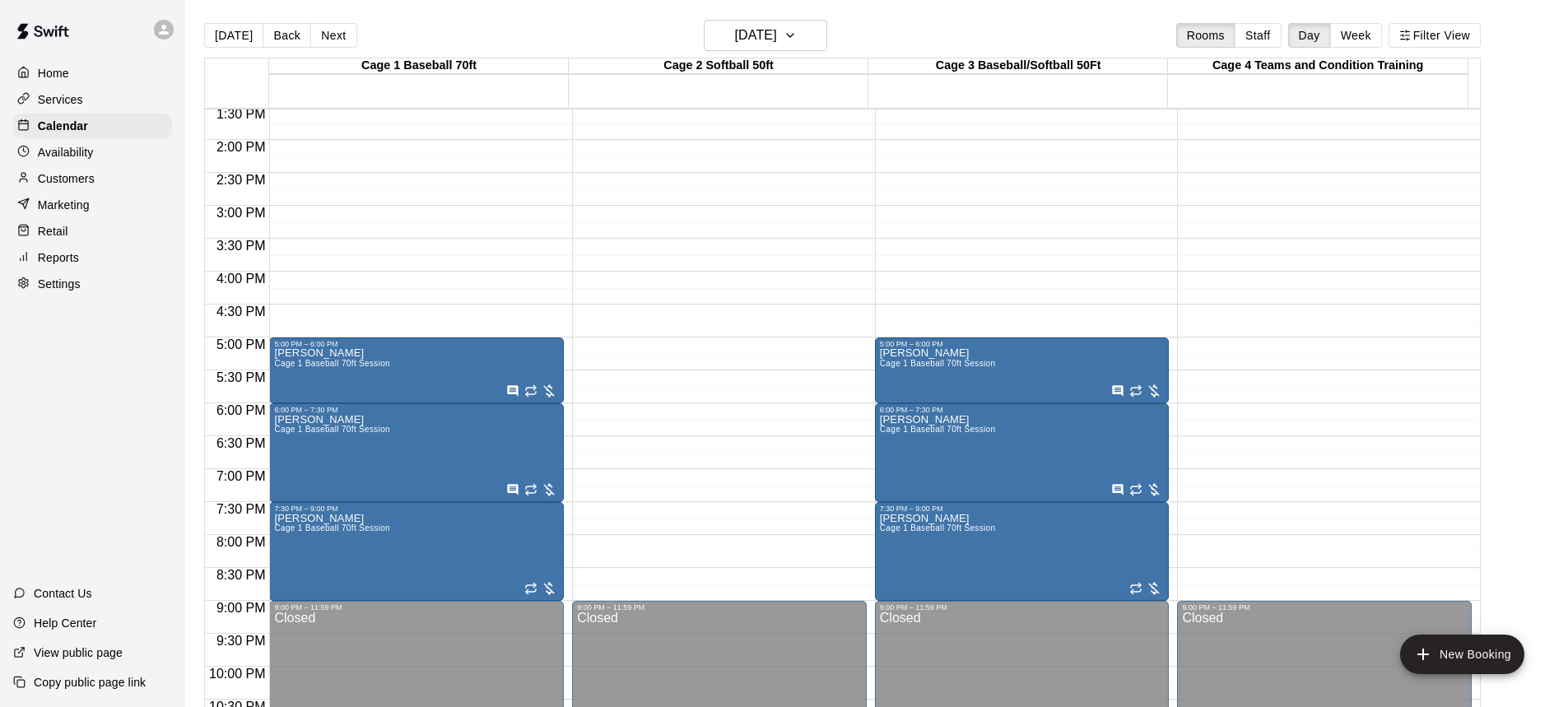
click at [59, 75] on p "Home" at bounding box center [53, 73] width 31 height 16
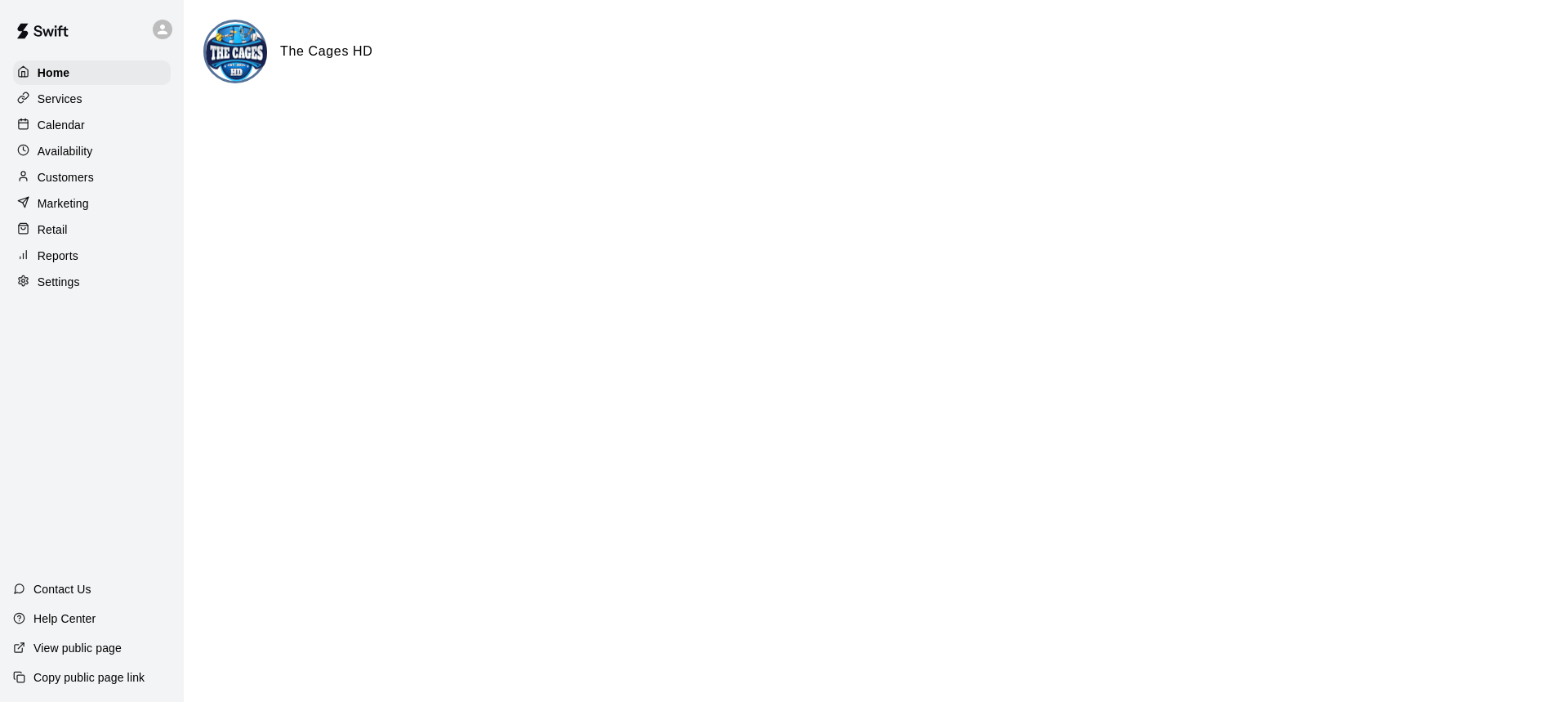
click at [64, 125] on p "Calendar" at bounding box center [61, 125] width 47 height 16
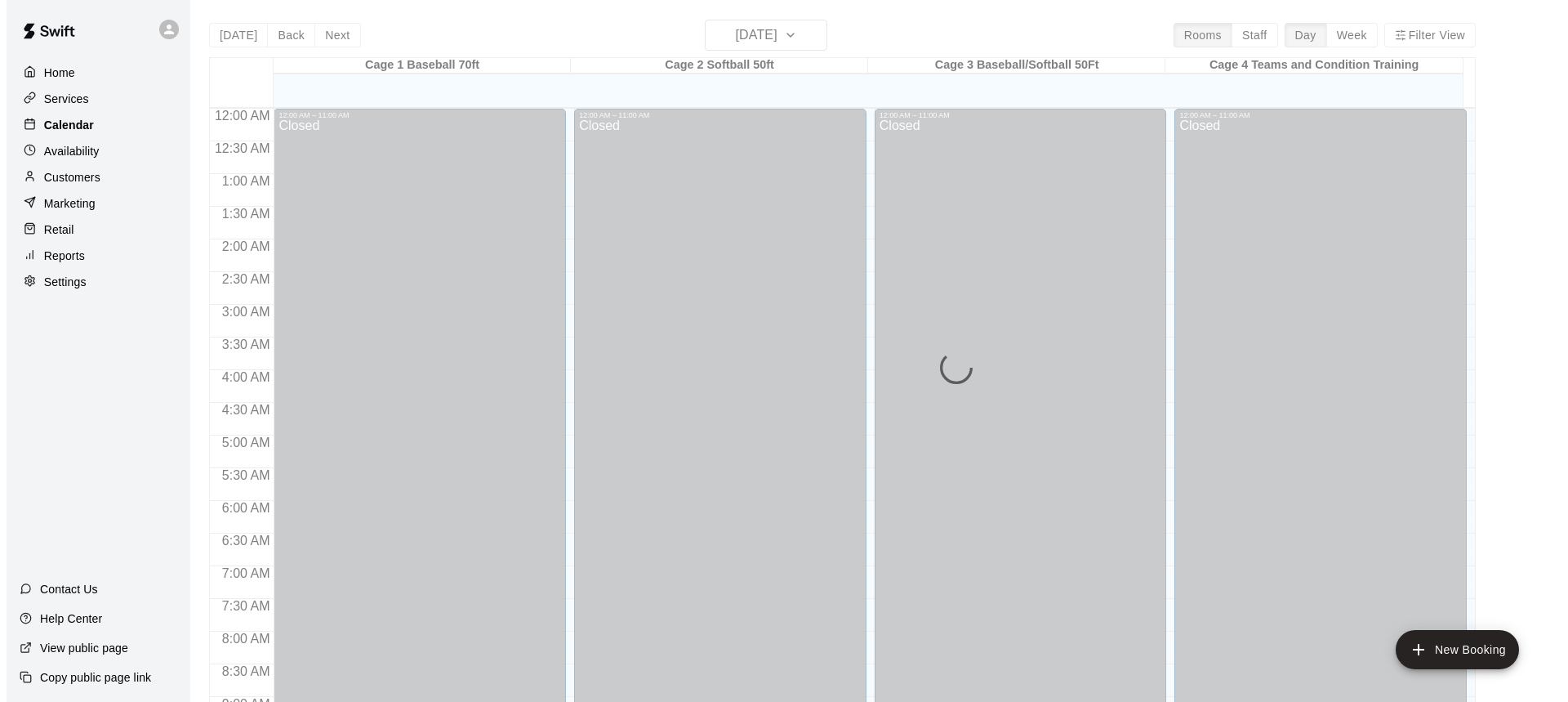
scroll to position [886, 0]
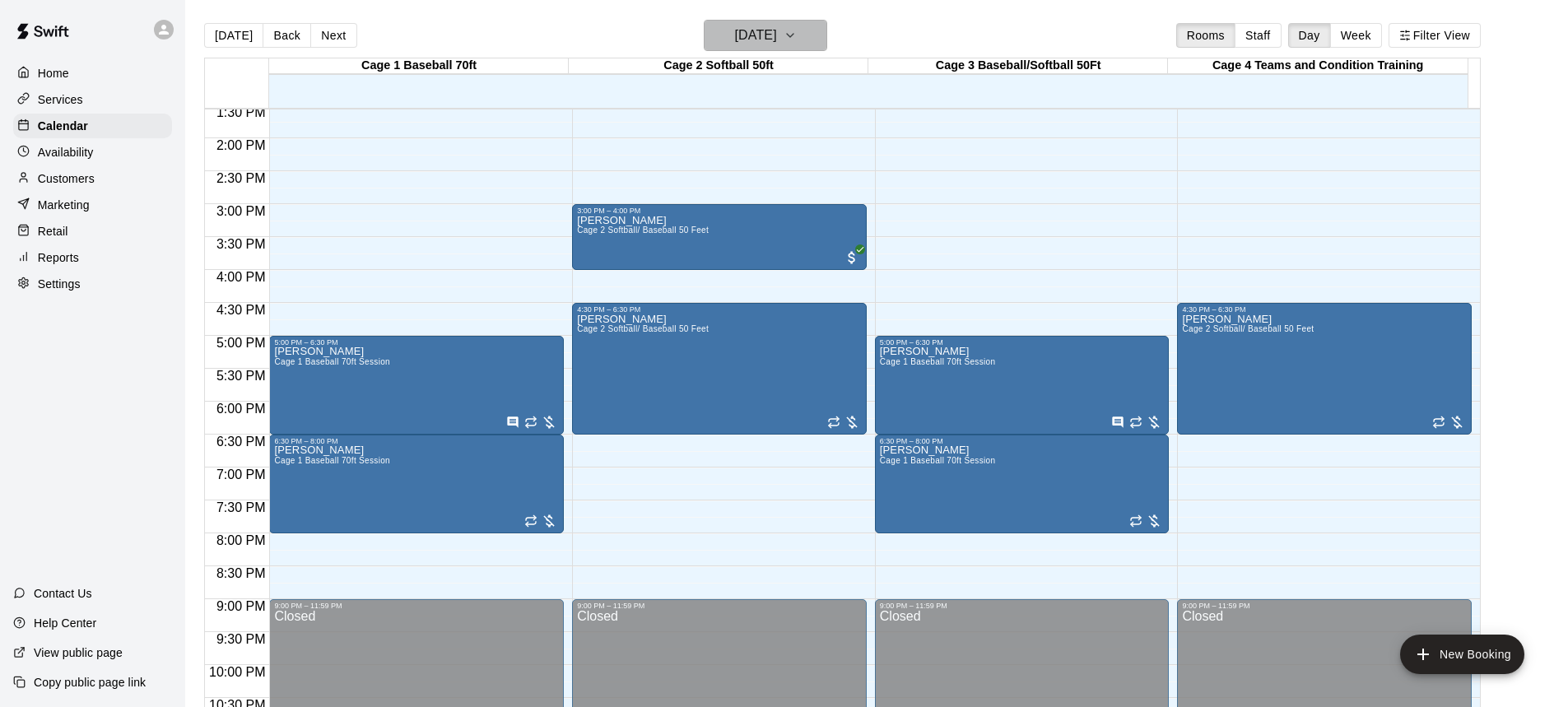
click at [797, 34] on icon "button" at bounding box center [790, 36] width 13 height 20
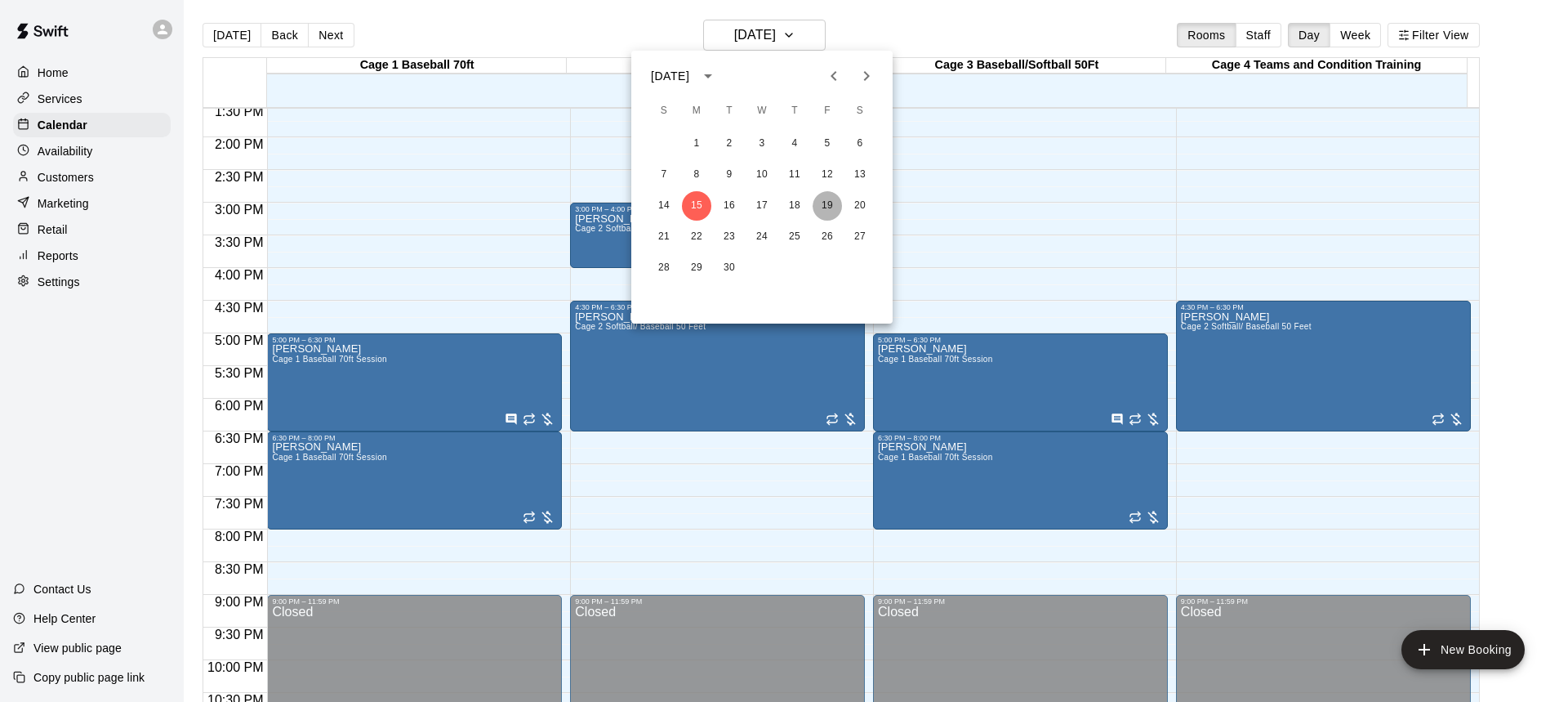
click at [828, 203] on button "19" at bounding box center [827, 206] width 29 height 29
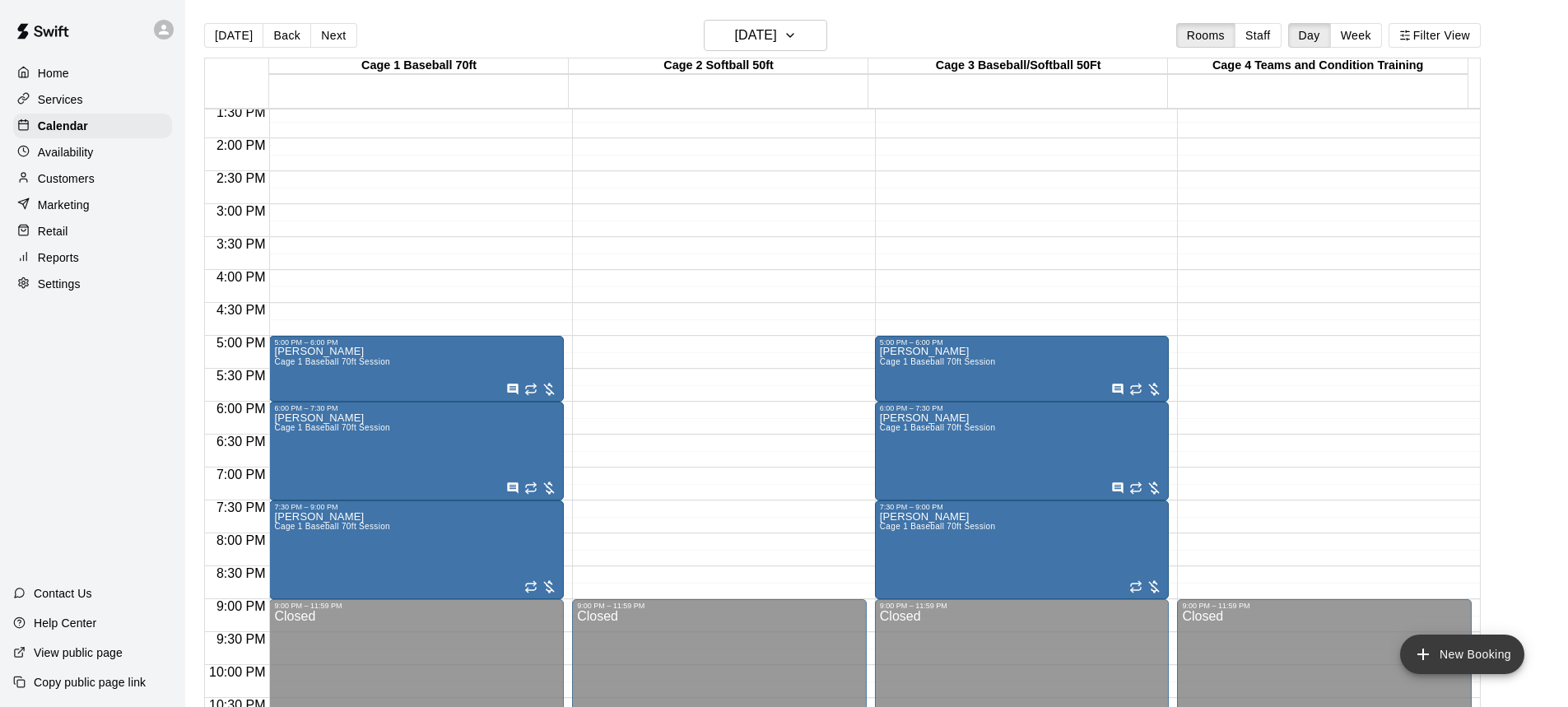
click at [1465, 653] on button "New Booking" at bounding box center [1462, 654] width 124 height 39
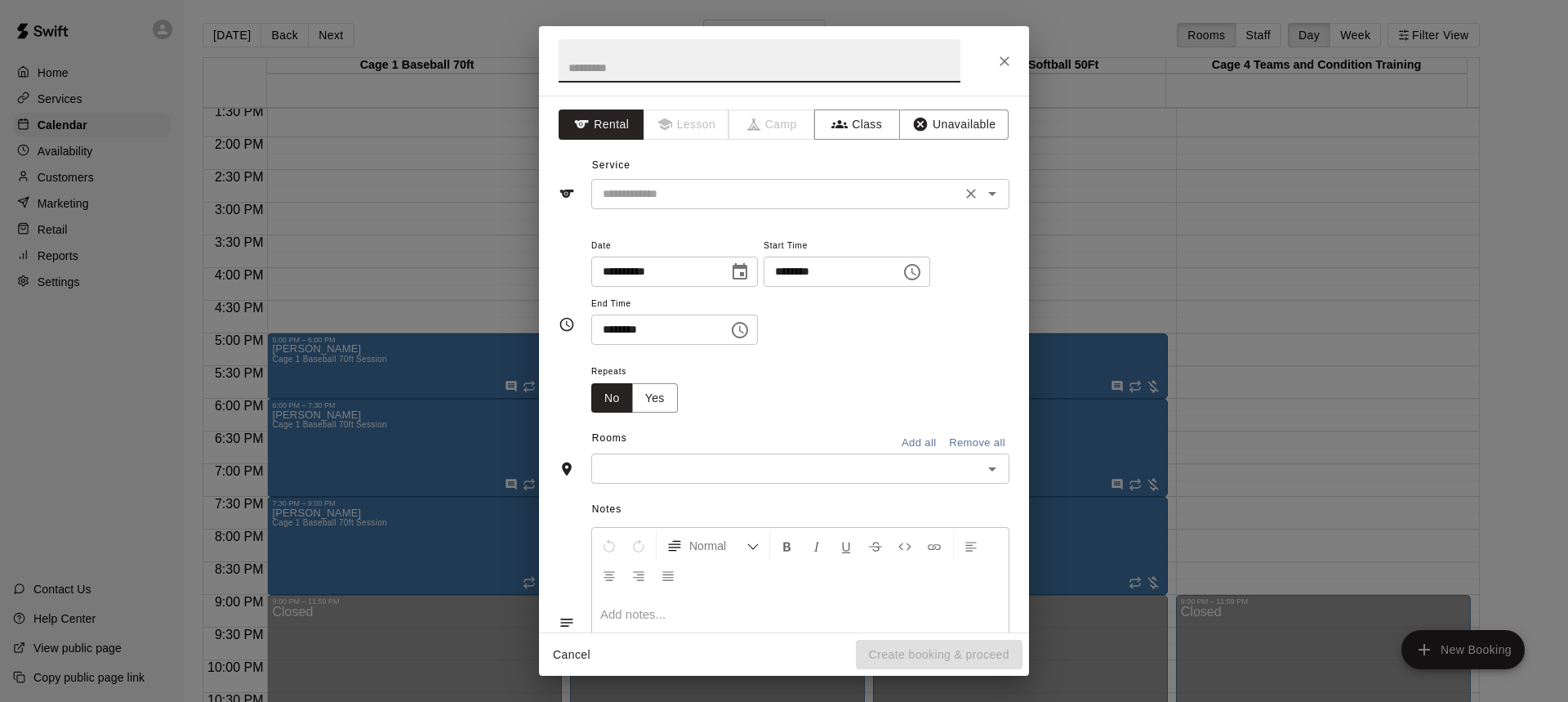
click at [982, 192] on icon "Open" at bounding box center [992, 193] width 20 height 20
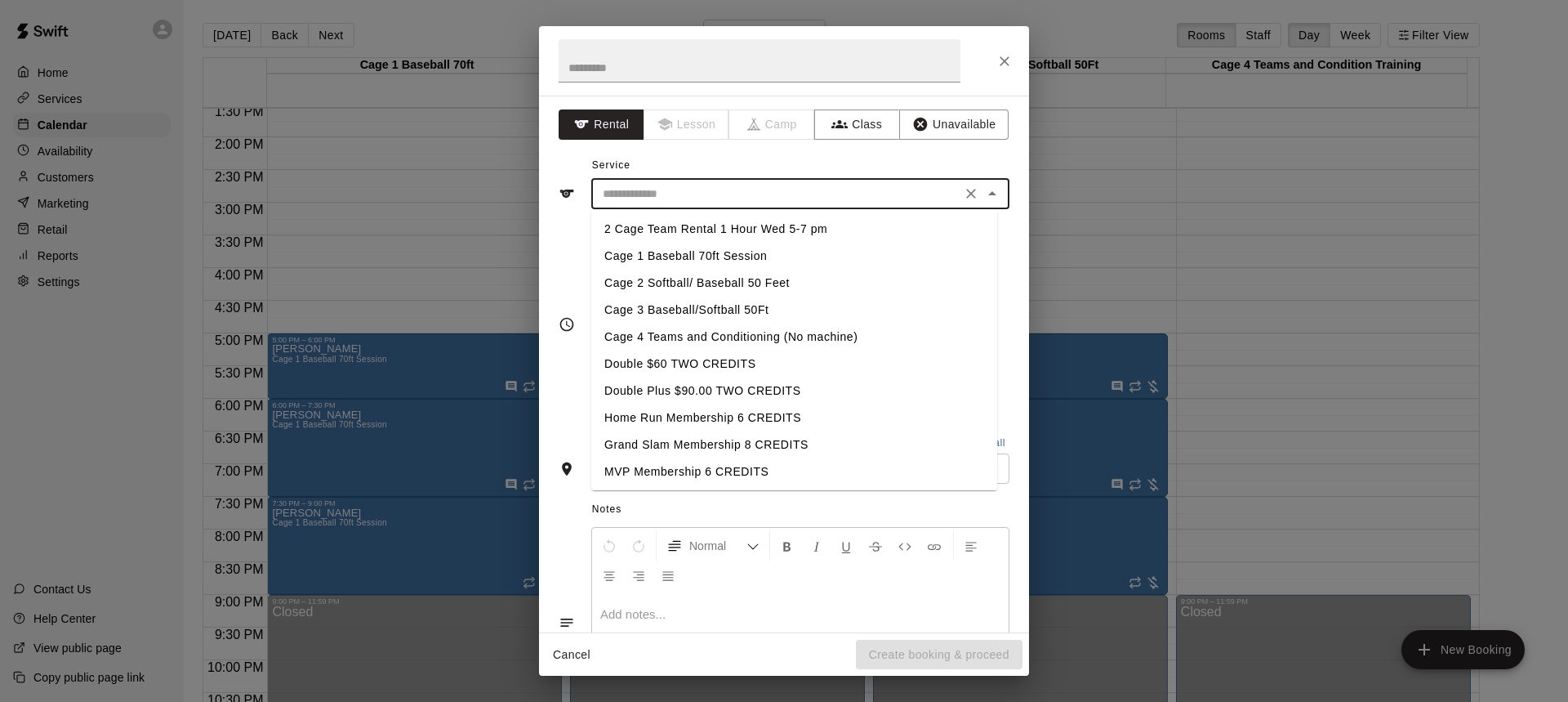
click at [735, 255] on li "Cage 1 Baseball 70ft Session" at bounding box center [794, 256] width 406 height 27
type input "**********"
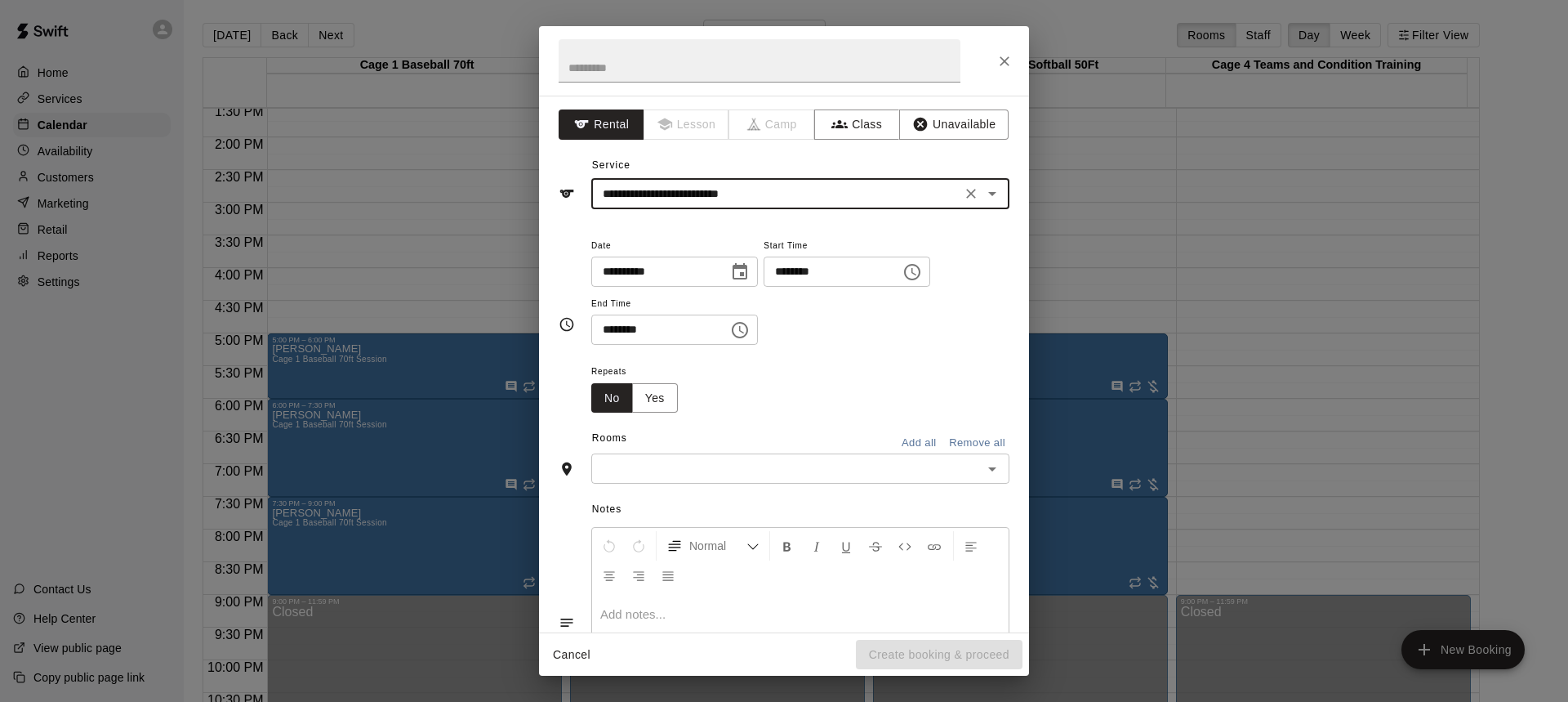
click at [922, 272] on icon "Choose time, selected time is 1:00 PM" at bounding box center [912, 272] width 20 height 20
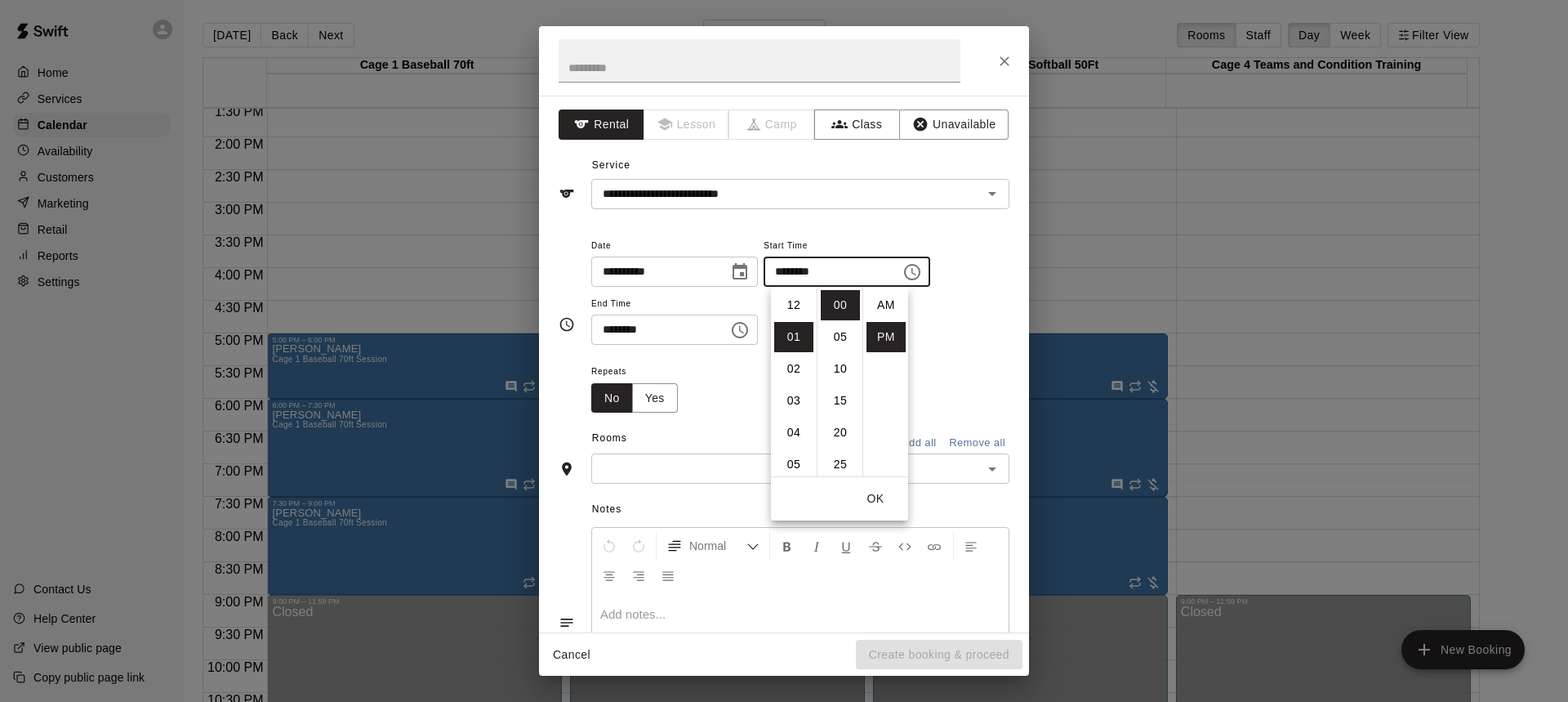
scroll to position [29, 0]
click at [791, 396] on li "04" at bounding box center [794, 400] width 39 height 30
type input "********"
click at [870, 499] on button "OK" at bounding box center [876, 499] width 53 height 30
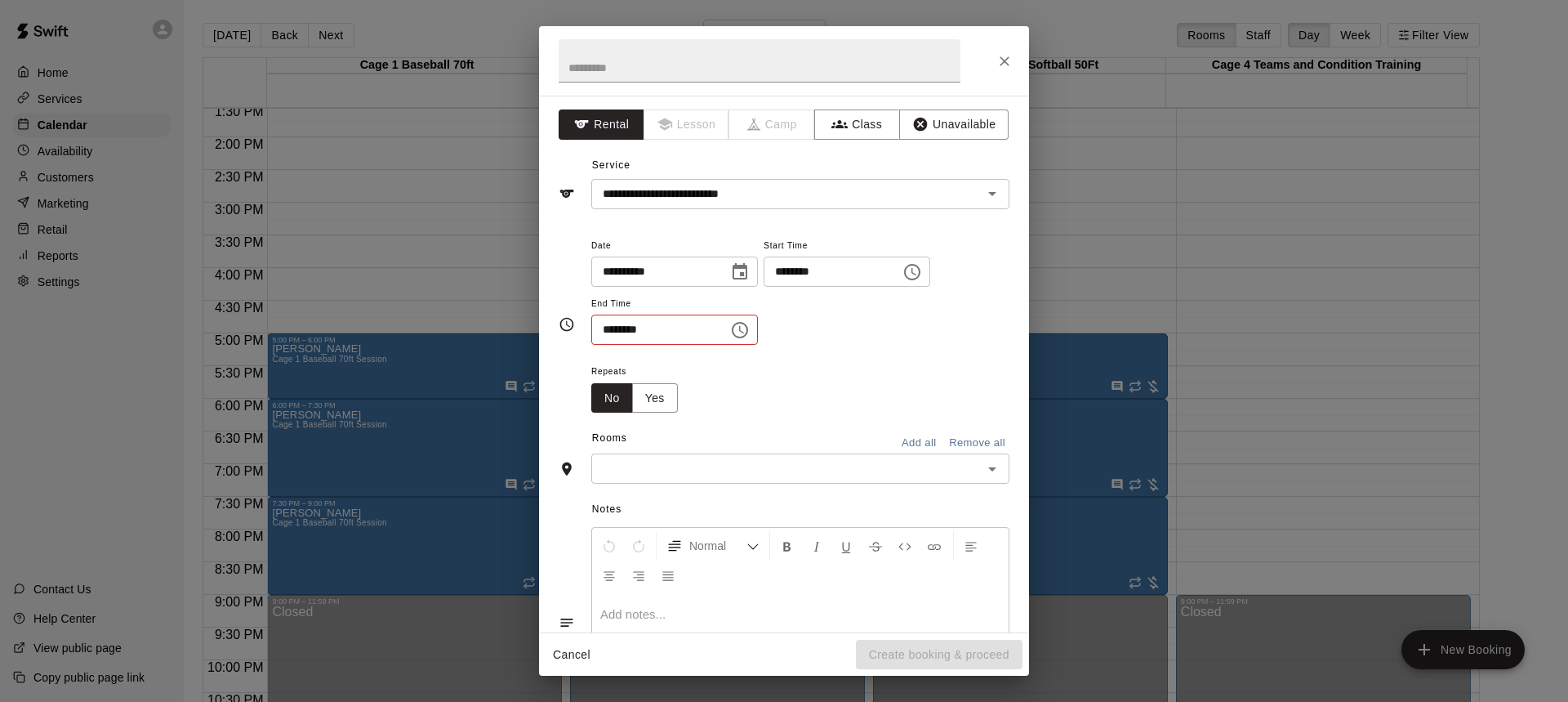
click at [742, 323] on icon "Choose time, selected time is 1:30 PM" at bounding box center [740, 331] width 20 height 20
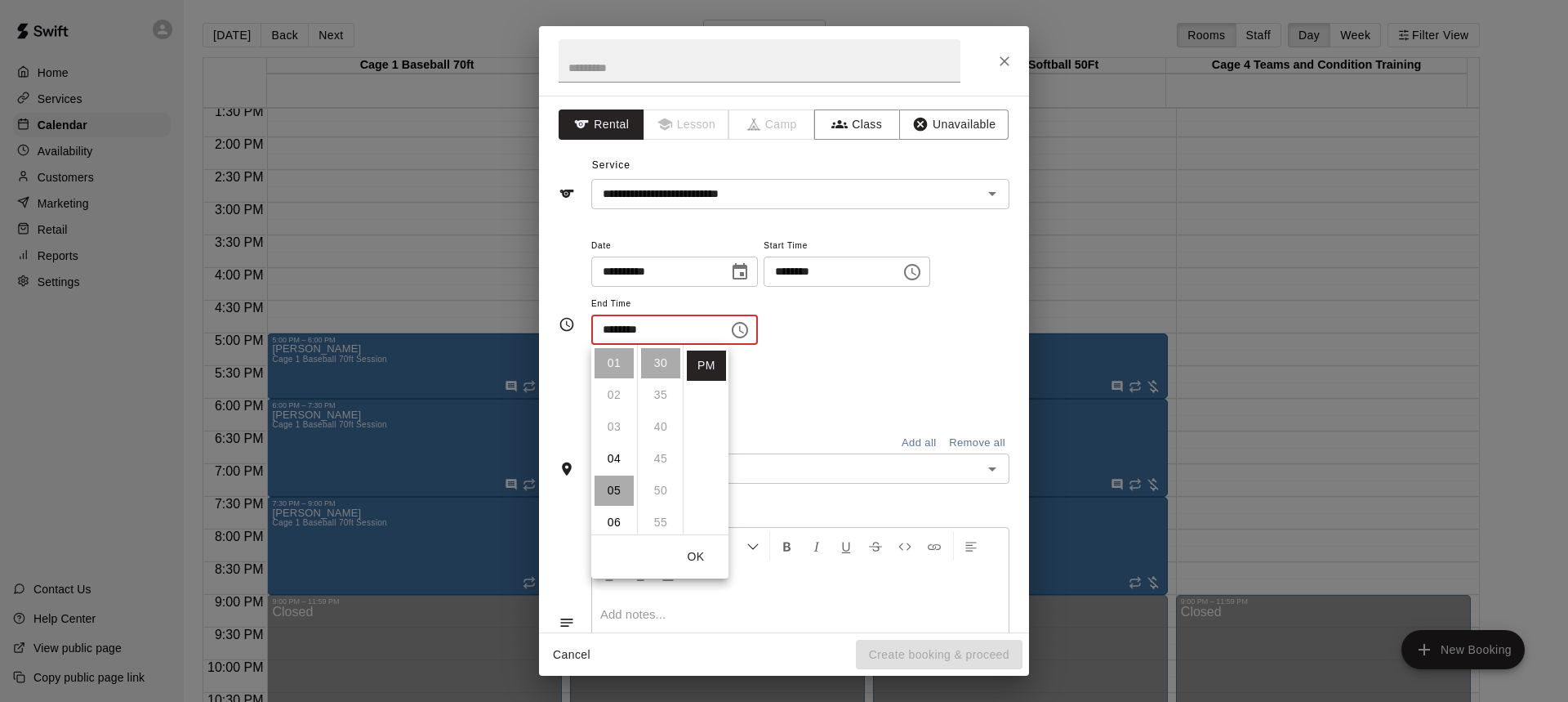
click at [615, 485] on li "05" at bounding box center [614, 490] width 39 height 30
click at [659, 363] on li "00" at bounding box center [660, 362] width 39 height 30
type input "********"
click at [701, 552] on button "OK" at bounding box center [696, 557] width 53 height 30
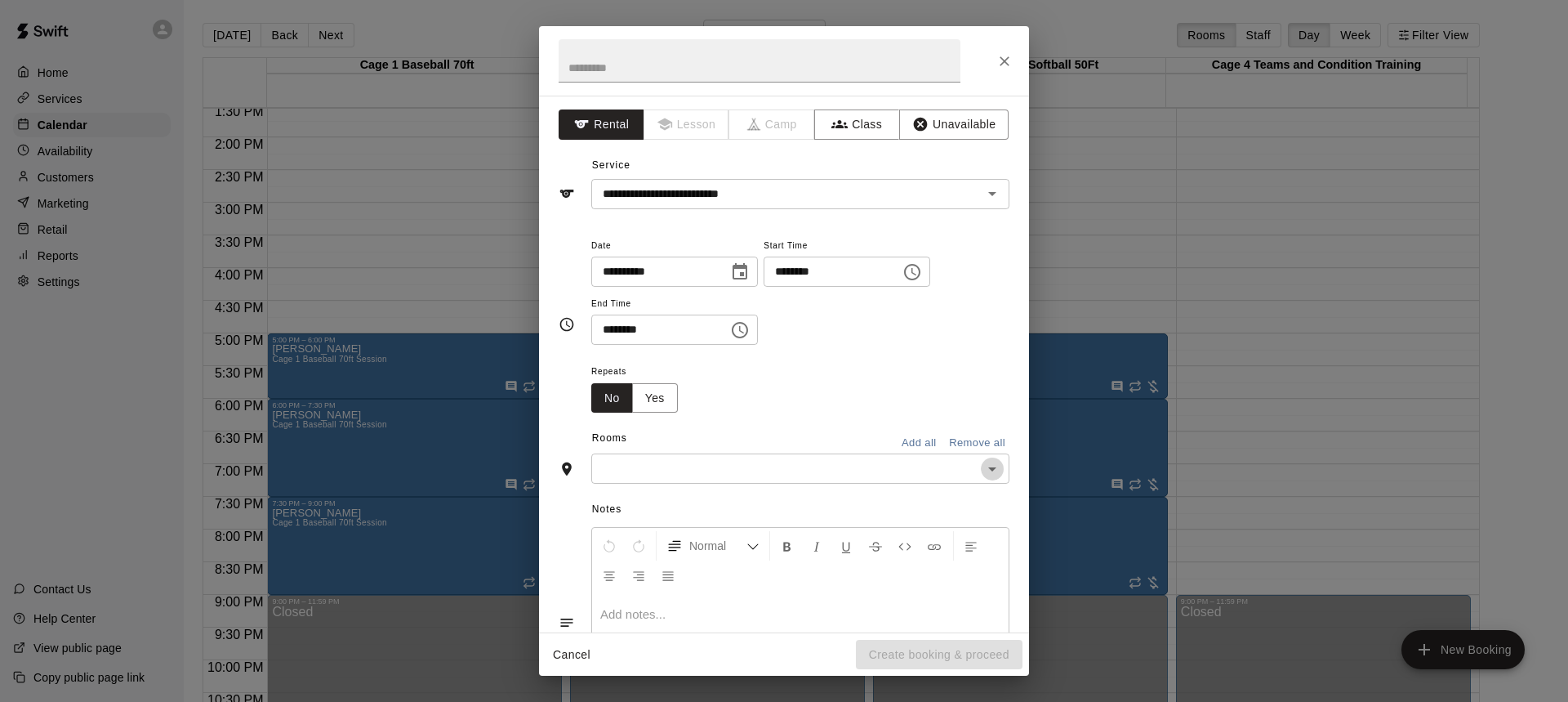
click at [982, 468] on icon "Open" at bounding box center [992, 470] width 20 height 20
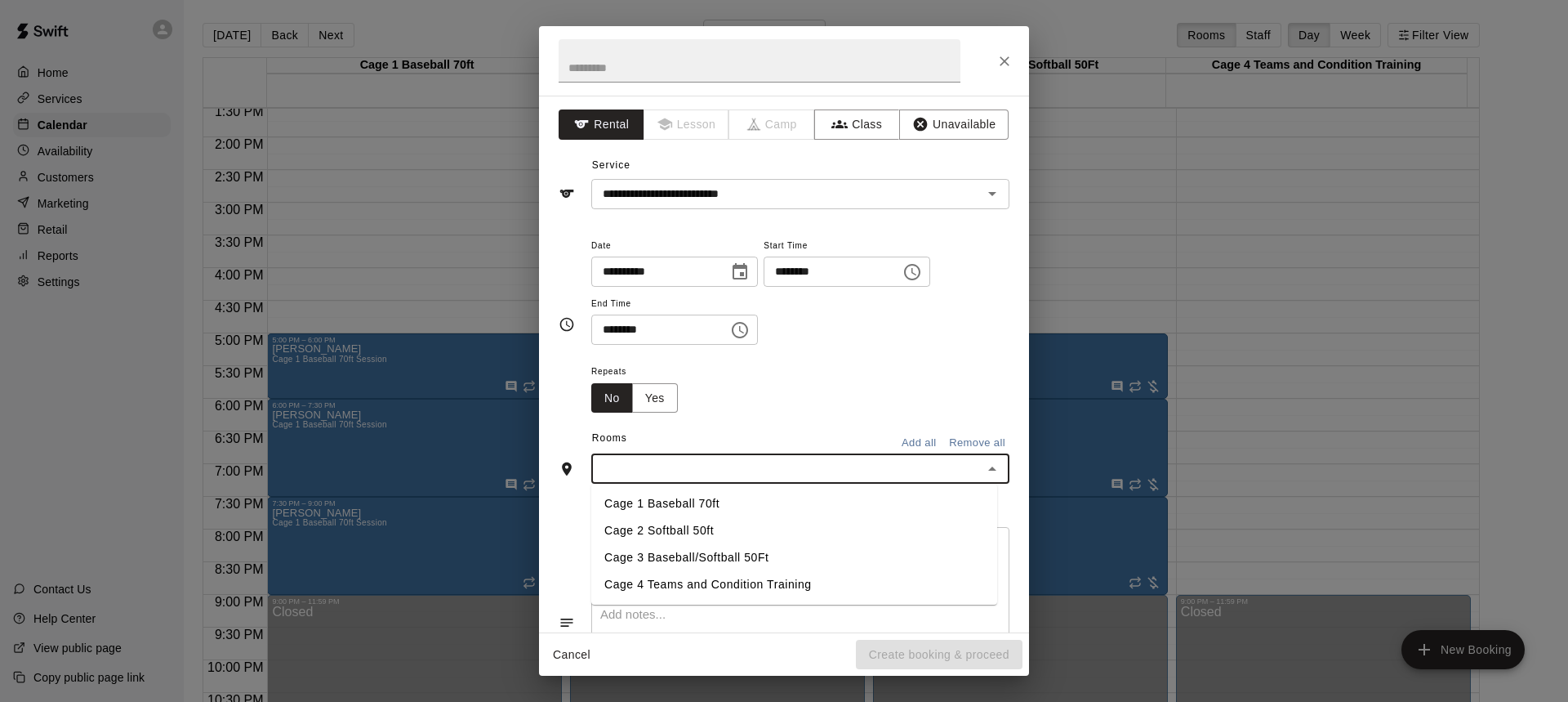
click at [677, 527] on li "Cage 2 Softball 50ft" at bounding box center [794, 531] width 406 height 27
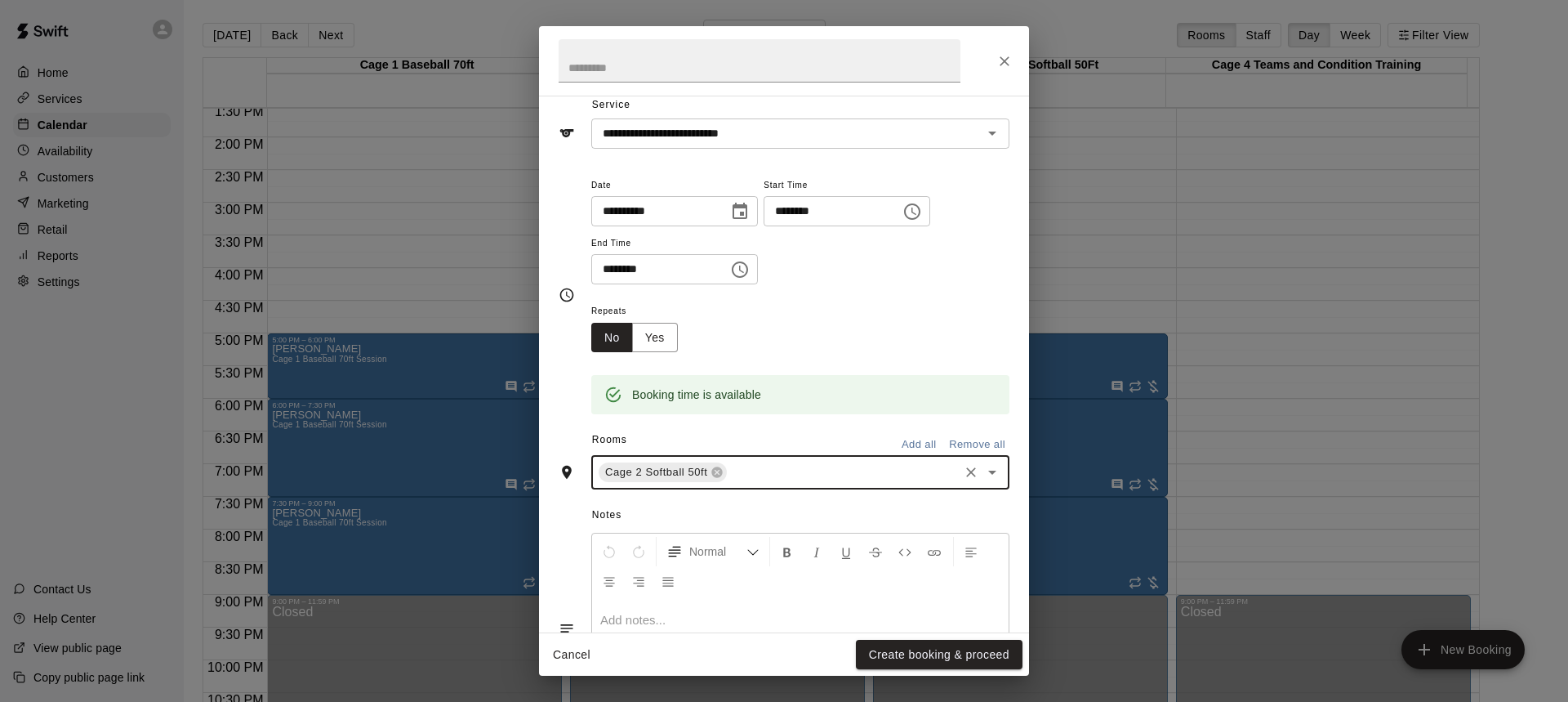
scroll to position [182, 0]
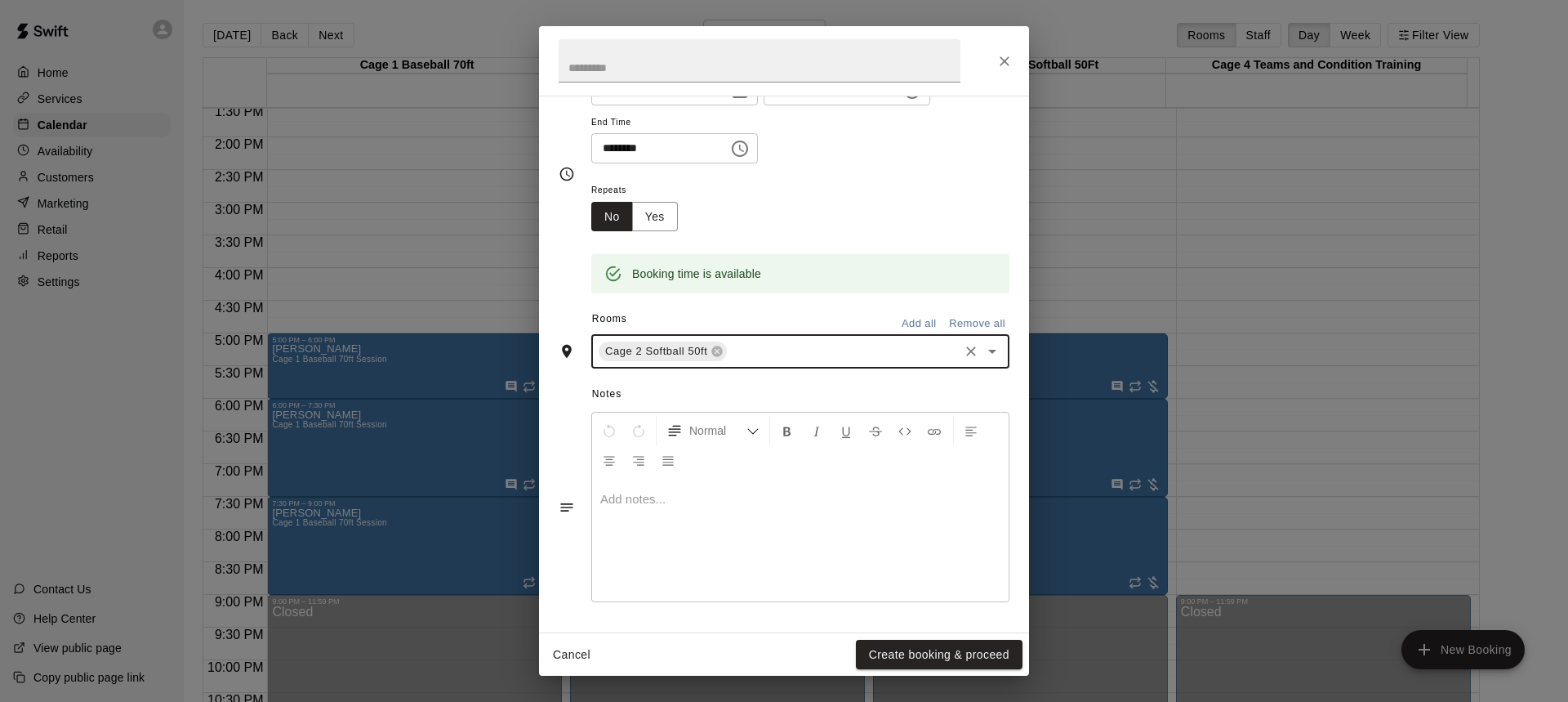
click at [714, 512] on div at bounding box center [800, 539] width 417 height 123
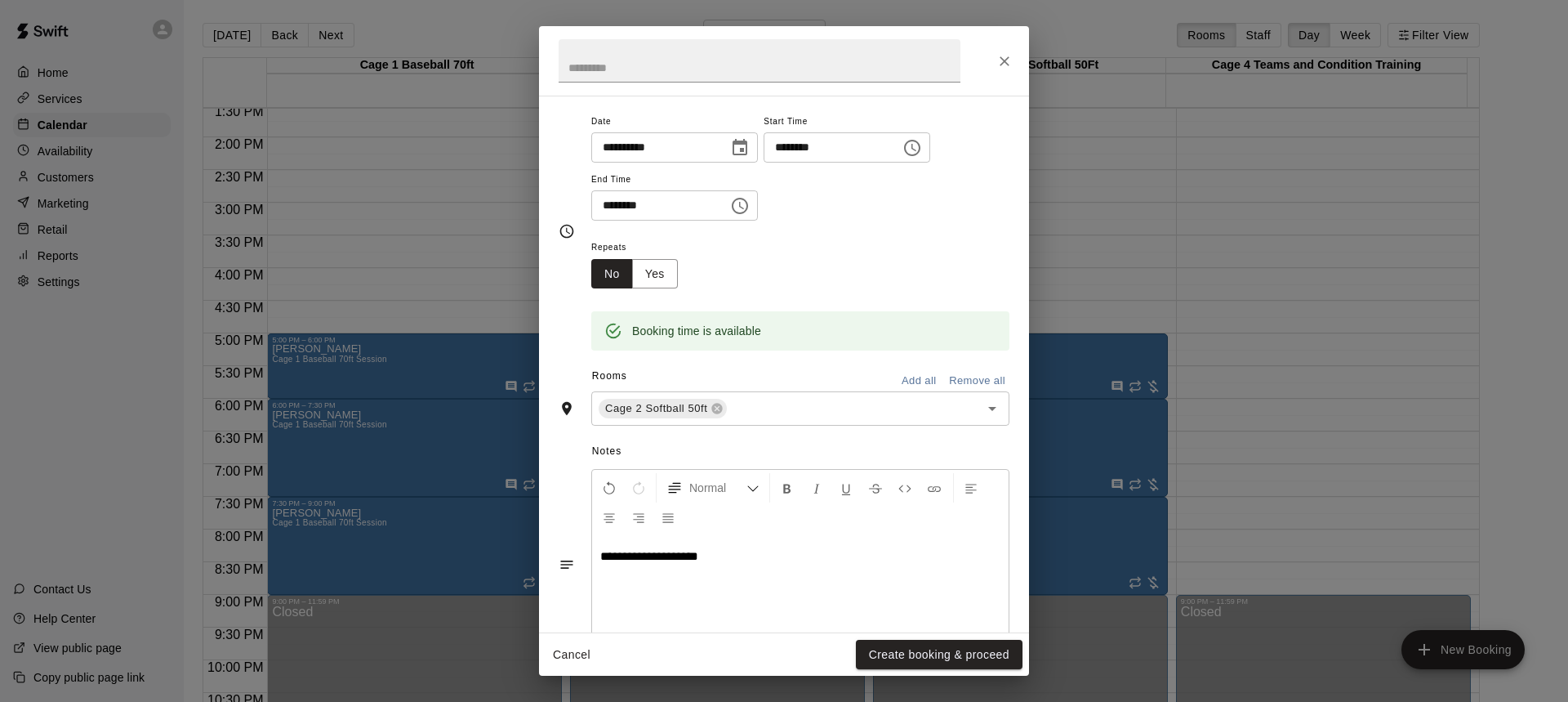
scroll to position [163, 0]
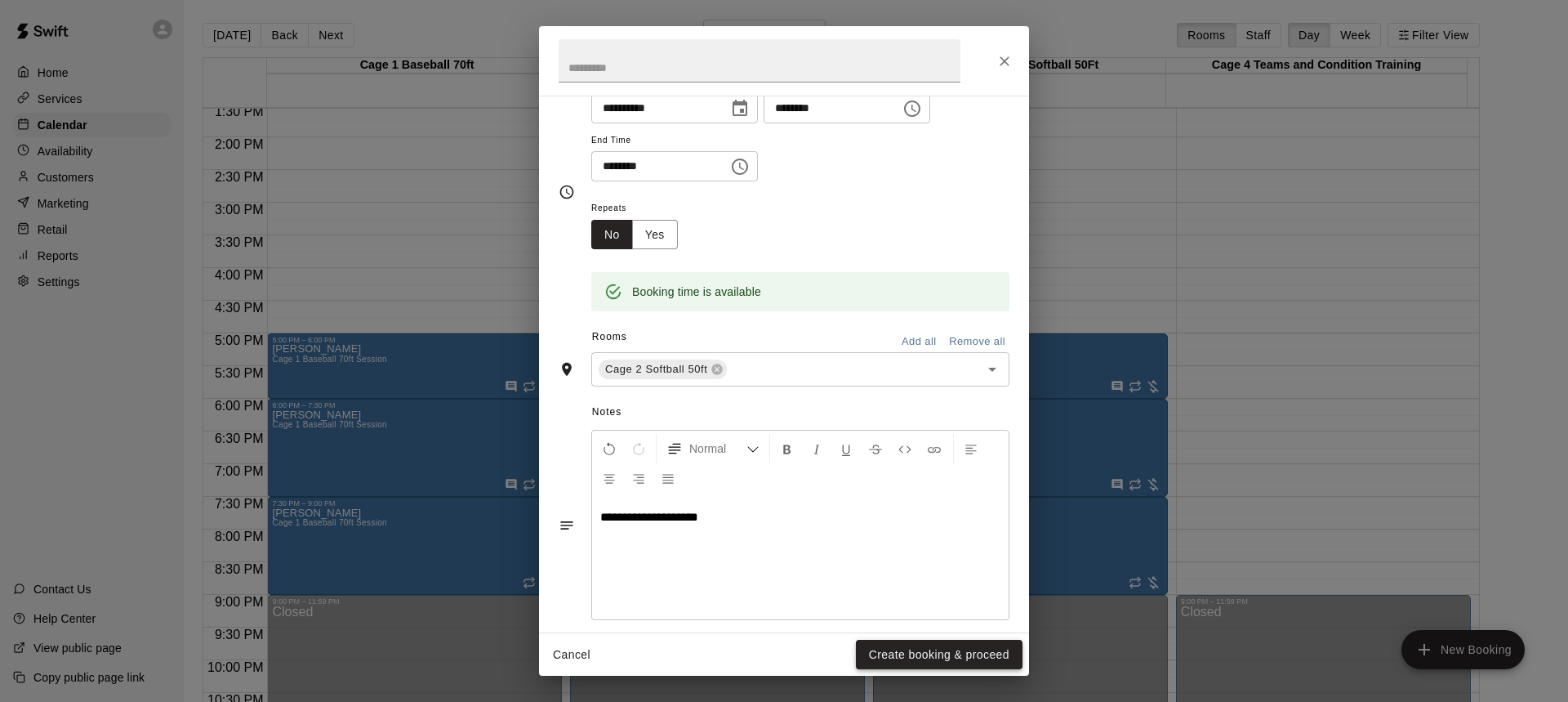
click at [944, 649] on button "Create booking & proceed" at bounding box center [940, 654] width 167 height 30
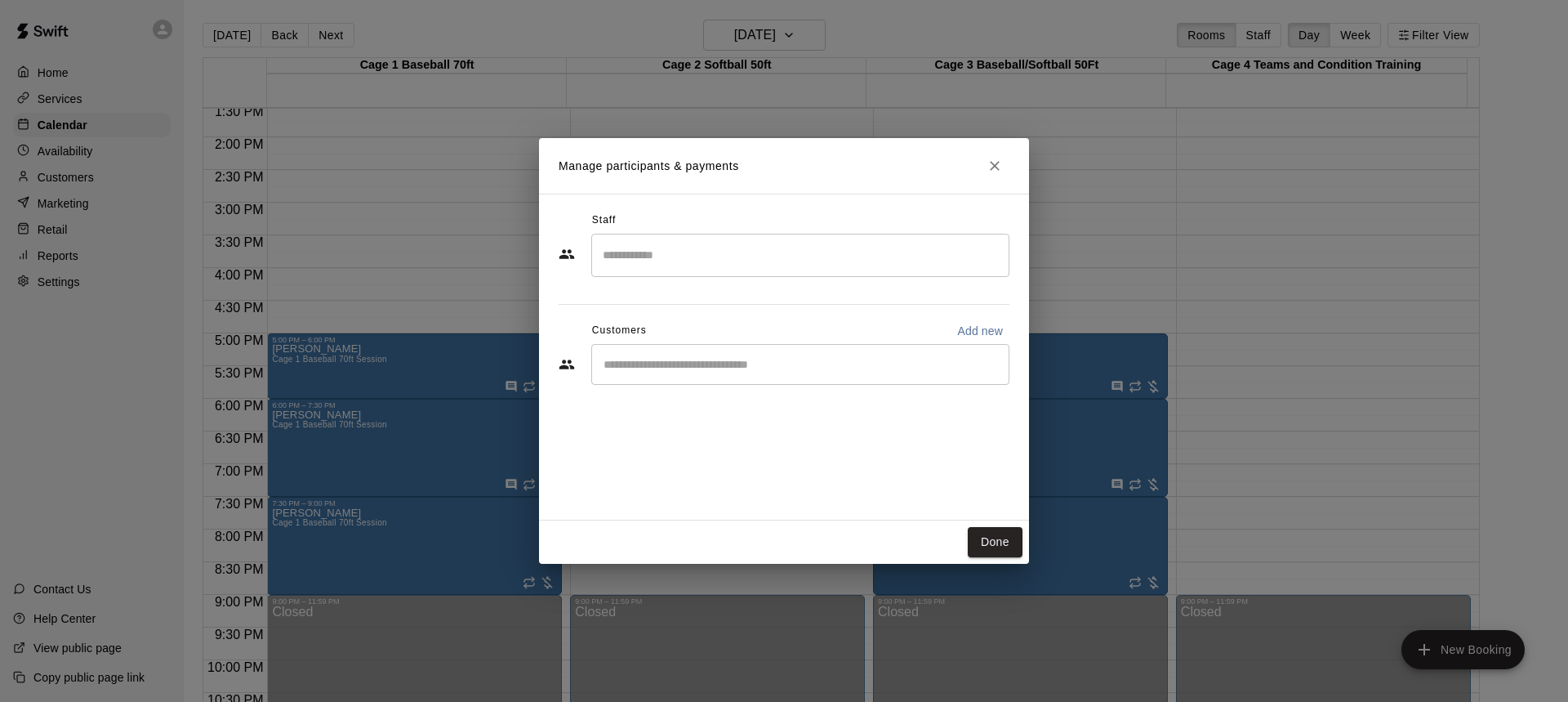
click at [925, 361] on input "Start typing to search customers..." at bounding box center [800, 364] width 403 height 16
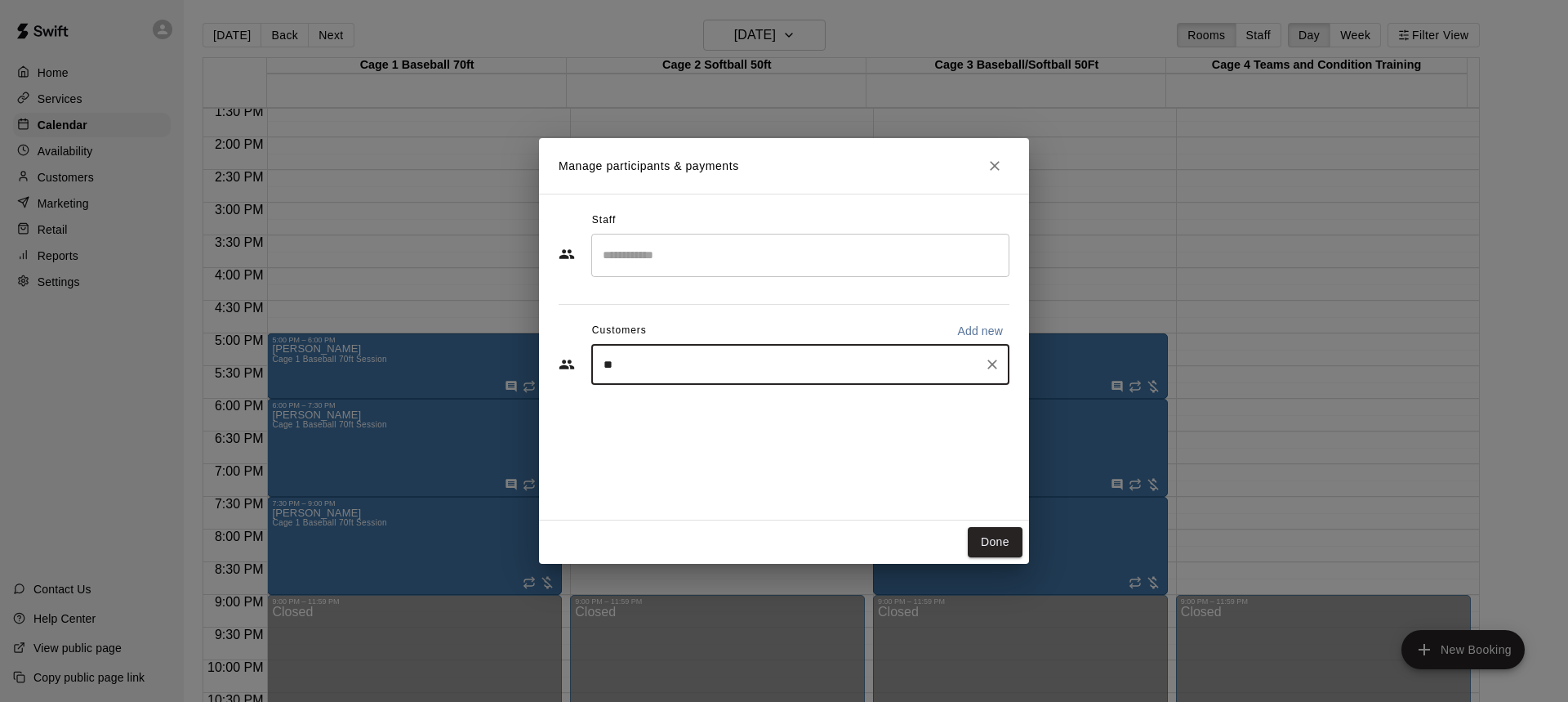
type input "*"
type input "****"
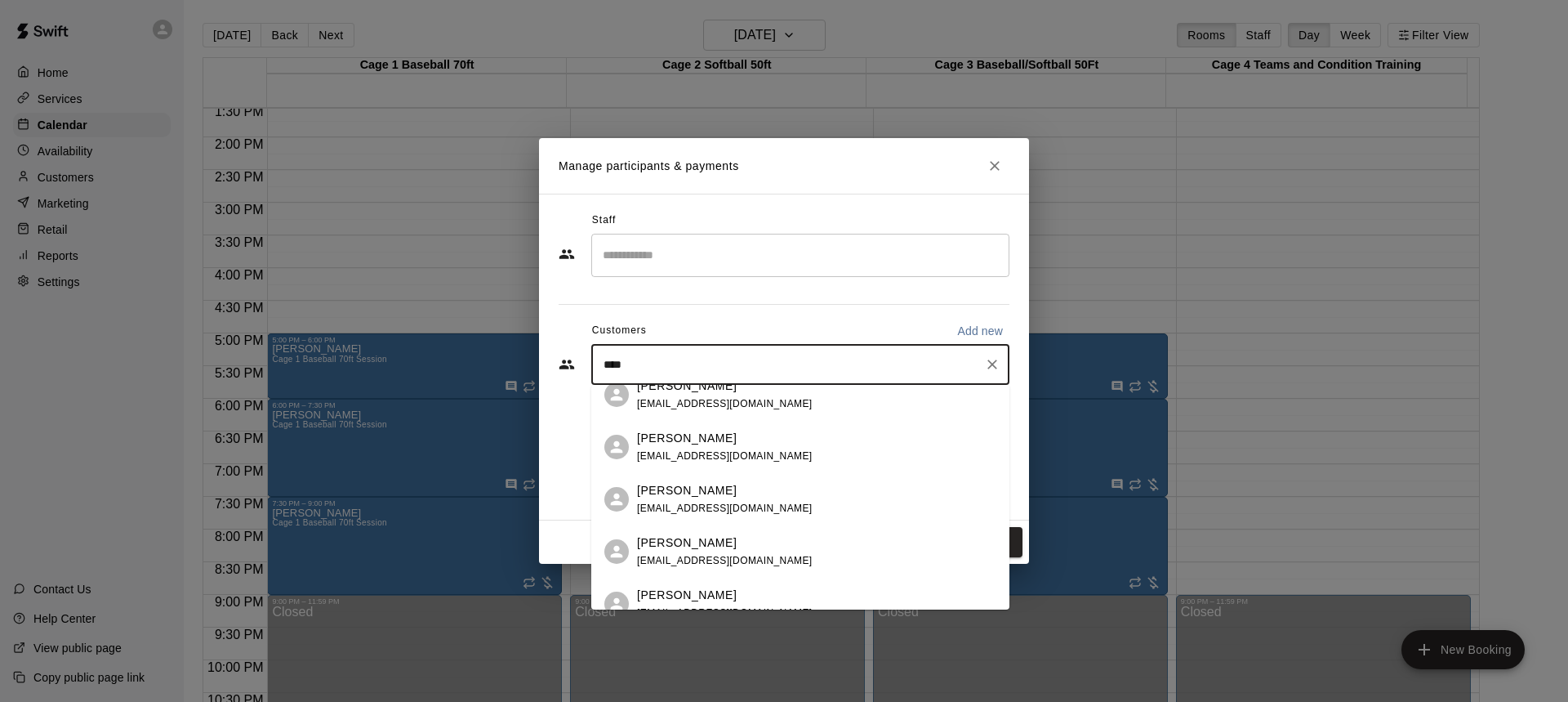
scroll to position [246, 0]
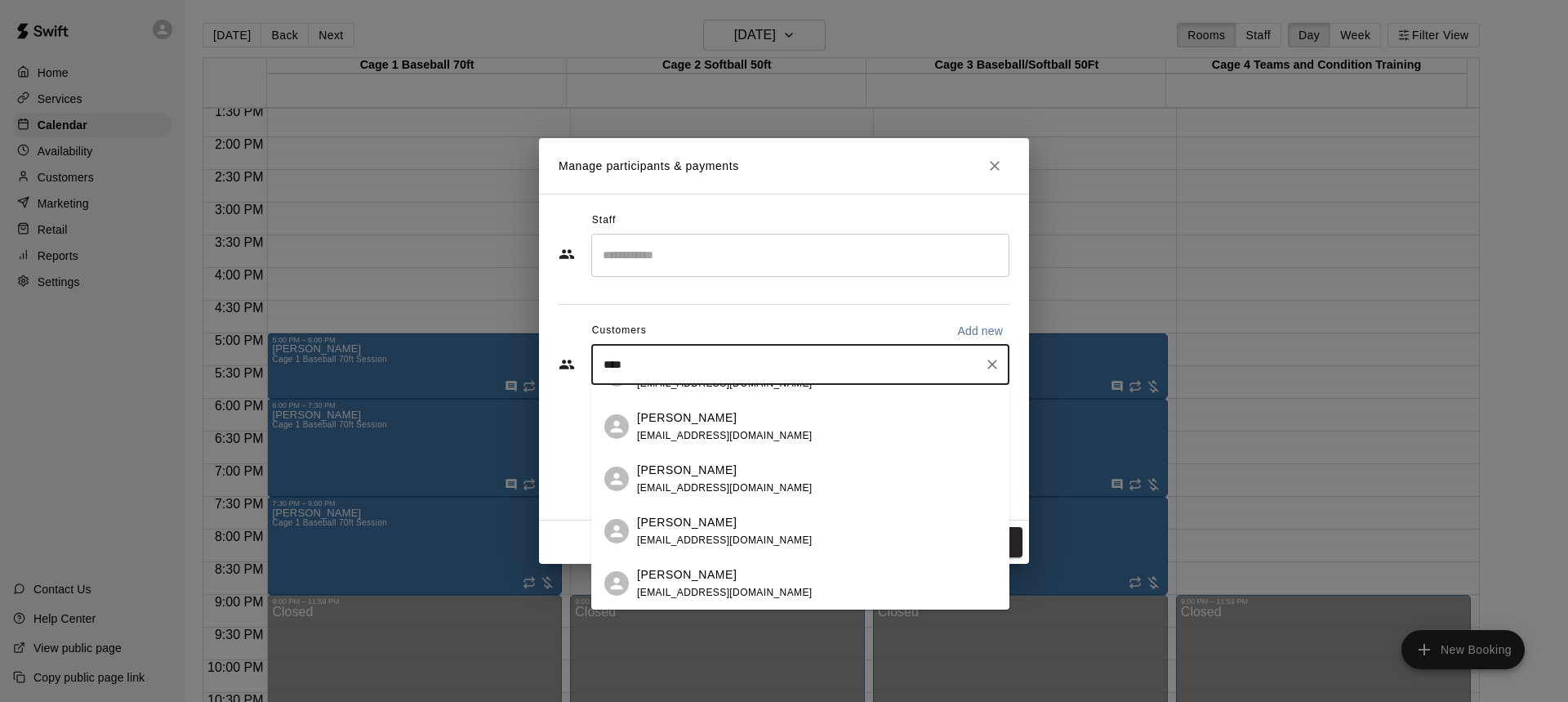
click at [707, 575] on p "[PERSON_NAME]" at bounding box center [687, 575] width 100 height 17
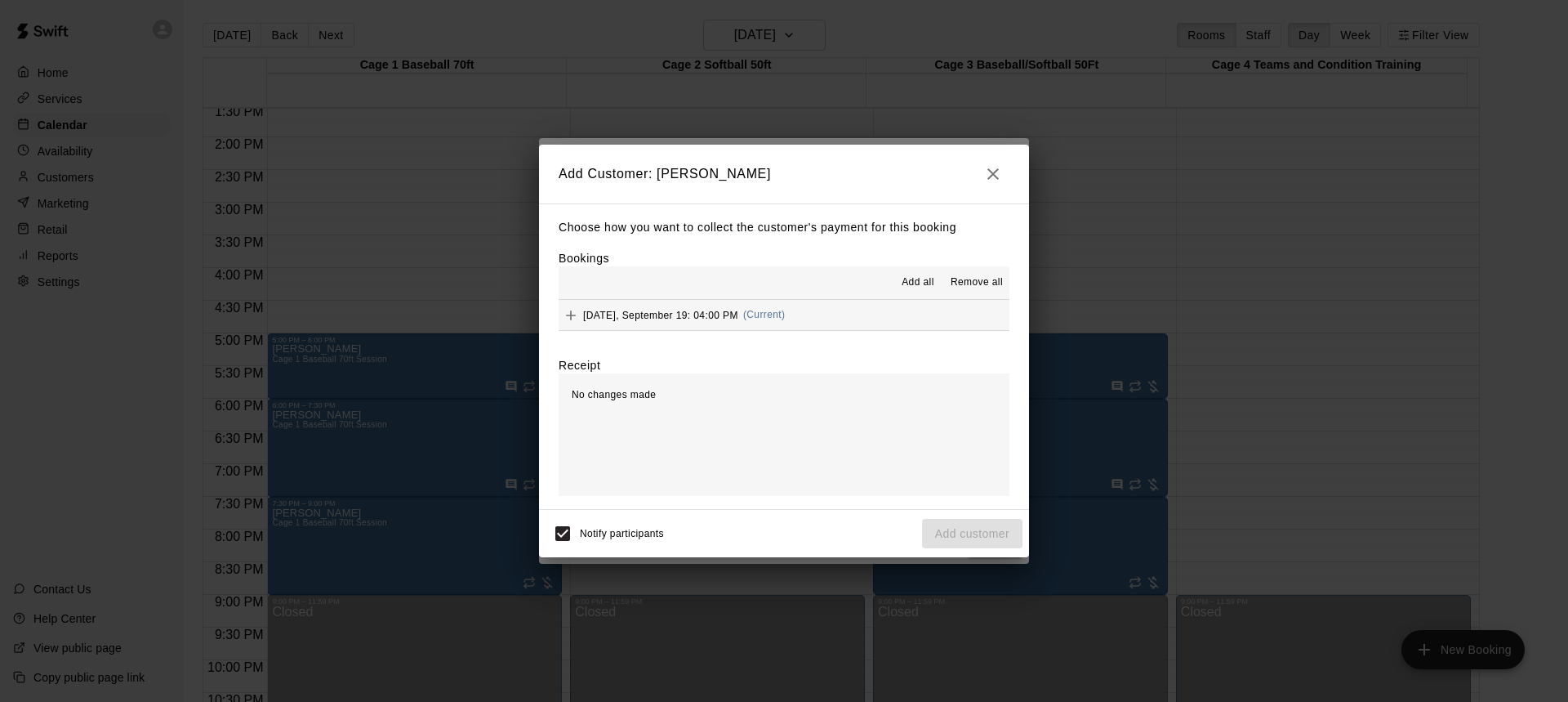
click at [918, 282] on span "Add all" at bounding box center [918, 282] width 33 height 16
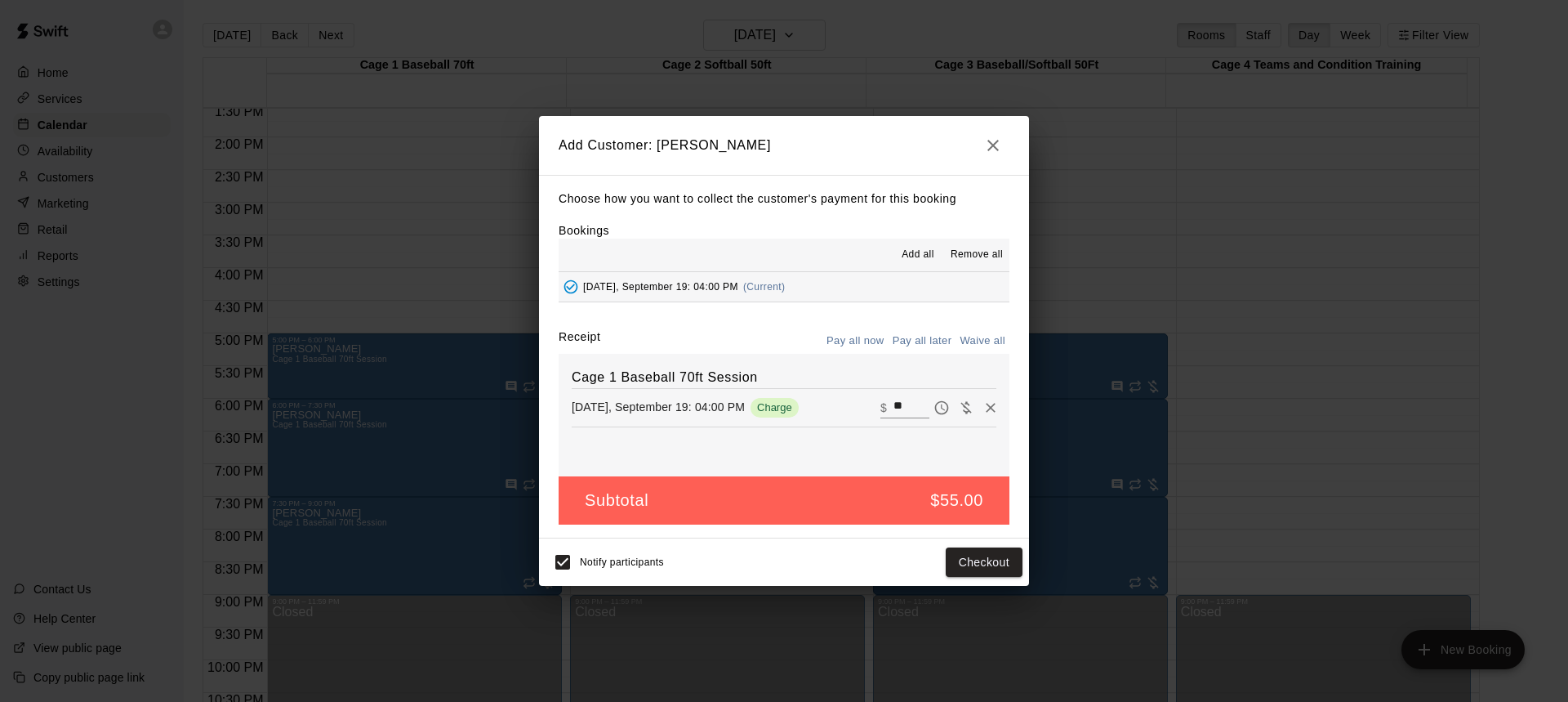
click at [921, 338] on button "Pay all later" at bounding box center [922, 341] width 68 height 25
click at [957, 561] on button "Add customer" at bounding box center [972, 562] width 101 height 30
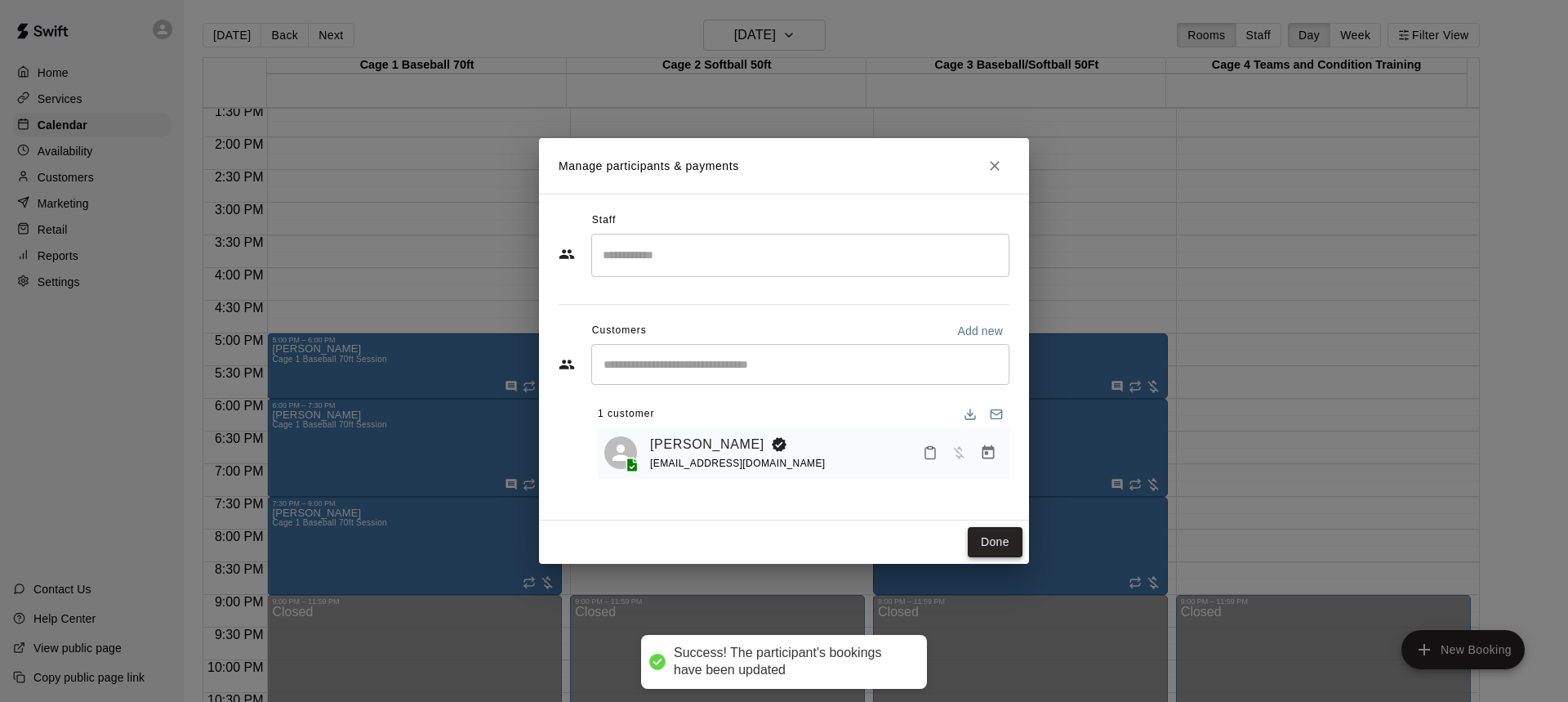
click at [992, 539] on button "Done" at bounding box center [995, 541] width 54 height 30
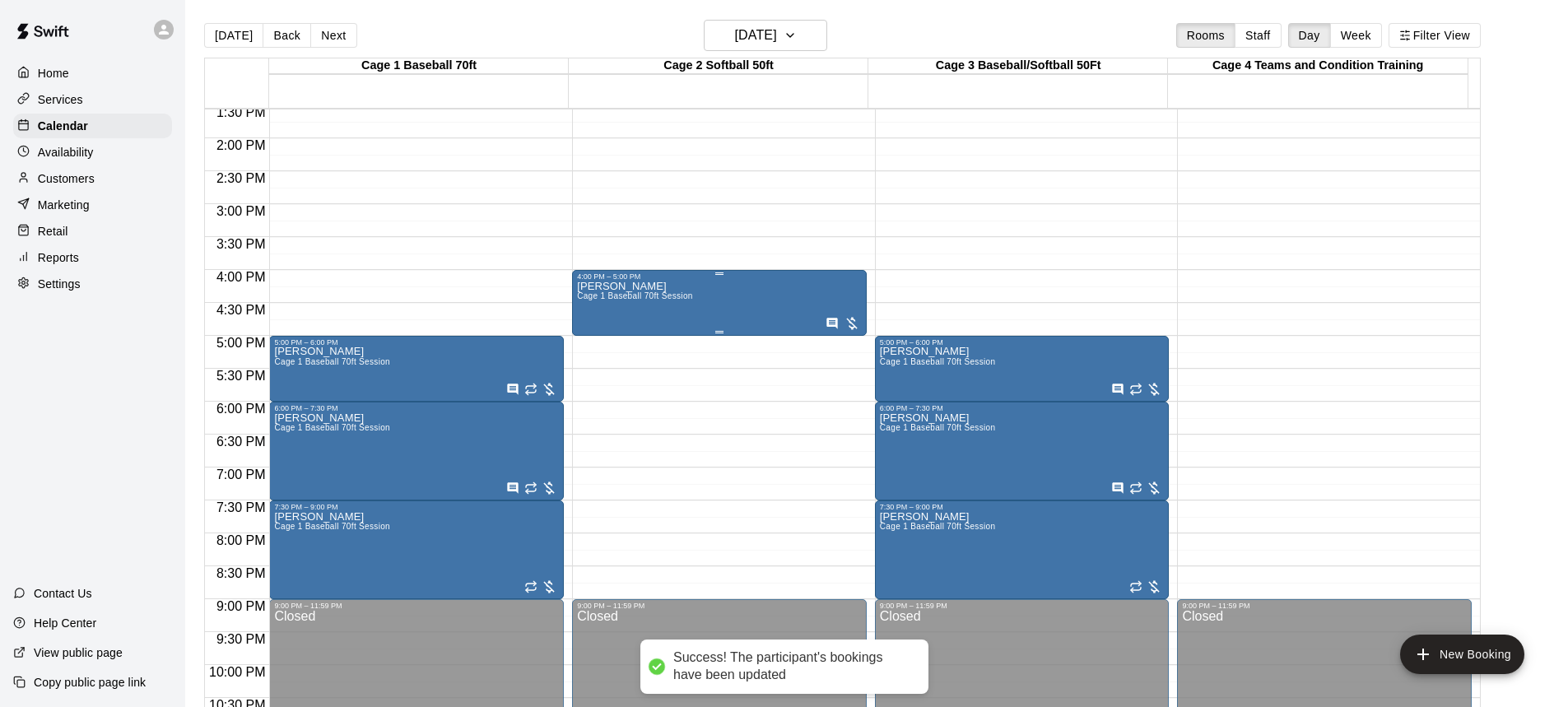
click at [707, 307] on div "[PERSON_NAME] Cage 1 Baseball 70ft Session" at bounding box center [719, 634] width 285 height 707
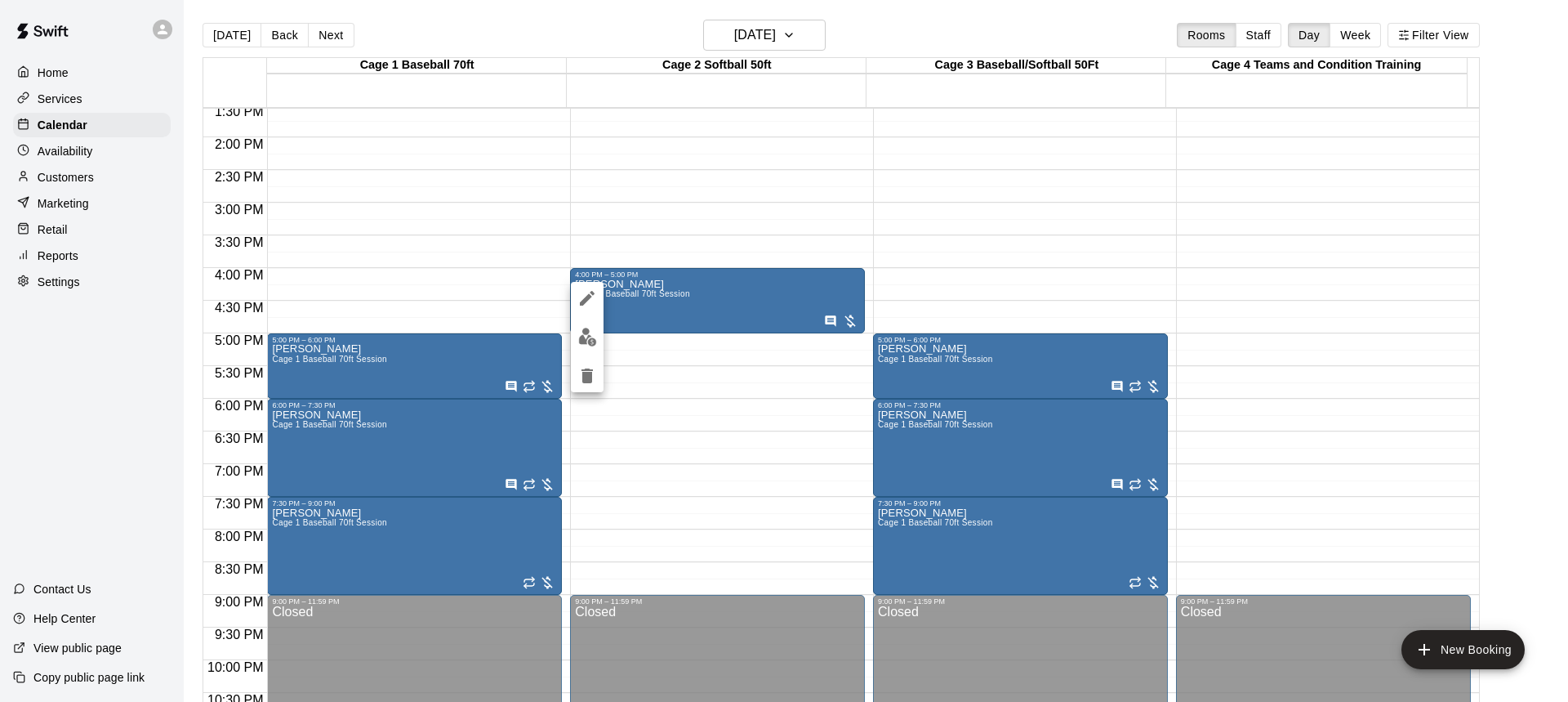
click at [587, 338] on img "edit" at bounding box center [587, 337] width 19 height 19
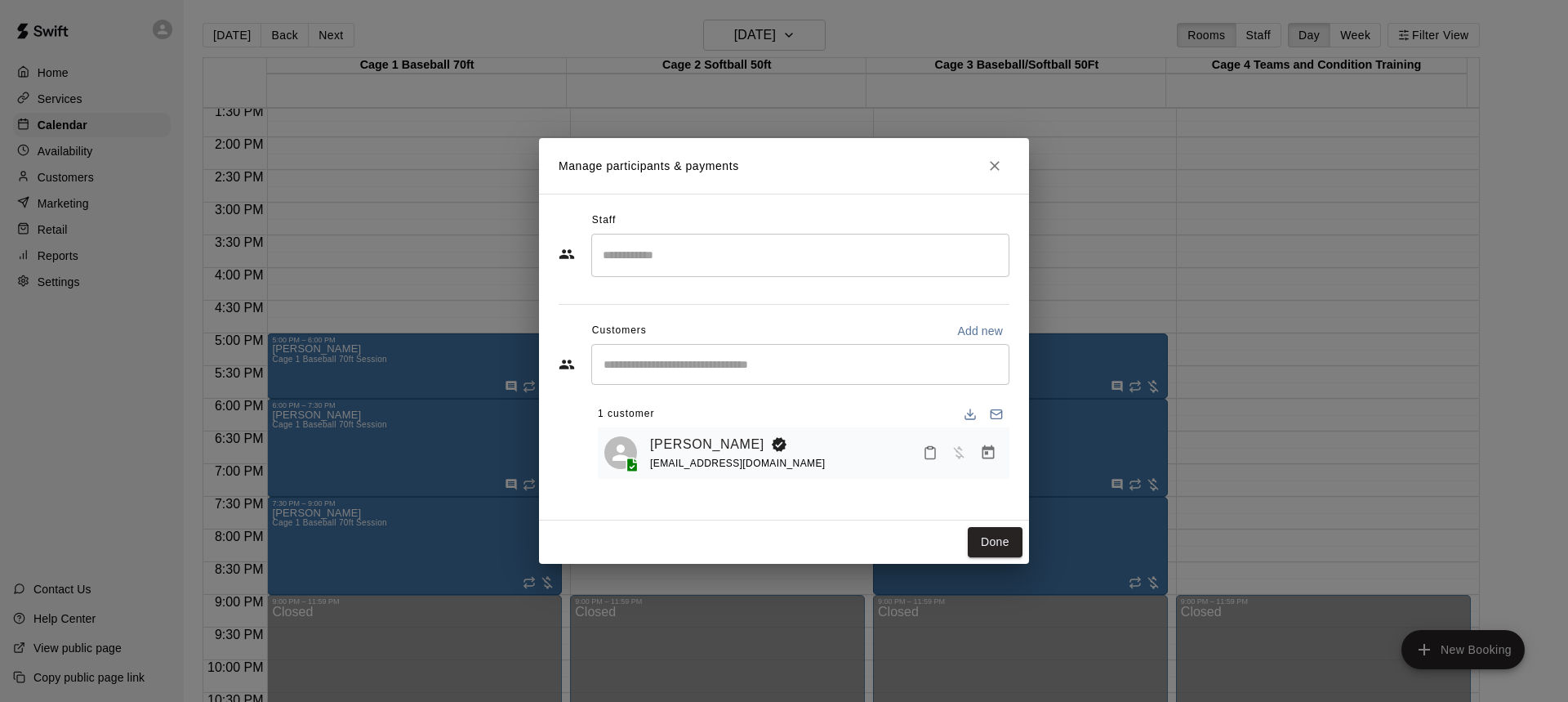
click at [692, 265] on input "Search staff" at bounding box center [800, 254] width 403 height 28
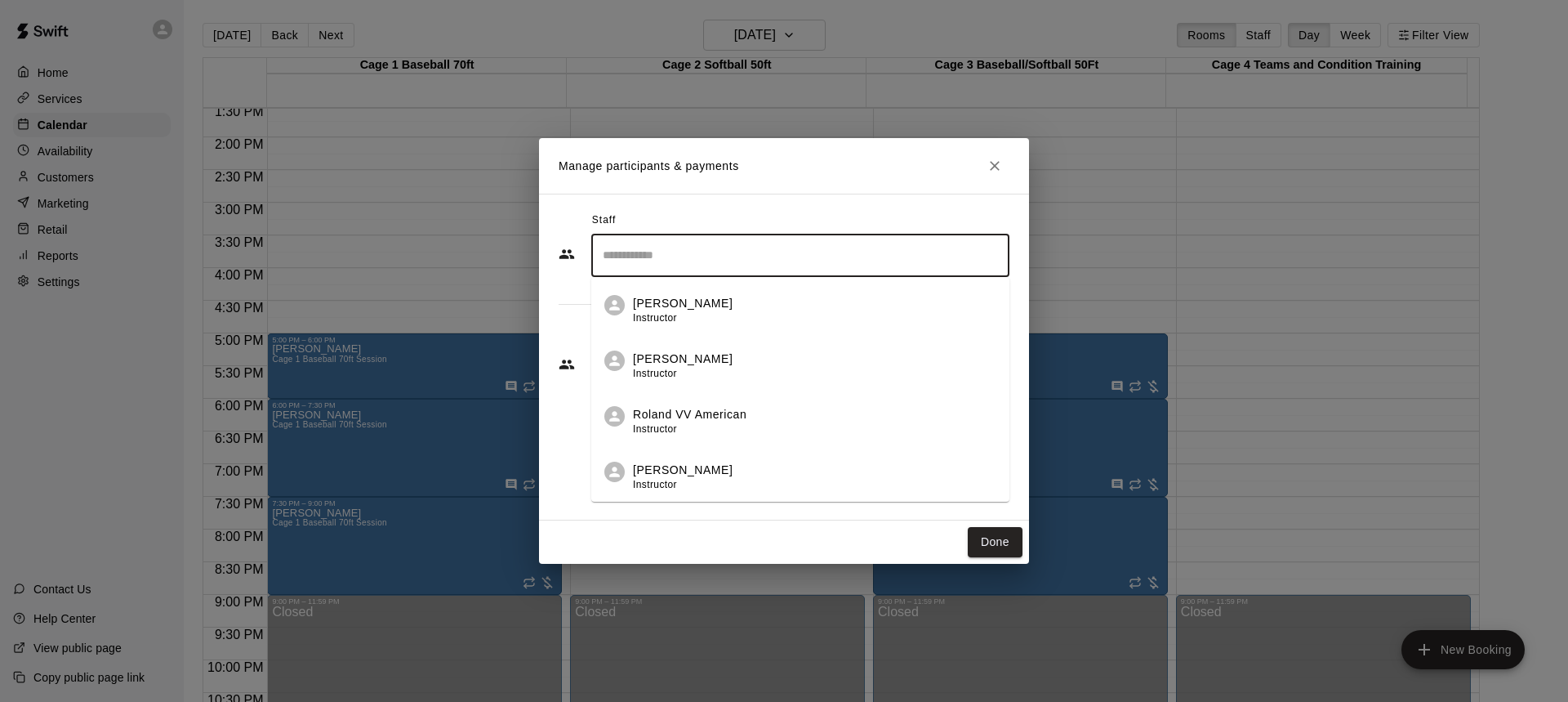
click at [672, 472] on p "[PERSON_NAME]" at bounding box center [683, 470] width 100 height 17
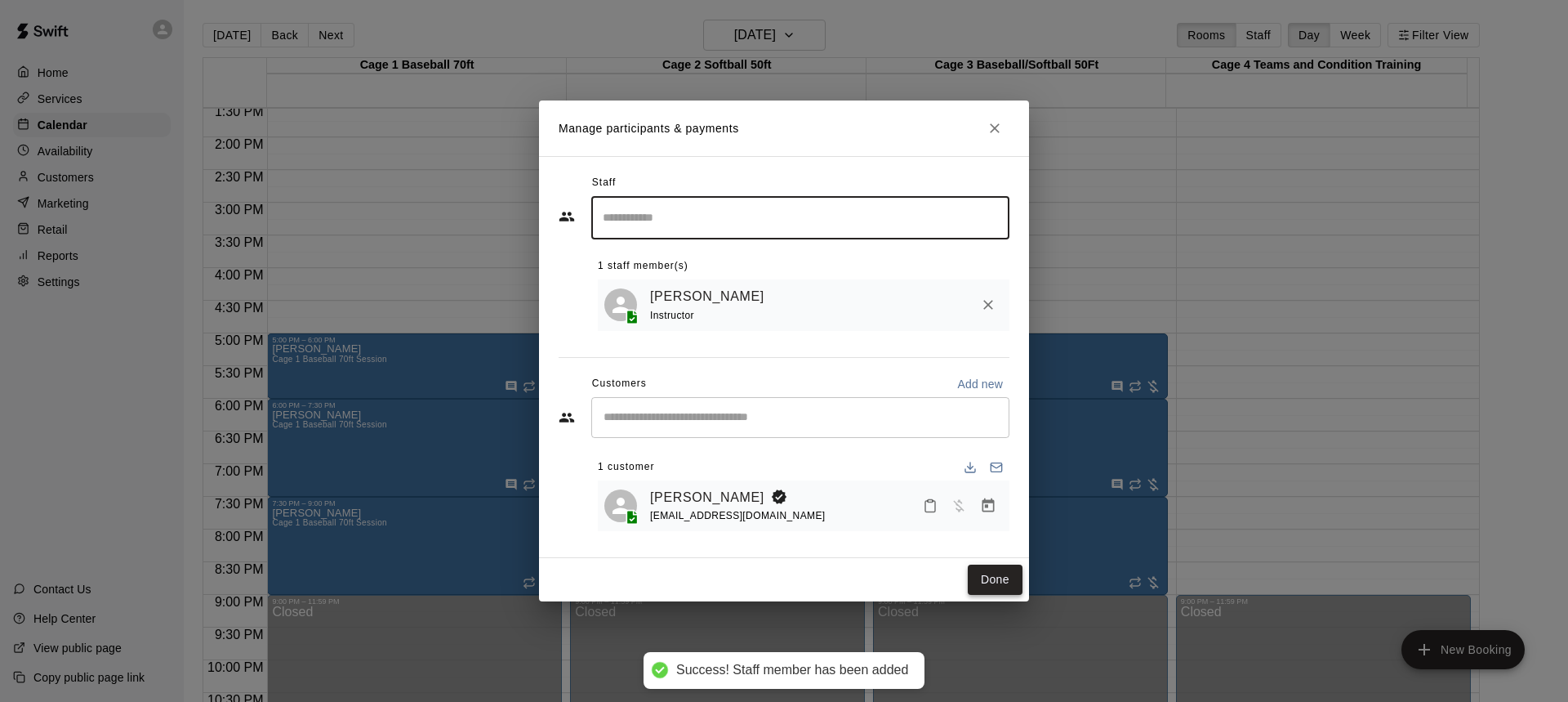
click at [981, 581] on button "Done" at bounding box center [995, 579] width 54 height 30
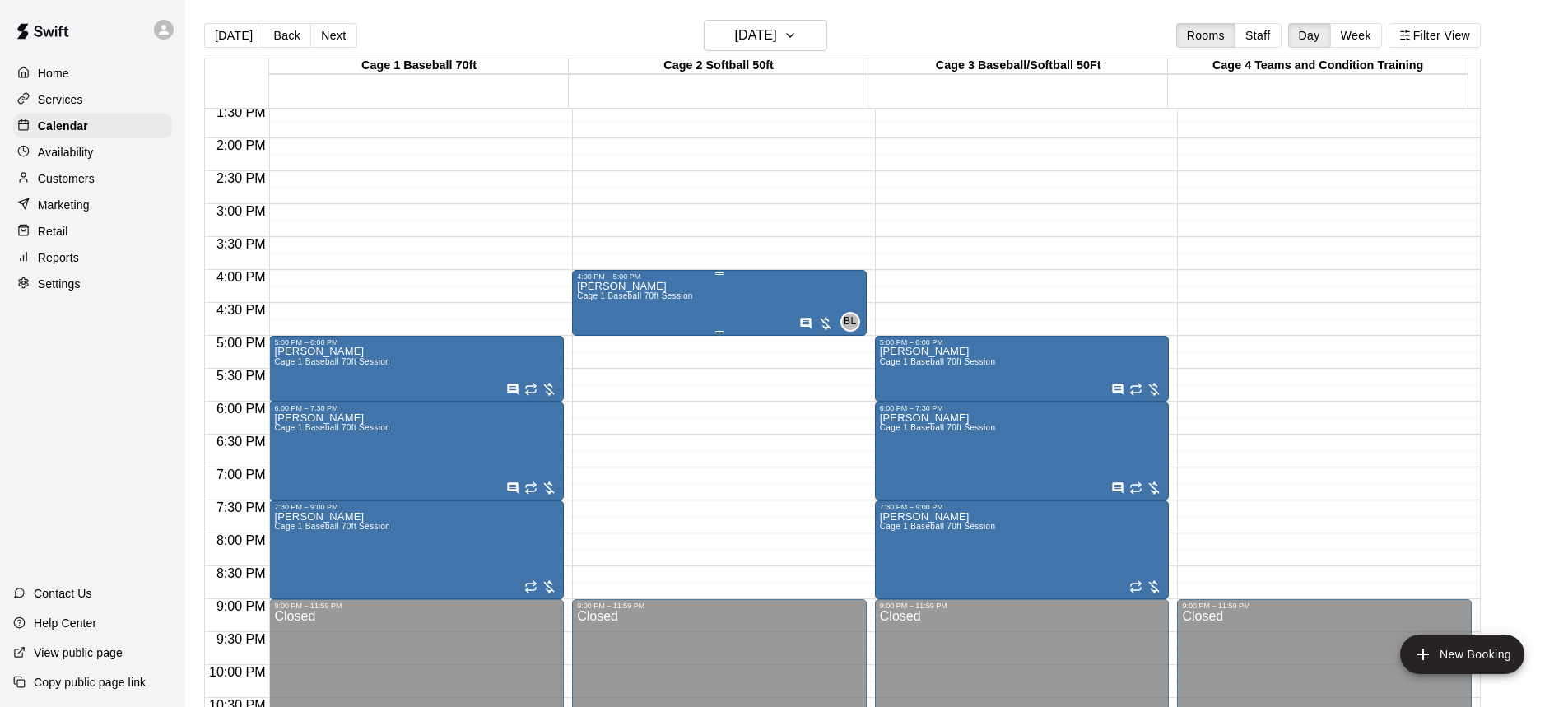
click at [682, 295] on span "Cage 1 Baseball 70ft Session" at bounding box center [635, 295] width 116 height 9
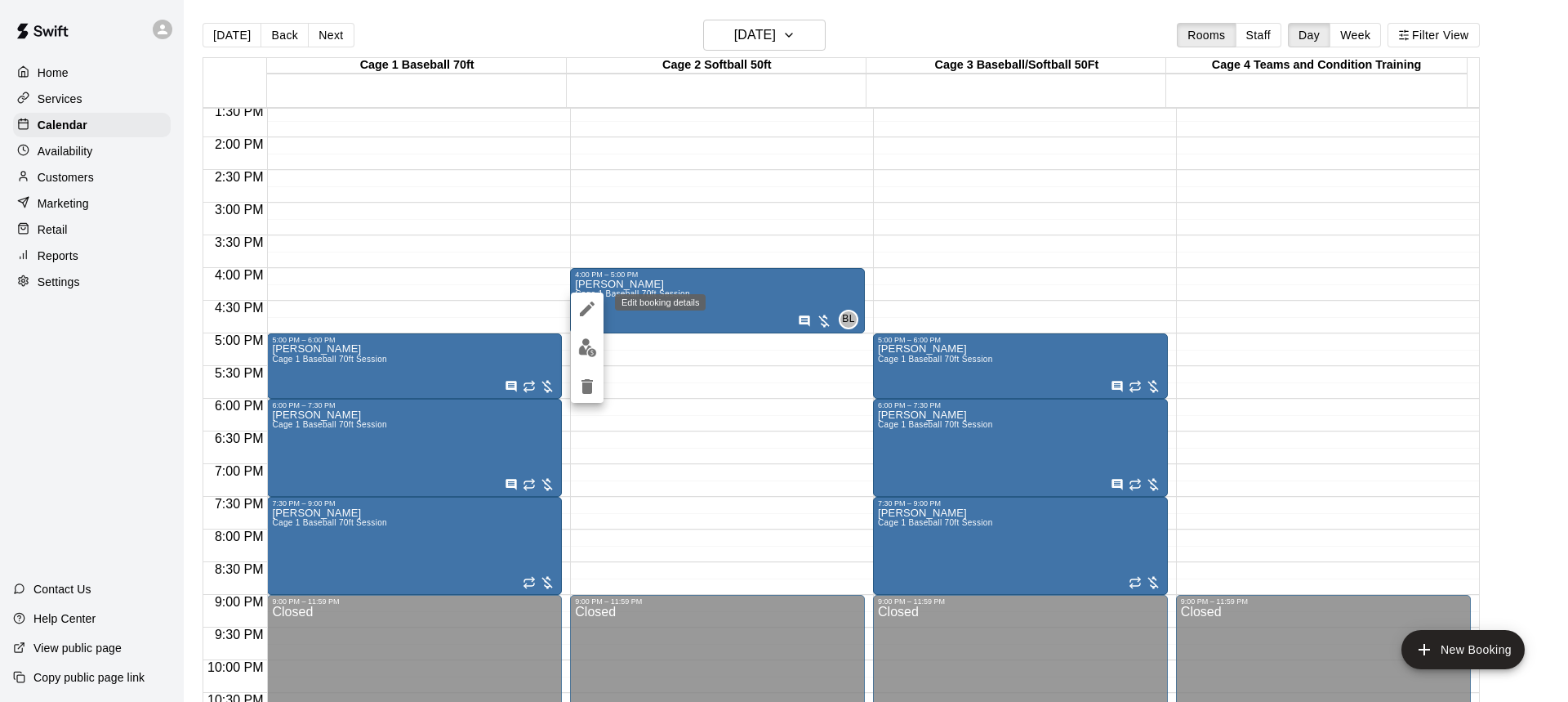
click at [582, 311] on icon "edit" at bounding box center [587, 309] width 20 height 20
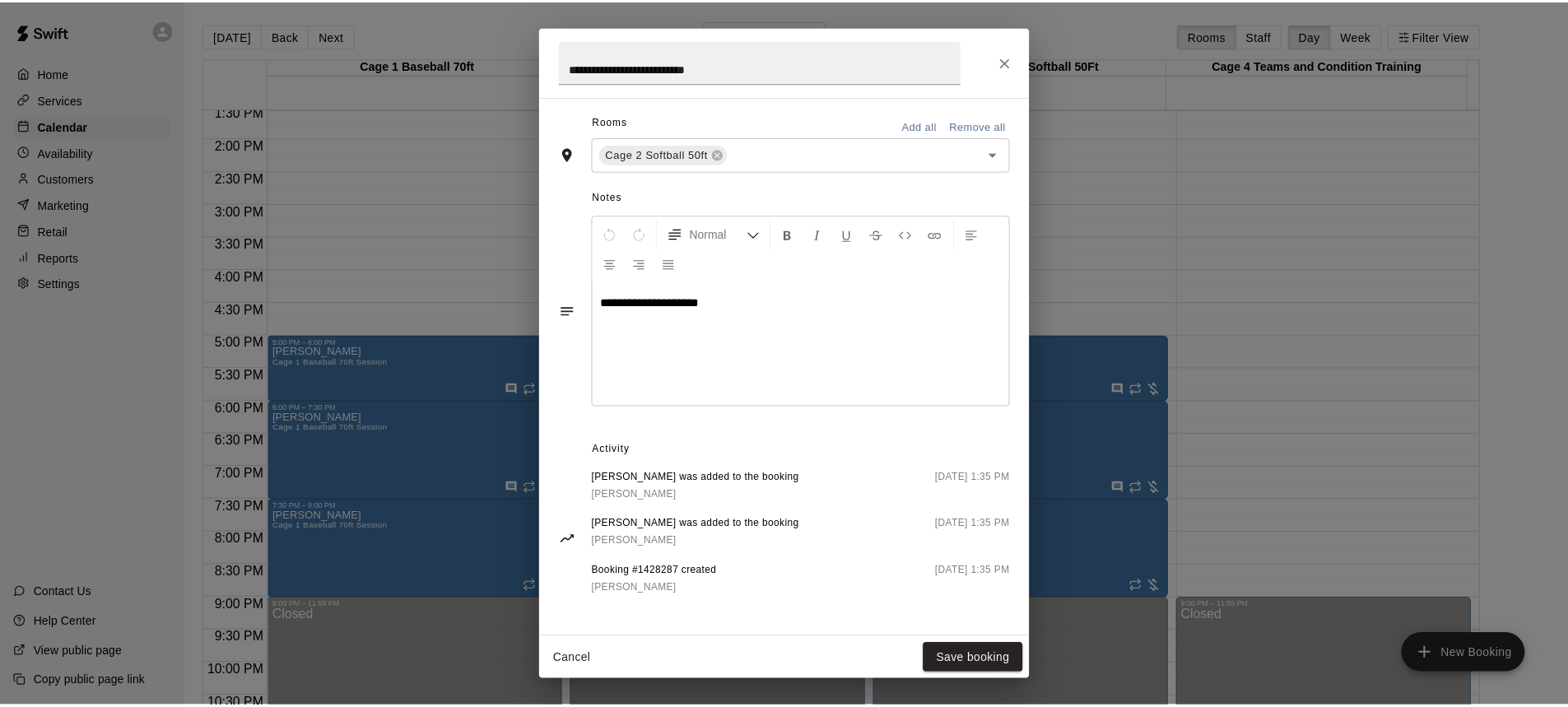
scroll to position [390, 0]
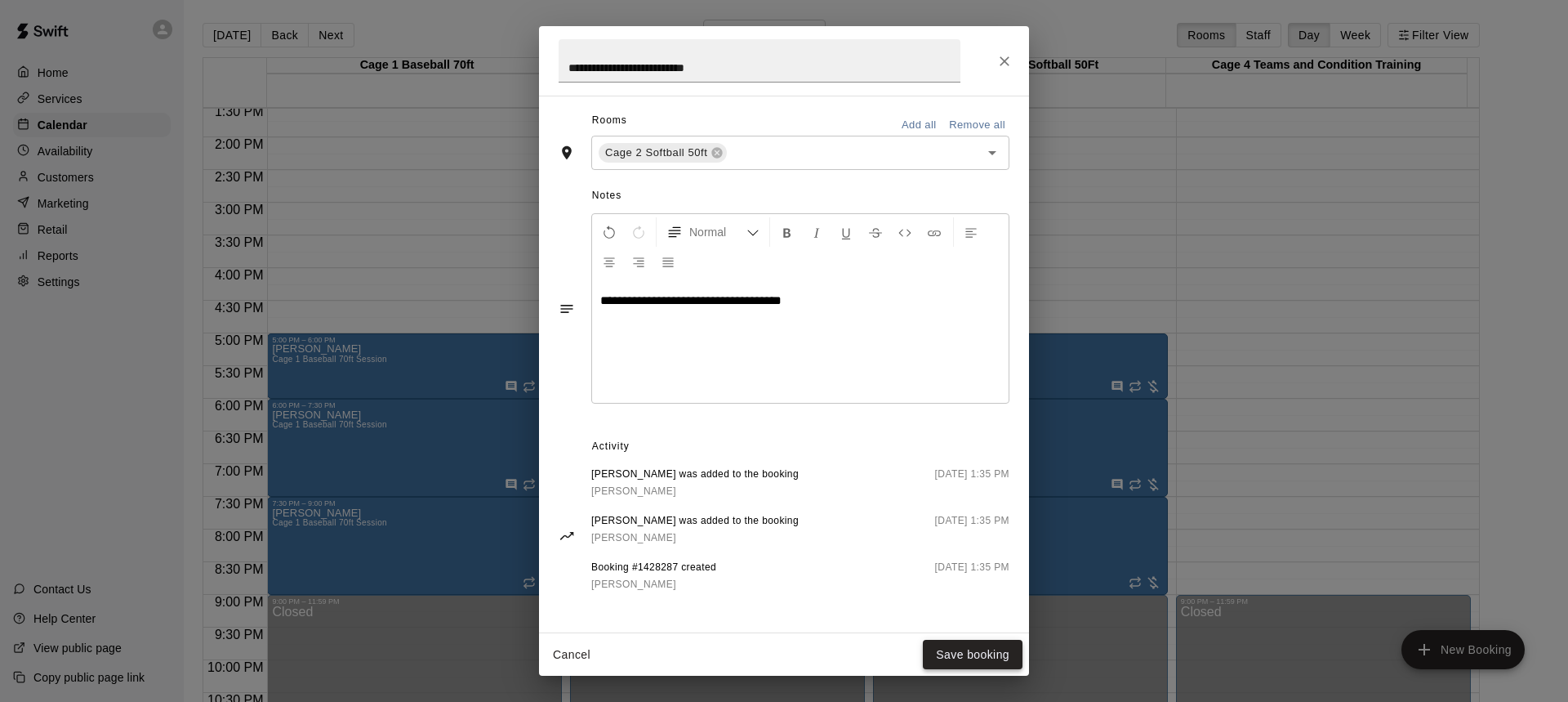
click at [981, 657] on button "Save booking" at bounding box center [973, 654] width 100 height 30
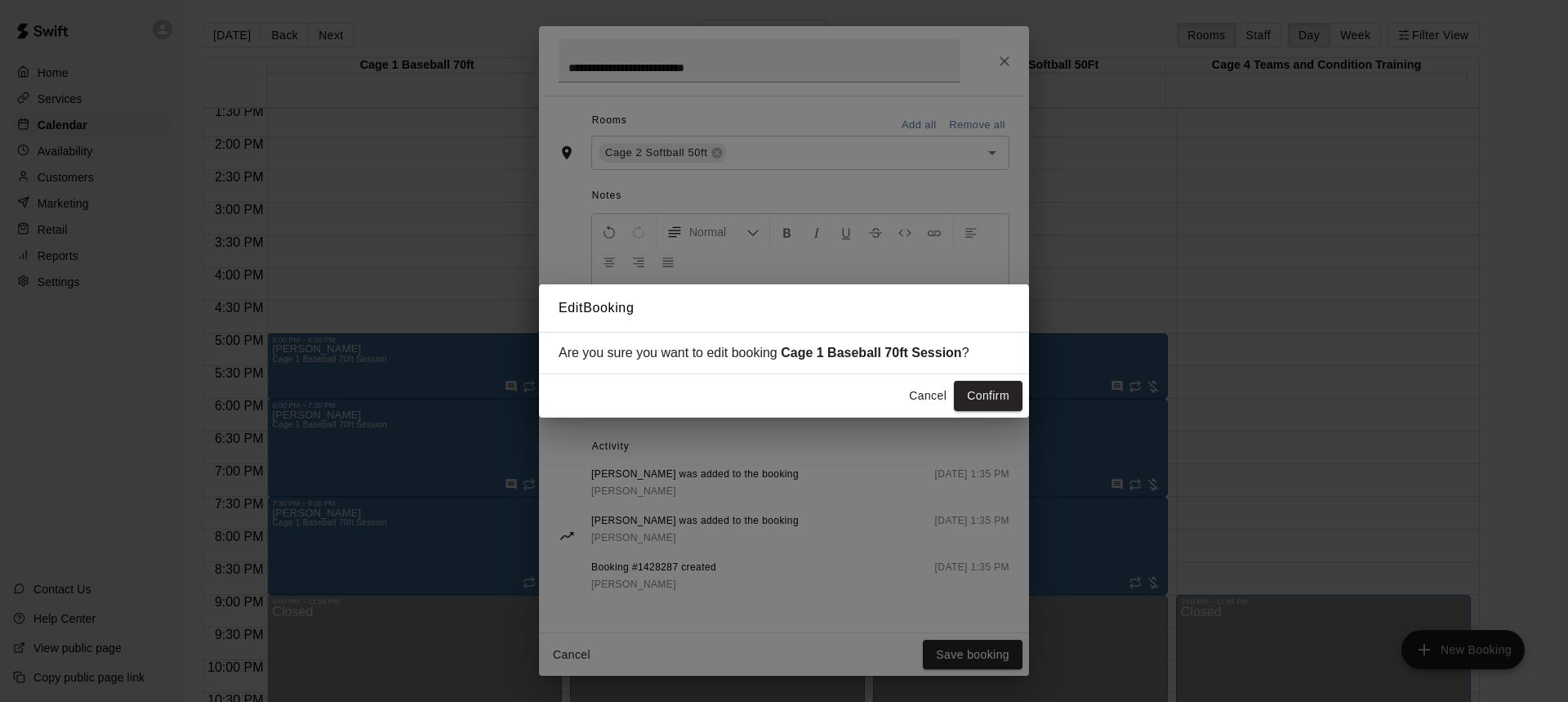
click at [986, 390] on button "Confirm" at bounding box center [989, 395] width 69 height 30
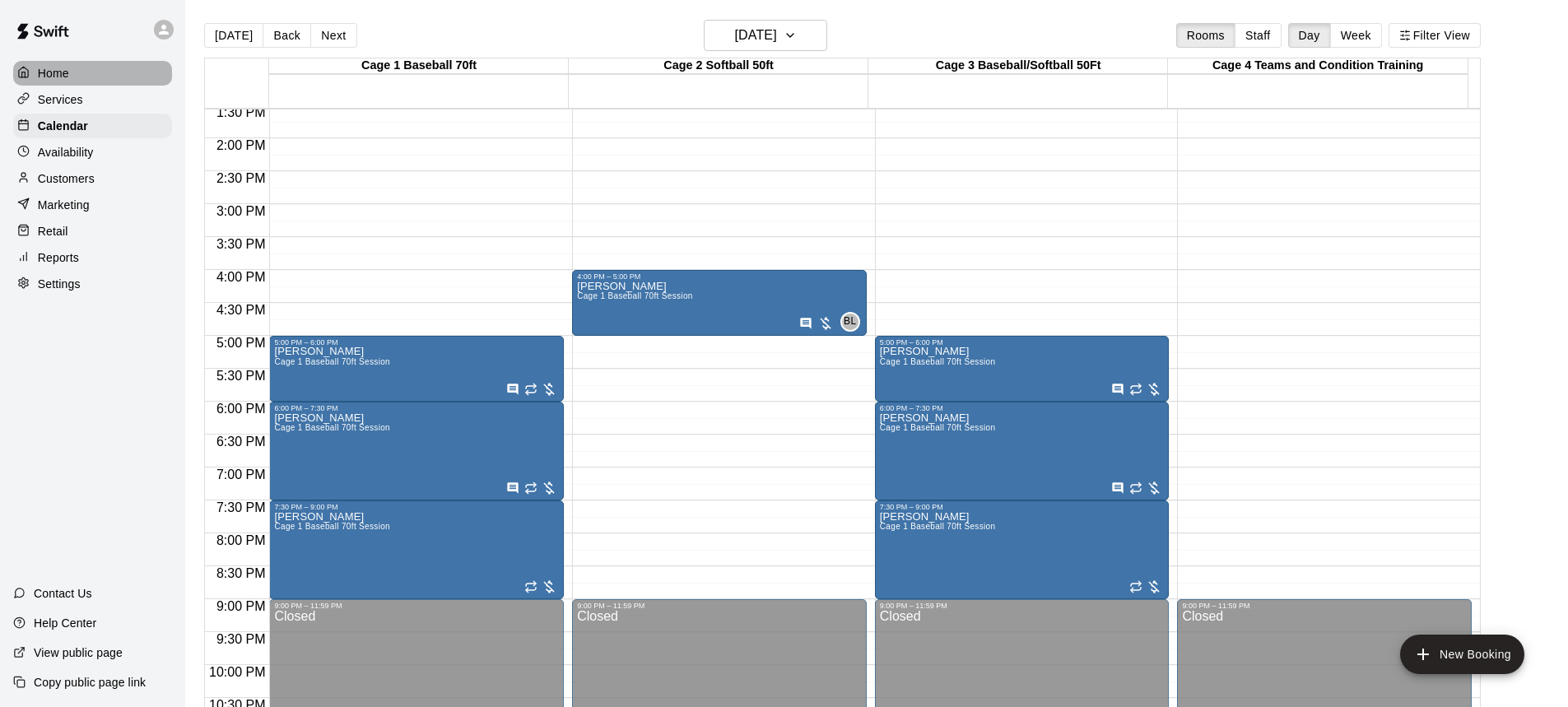
click at [64, 72] on p "Home" at bounding box center [53, 73] width 31 height 16
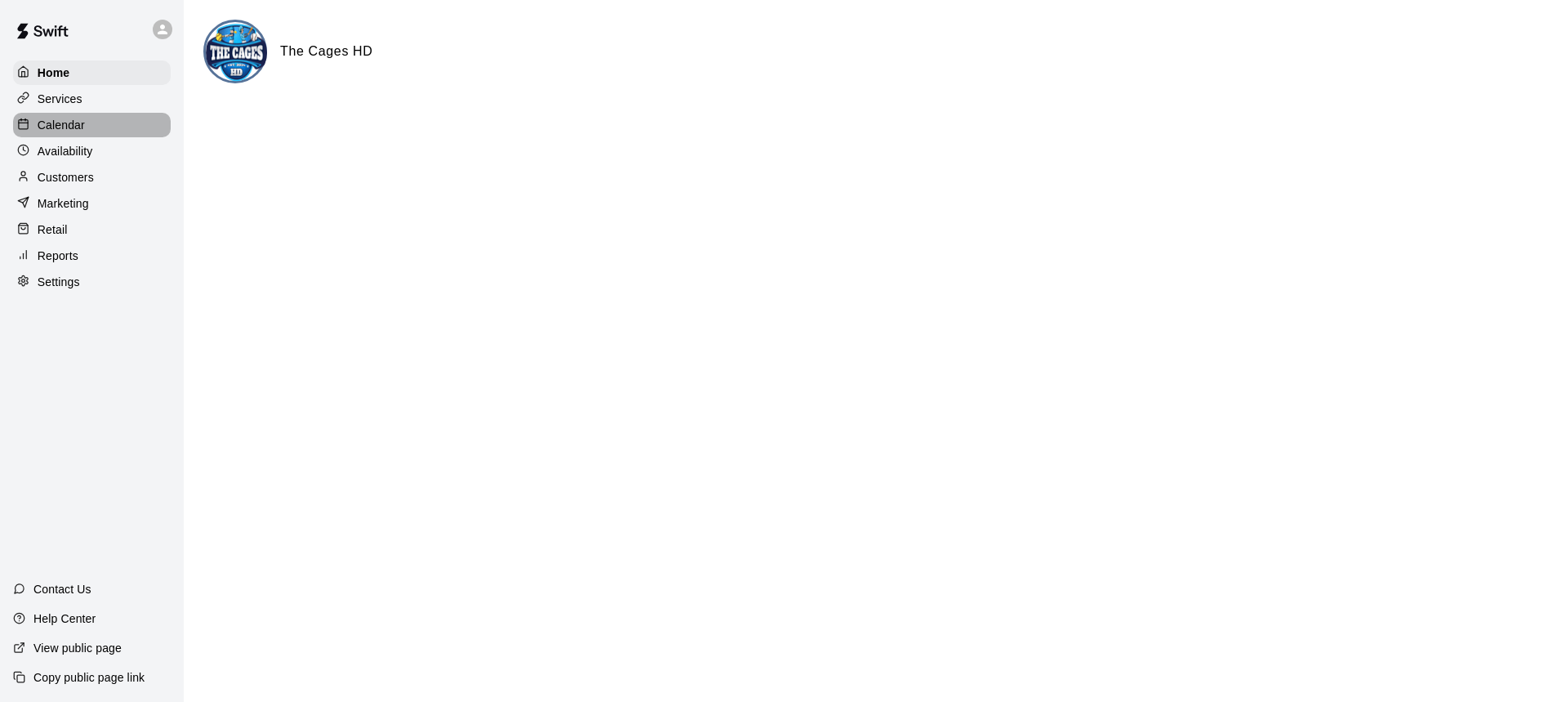
click at [54, 123] on p "Calendar" at bounding box center [61, 125] width 47 height 16
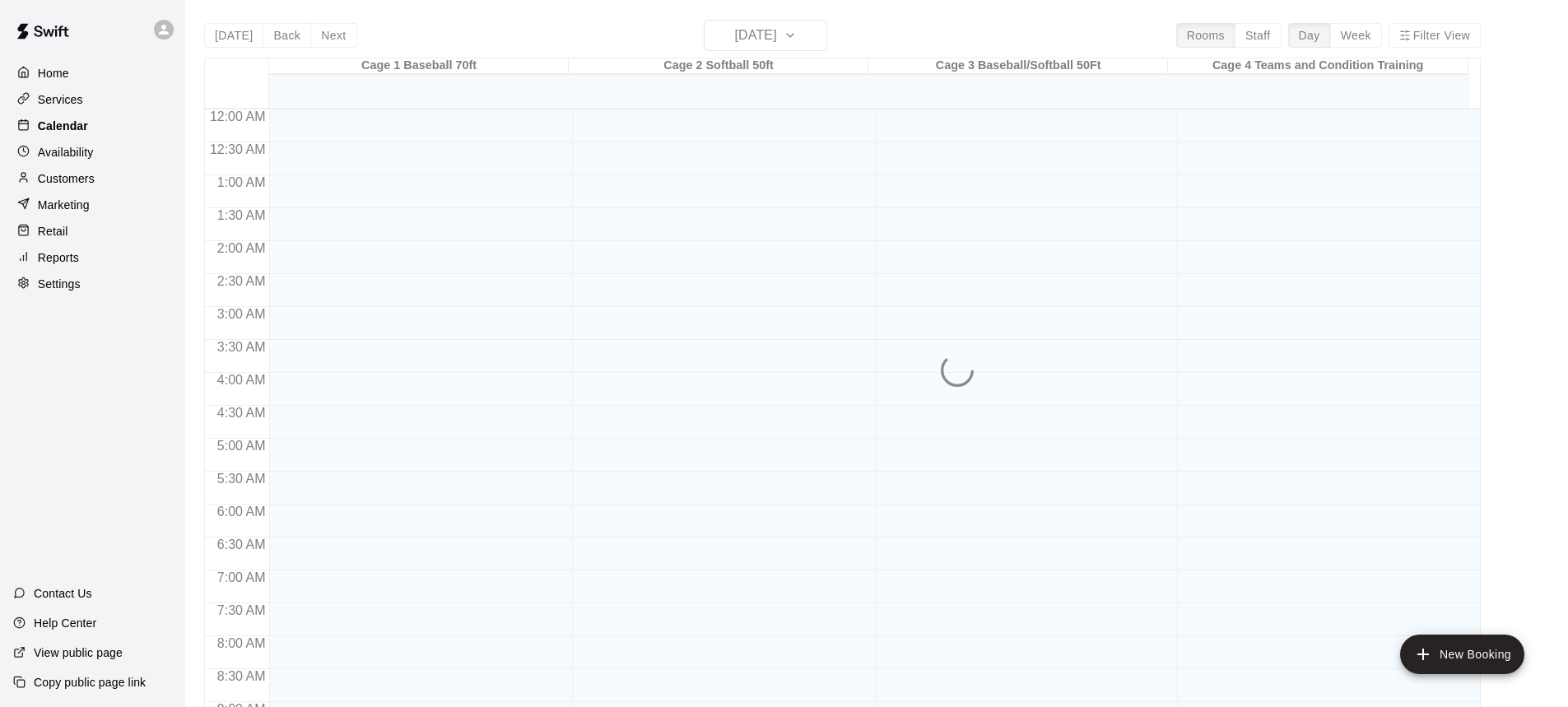
scroll to position [915, 0]
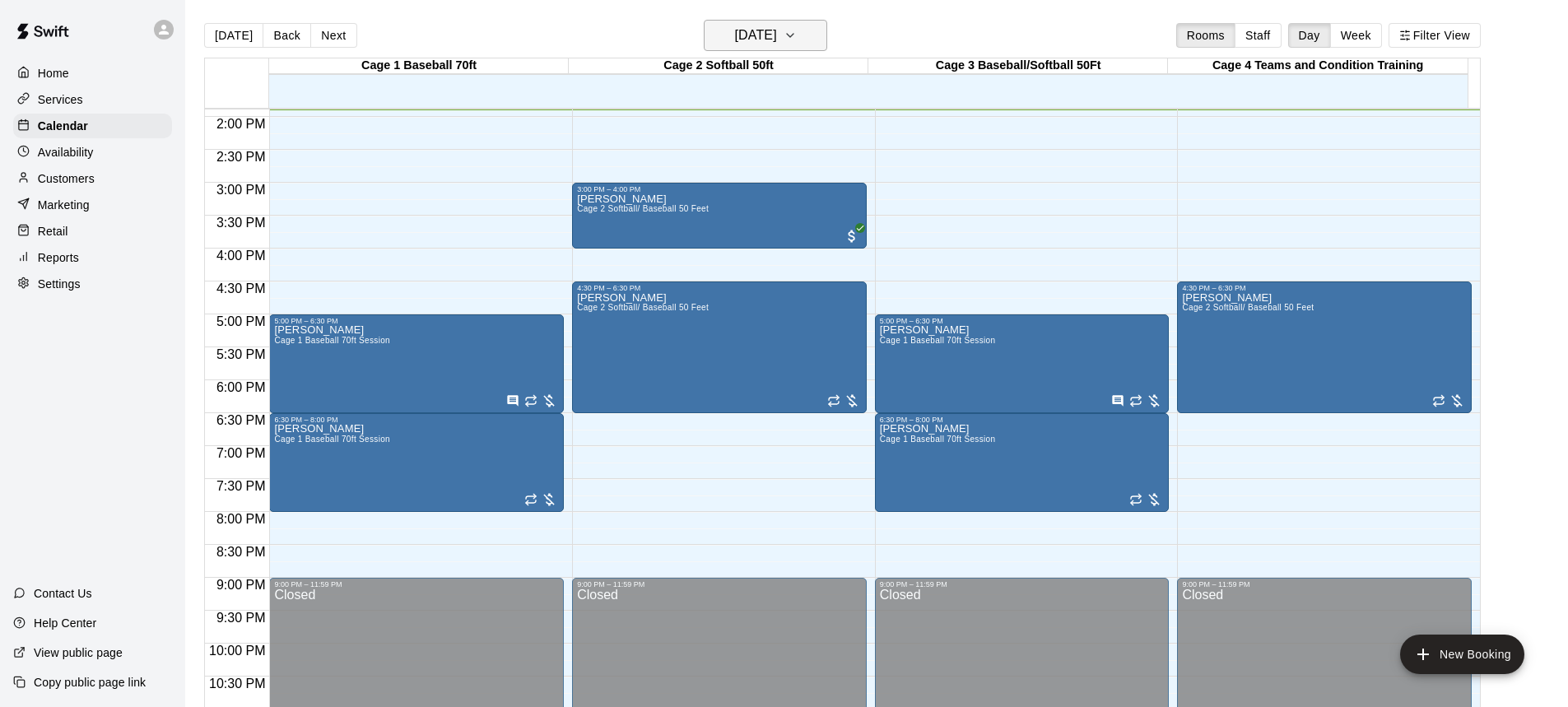
click at [797, 37] on icon "button" at bounding box center [790, 36] width 13 height 20
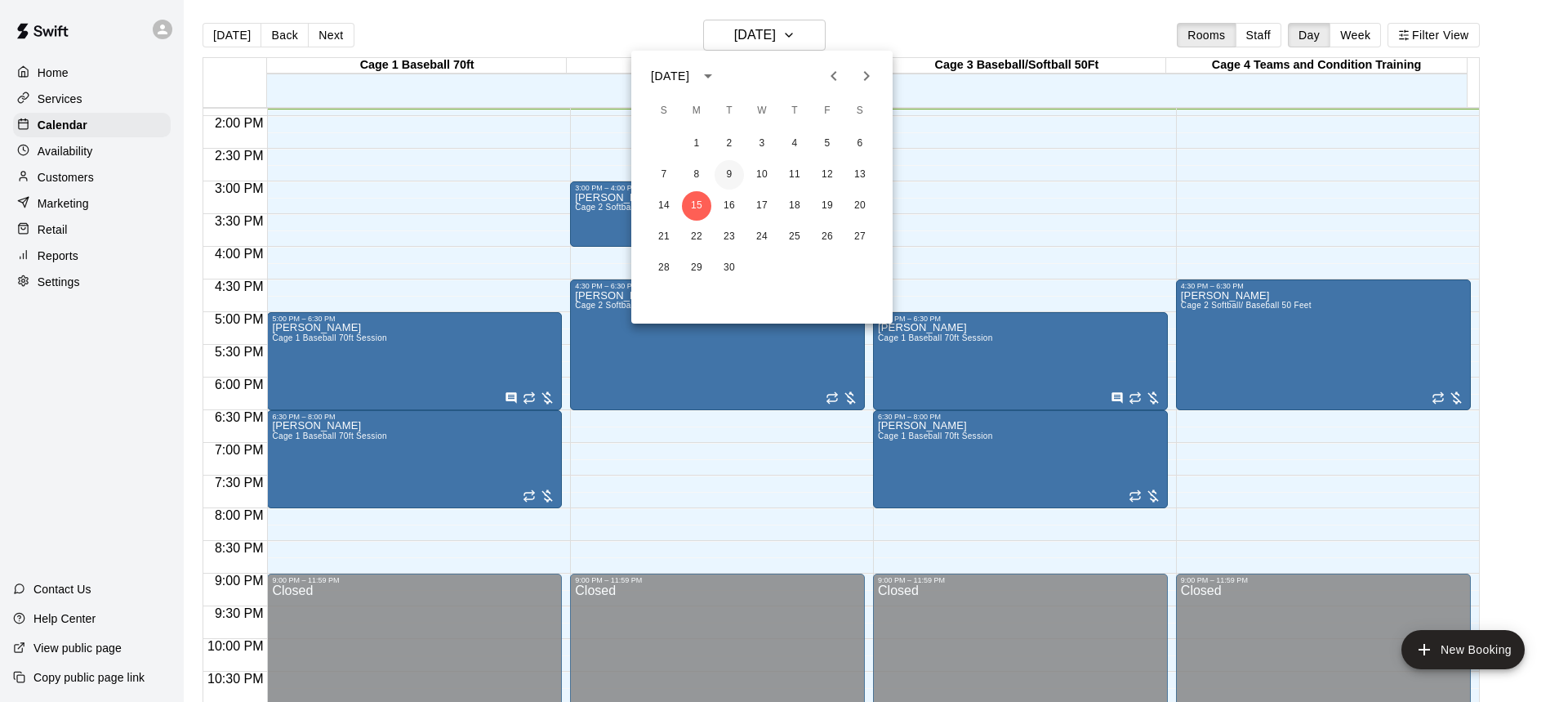
click at [729, 173] on button "9" at bounding box center [729, 174] width 29 height 29
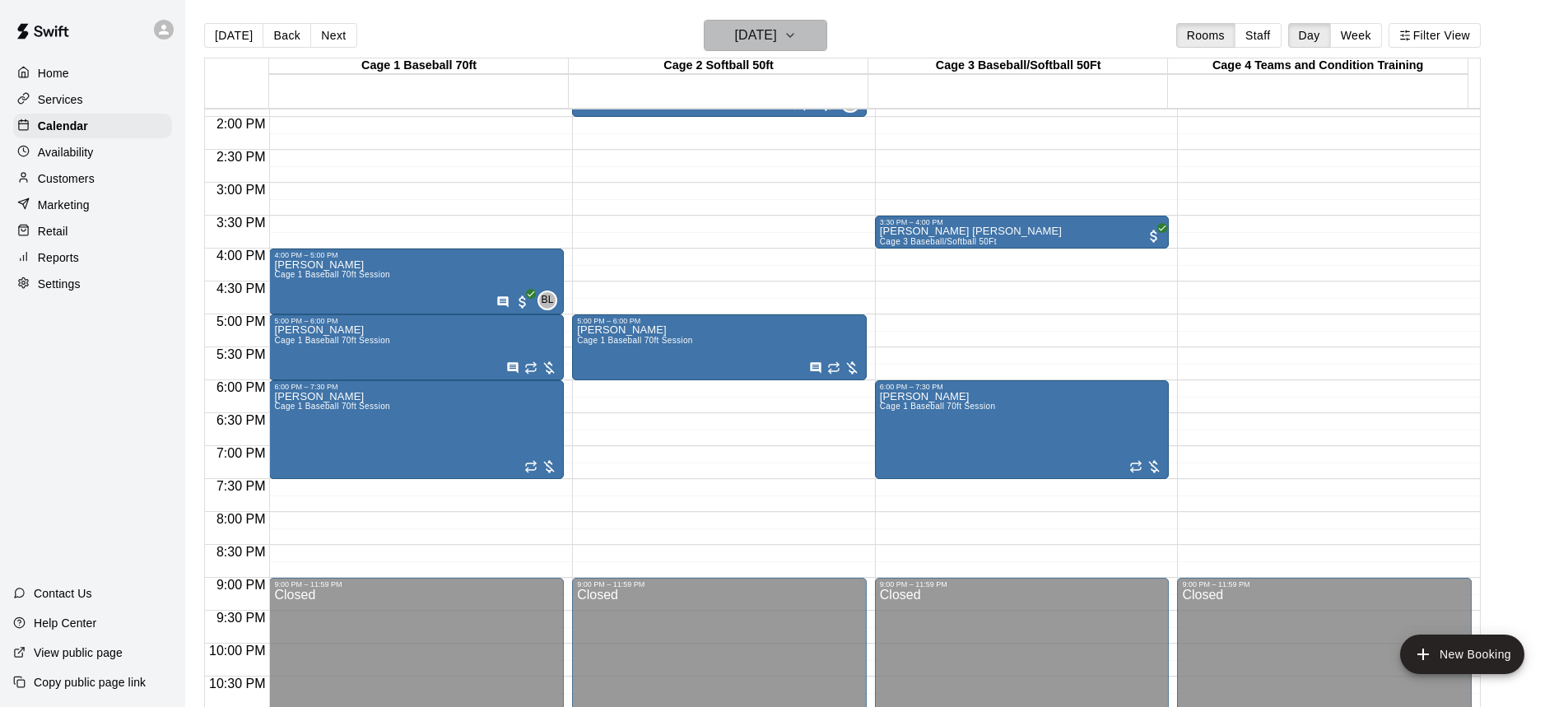
click at [793, 36] on icon "button" at bounding box center [789, 36] width 6 height 4
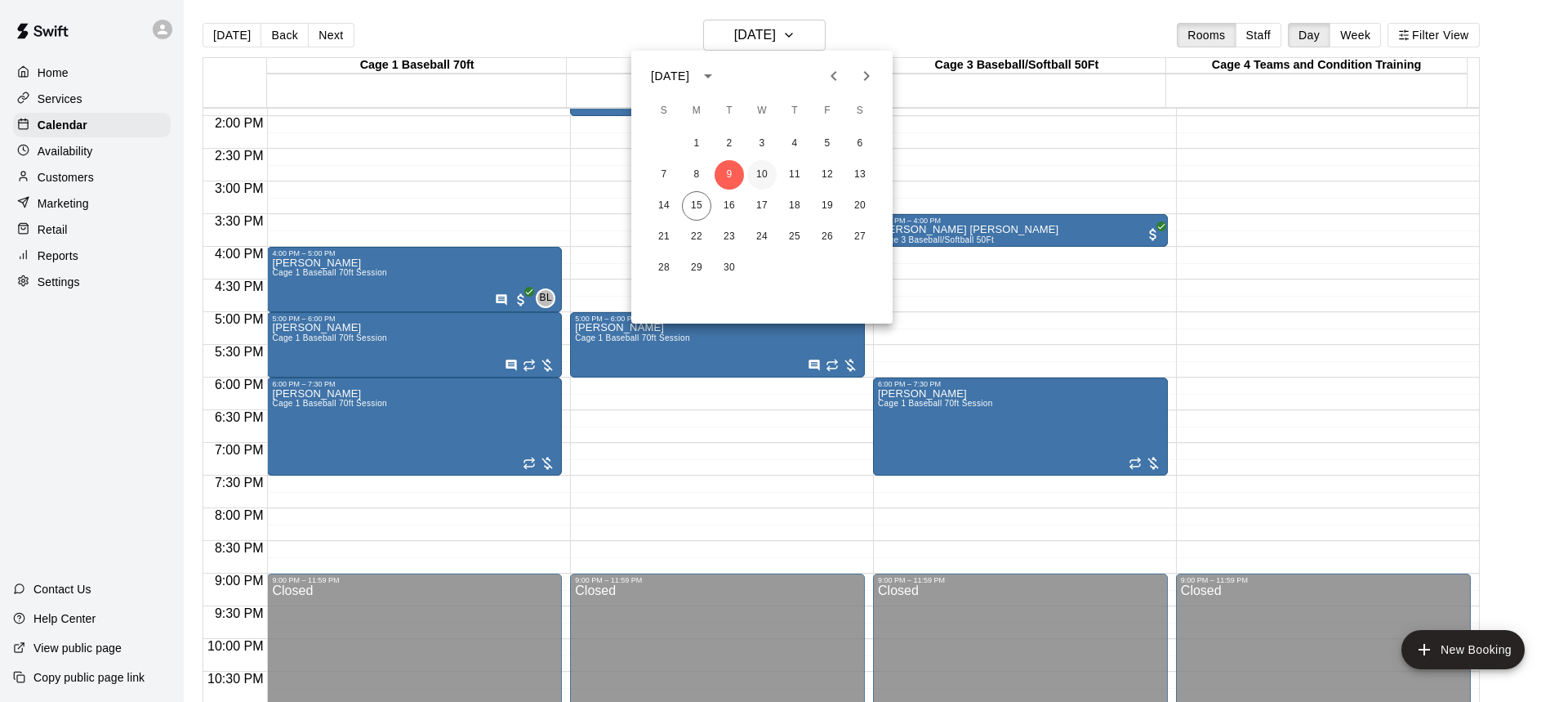
click at [762, 169] on button "10" at bounding box center [762, 174] width 29 height 29
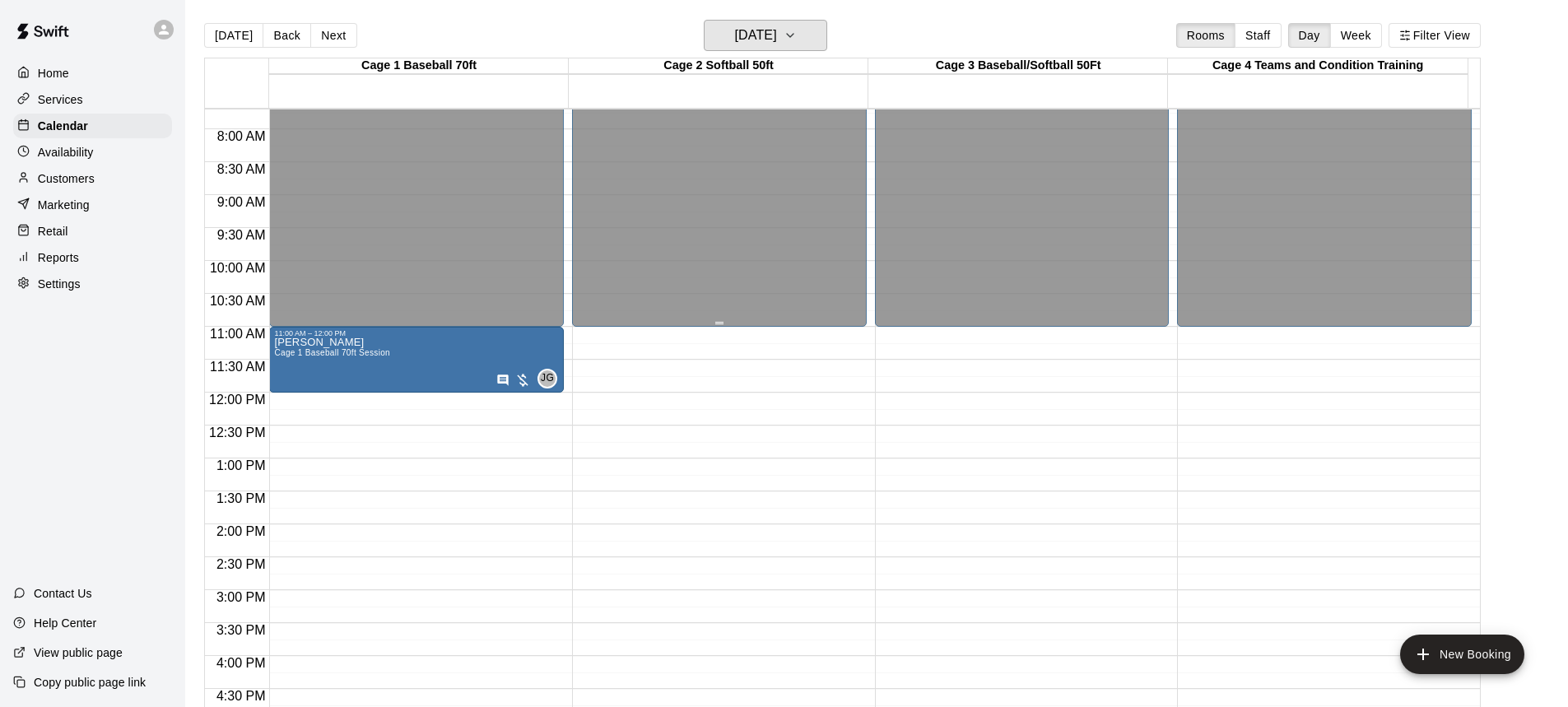
scroll to position [503, 0]
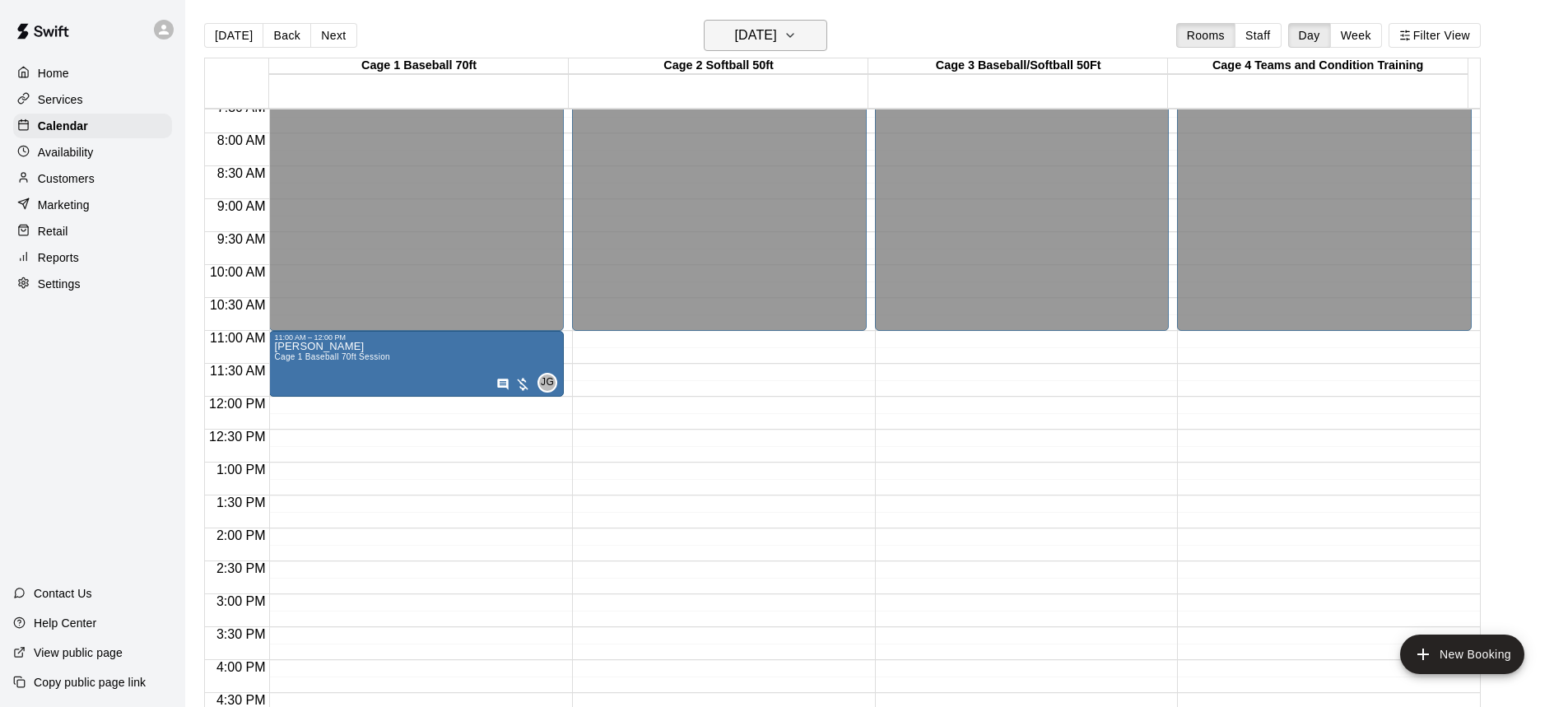
click at [797, 37] on icon "button" at bounding box center [790, 36] width 13 height 20
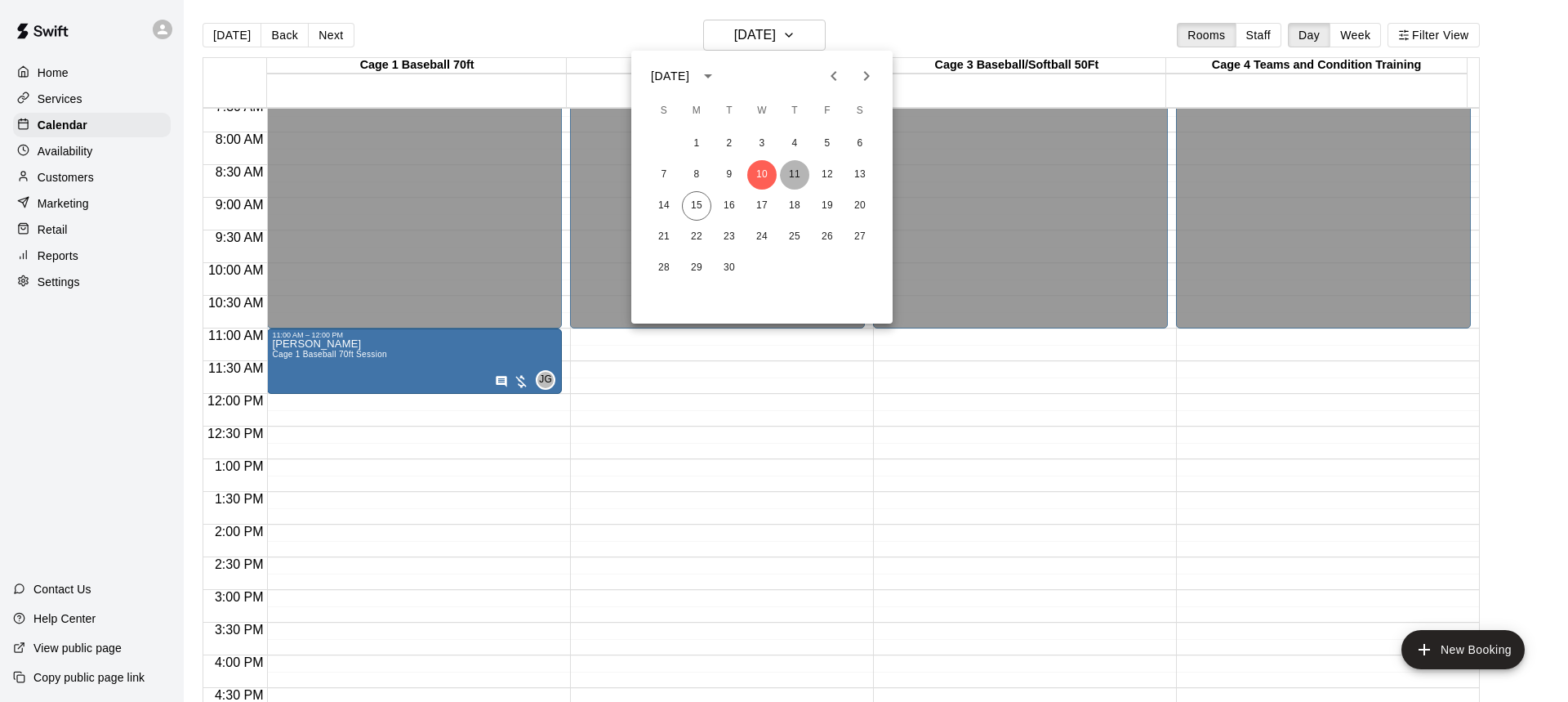
click at [797, 168] on button "11" at bounding box center [794, 174] width 29 height 29
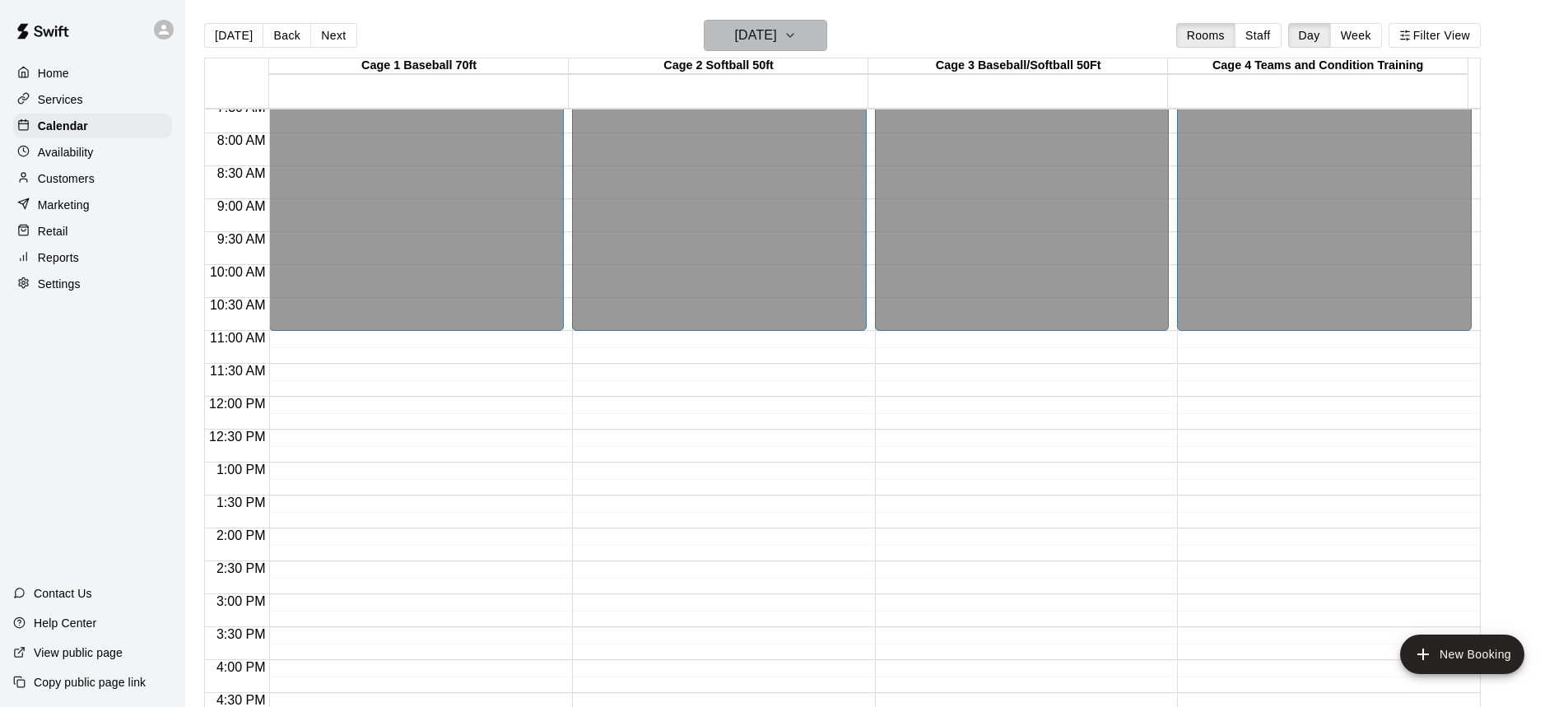
click at [797, 36] on icon "button" at bounding box center [790, 36] width 13 height 20
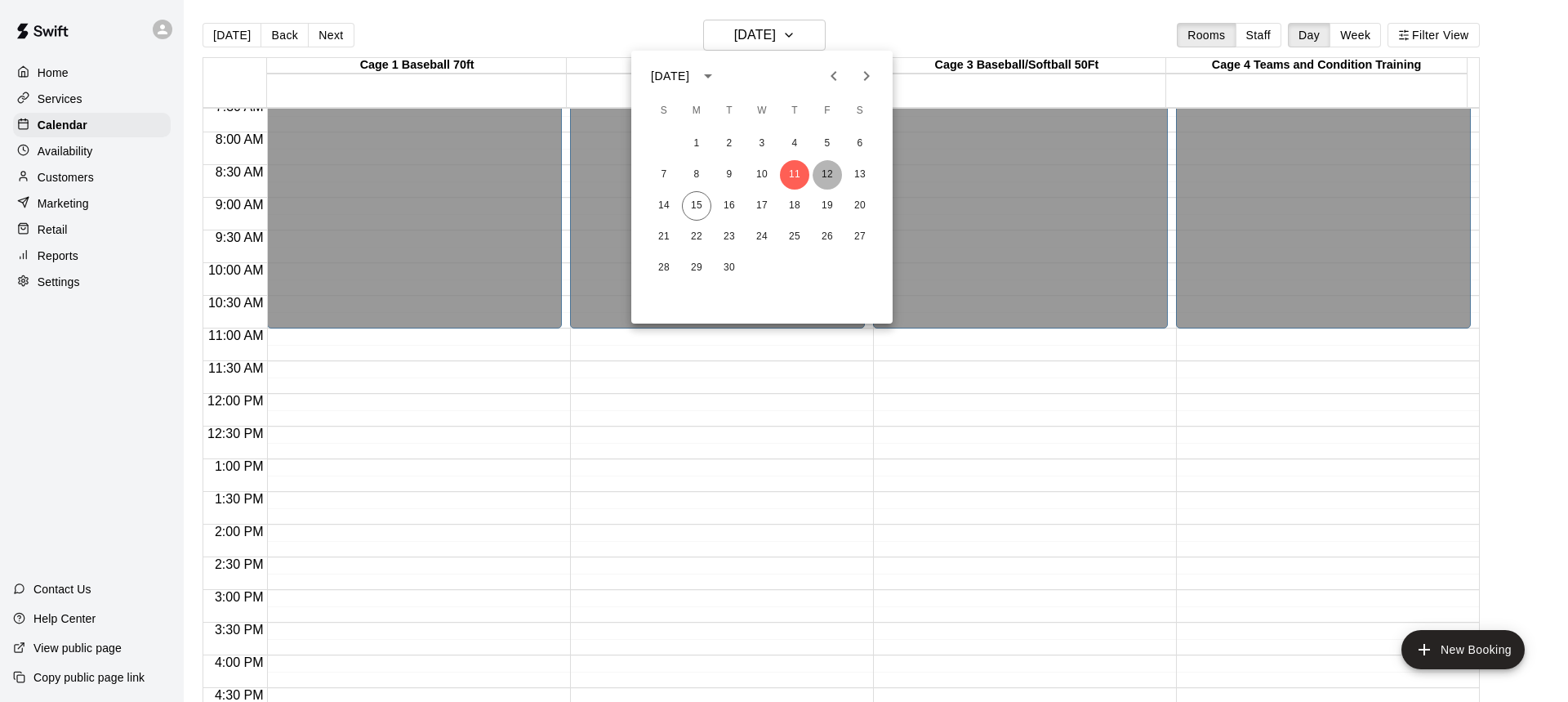
click at [825, 171] on button "12" at bounding box center [827, 174] width 29 height 29
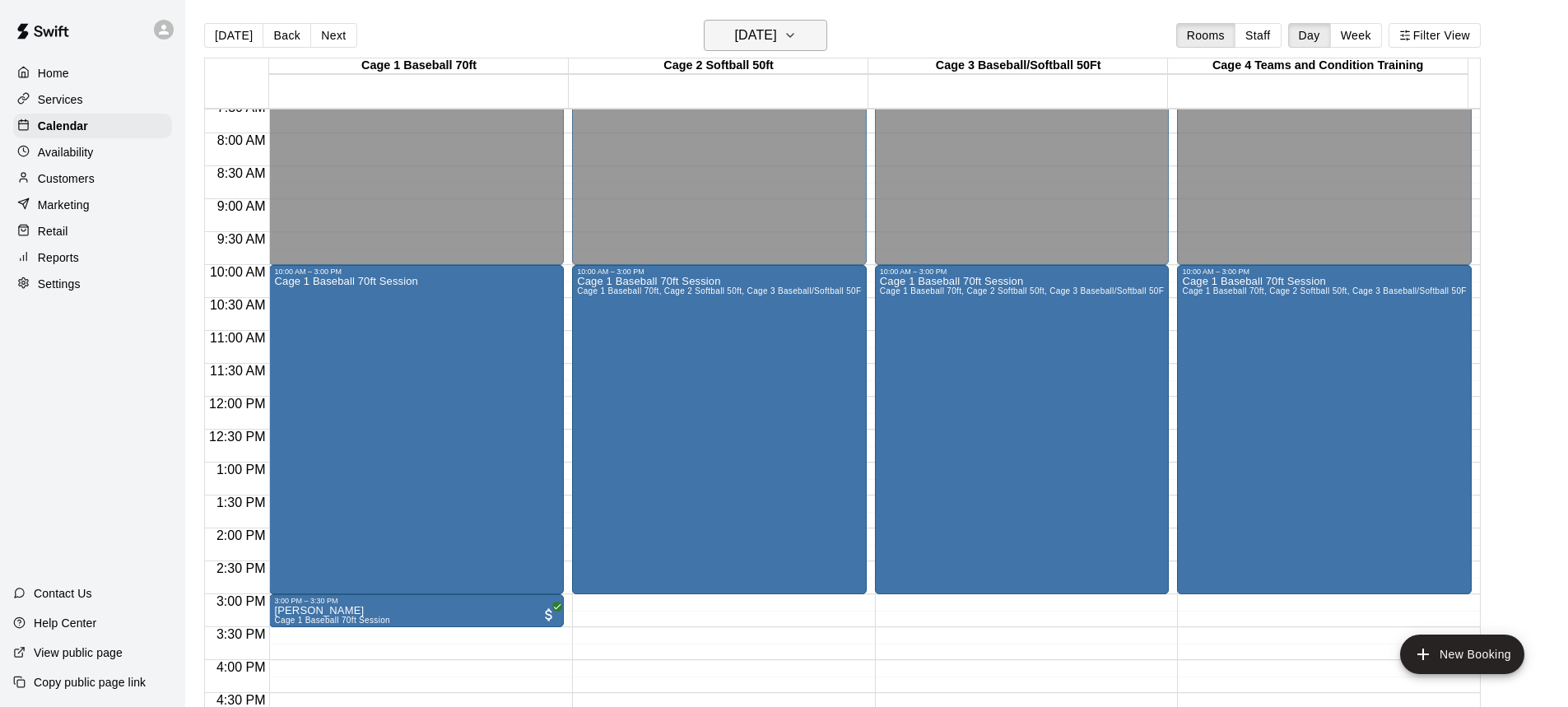
click at [797, 30] on icon "button" at bounding box center [790, 36] width 13 height 20
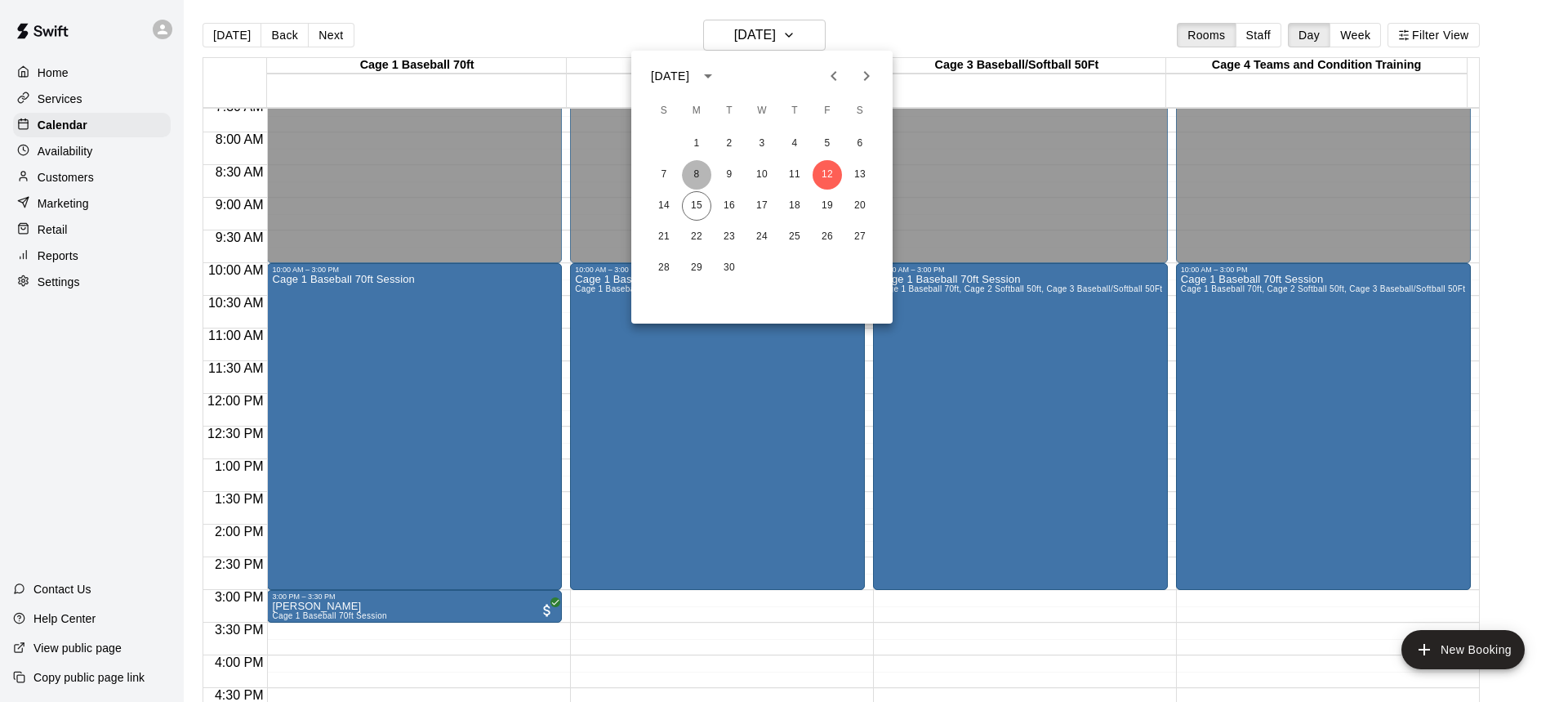
click at [699, 171] on button "8" at bounding box center [696, 174] width 29 height 29
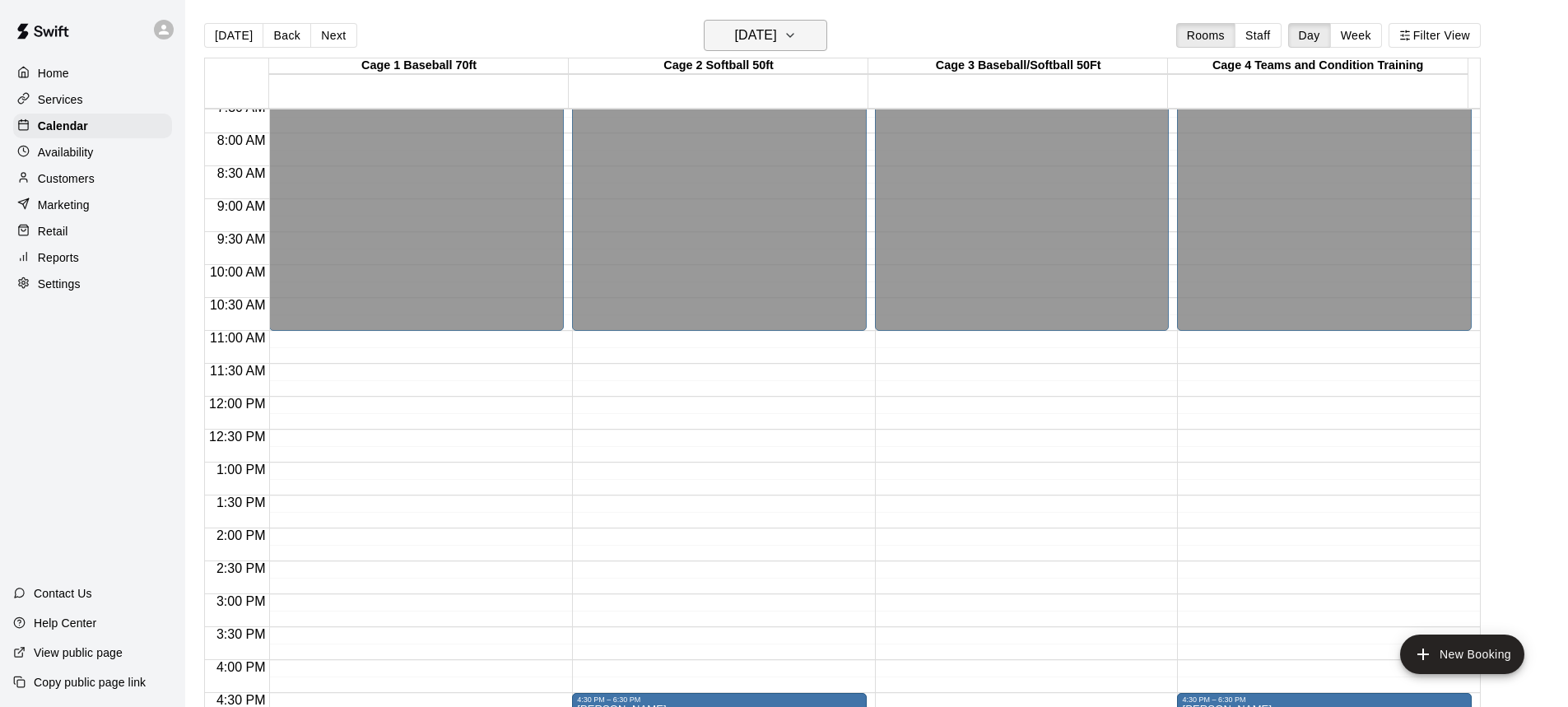
click at [793, 37] on icon "button" at bounding box center [789, 36] width 6 height 4
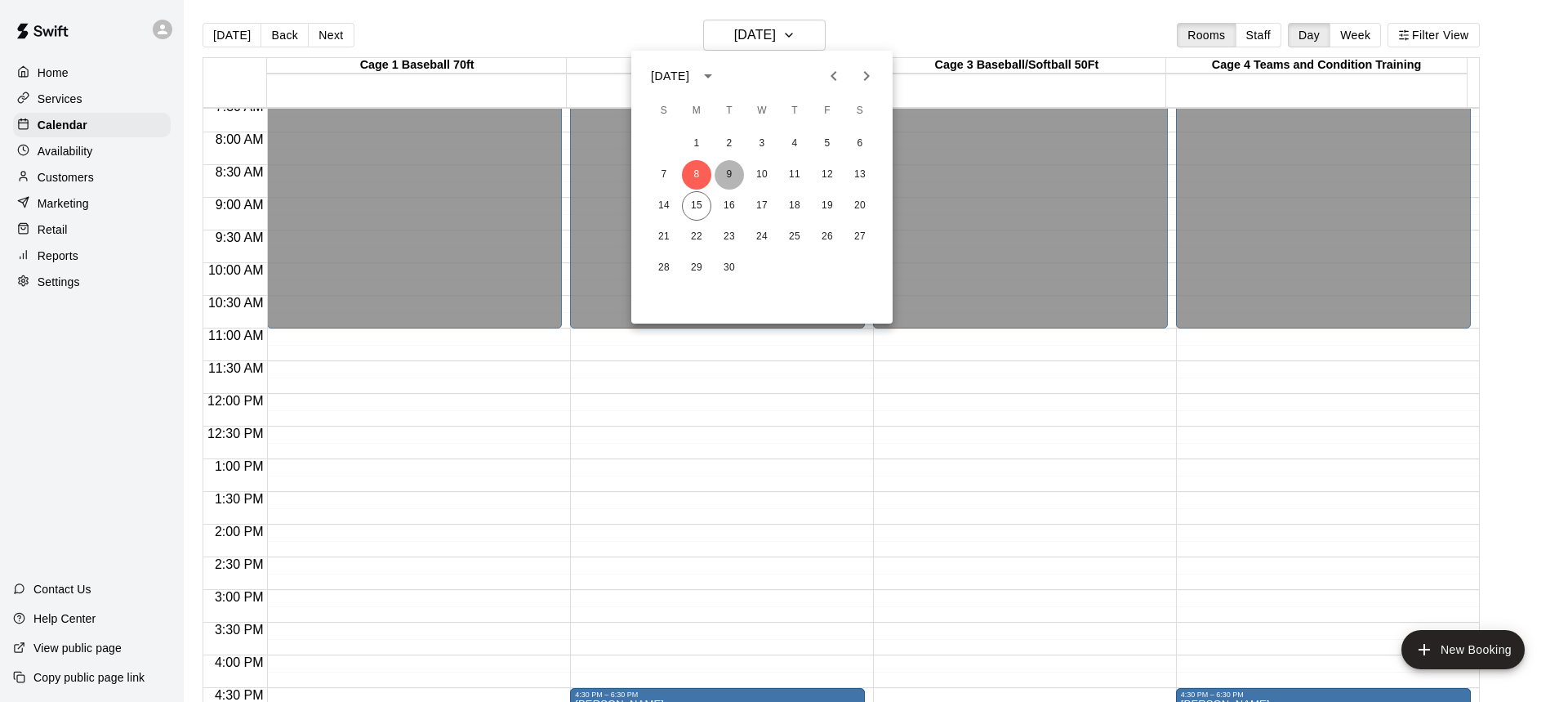
click at [728, 173] on button "9" at bounding box center [729, 174] width 29 height 29
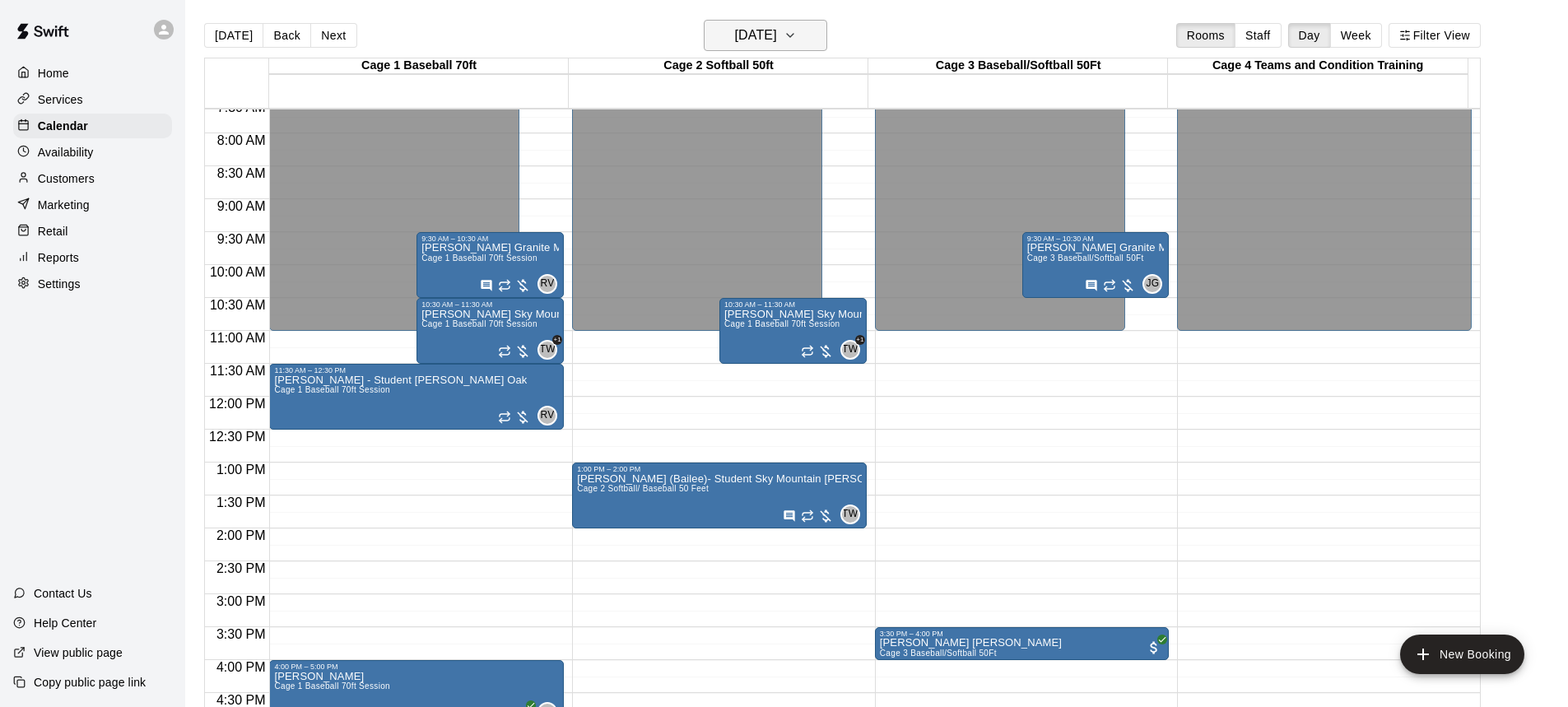
click at [797, 37] on icon "button" at bounding box center [790, 36] width 13 height 20
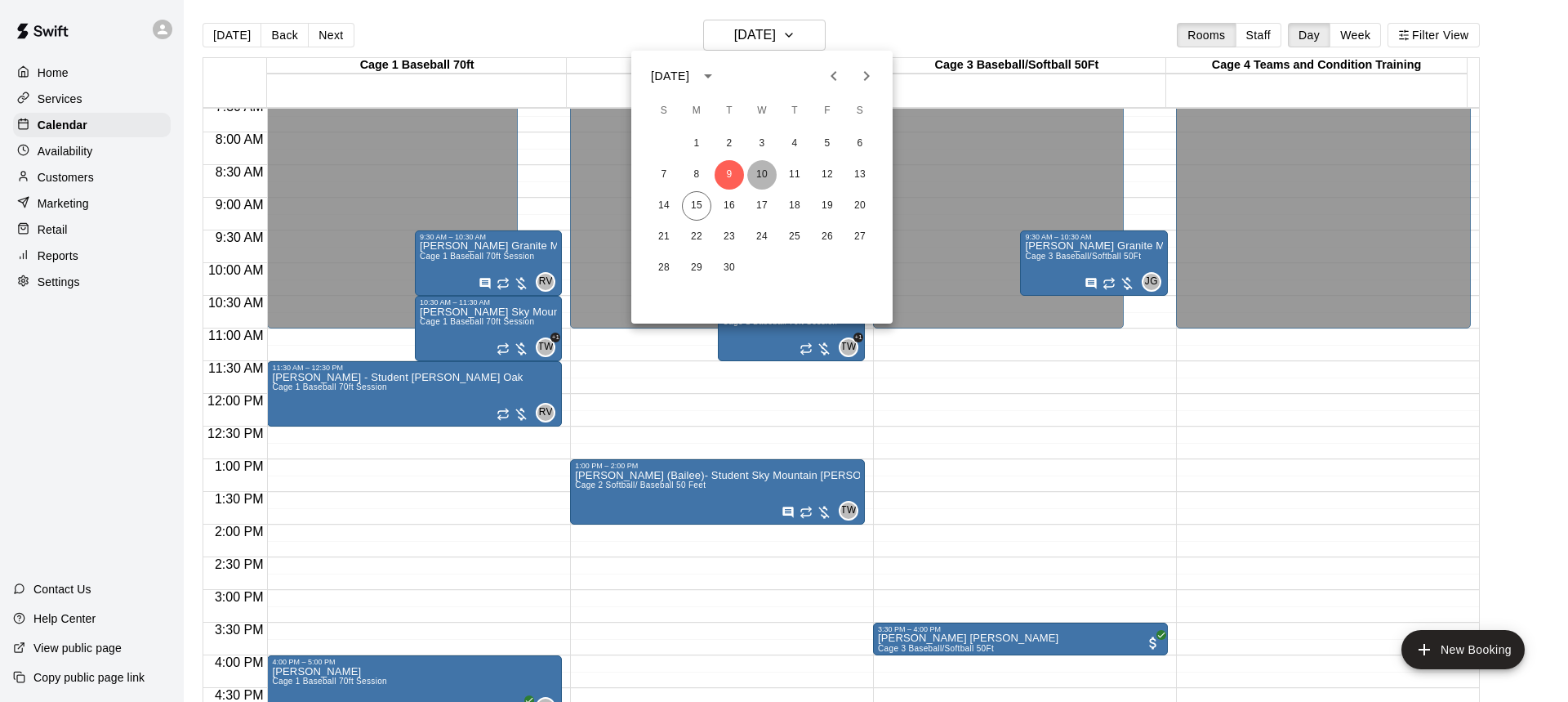
click at [763, 172] on button "10" at bounding box center [762, 174] width 29 height 29
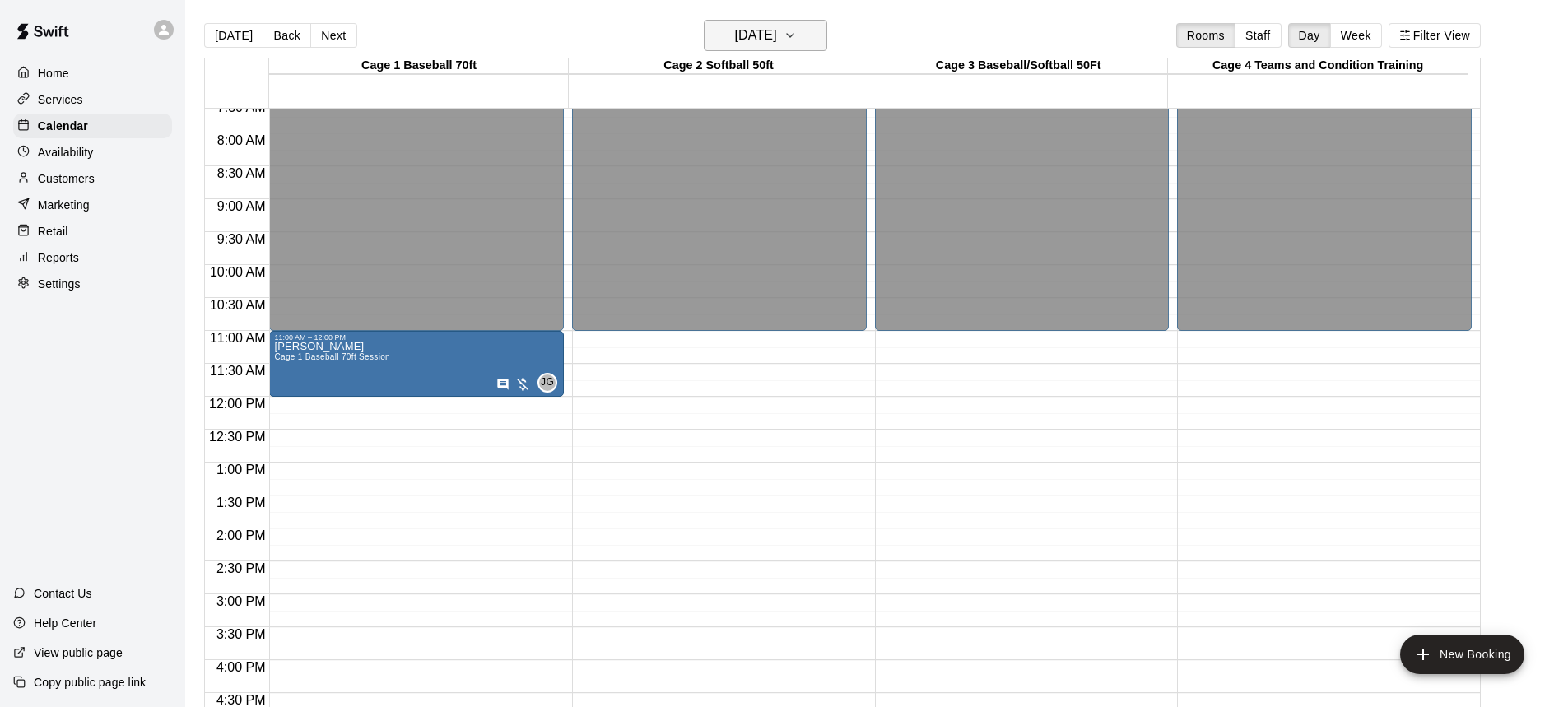
click at [797, 33] on icon "button" at bounding box center [790, 36] width 13 height 20
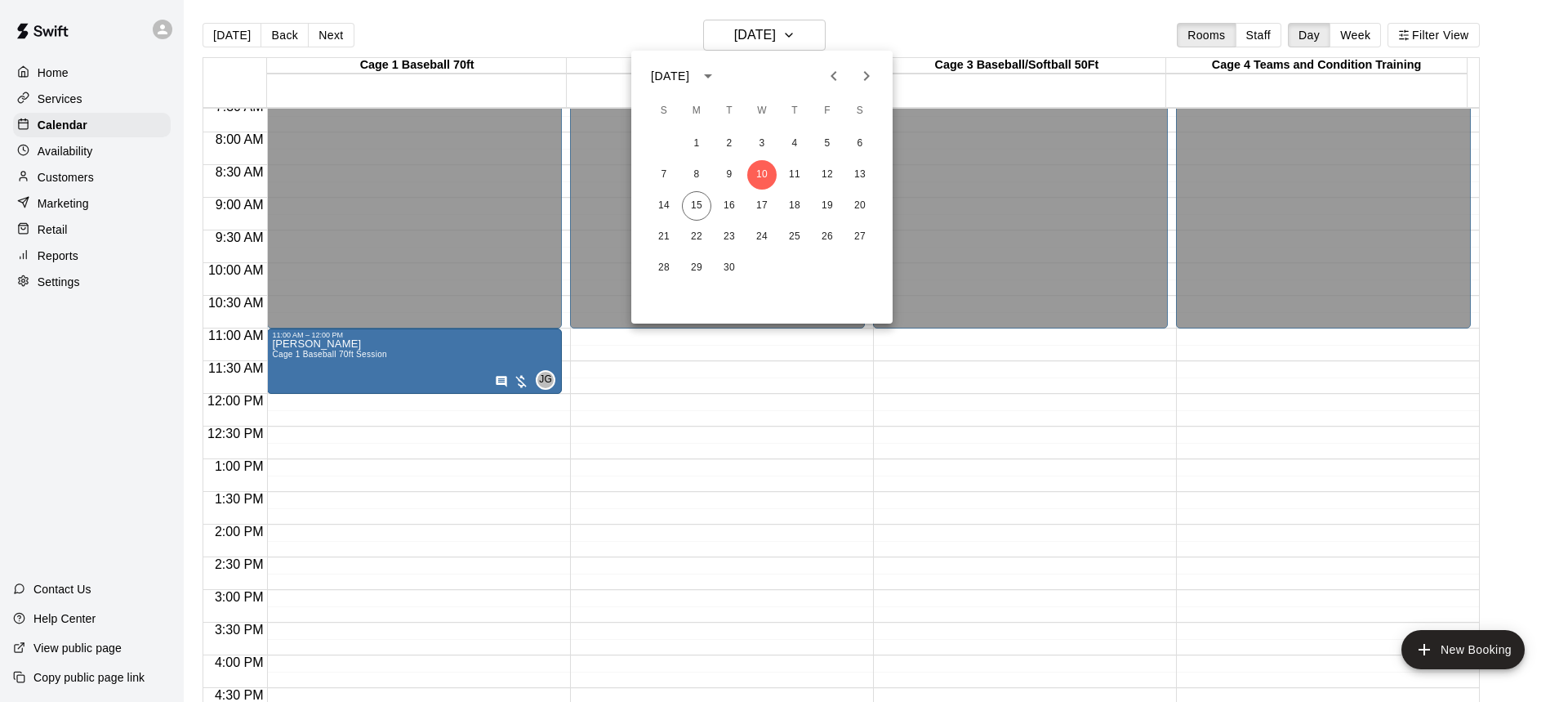
click at [67, 75] on div at bounding box center [784, 351] width 1568 height 702
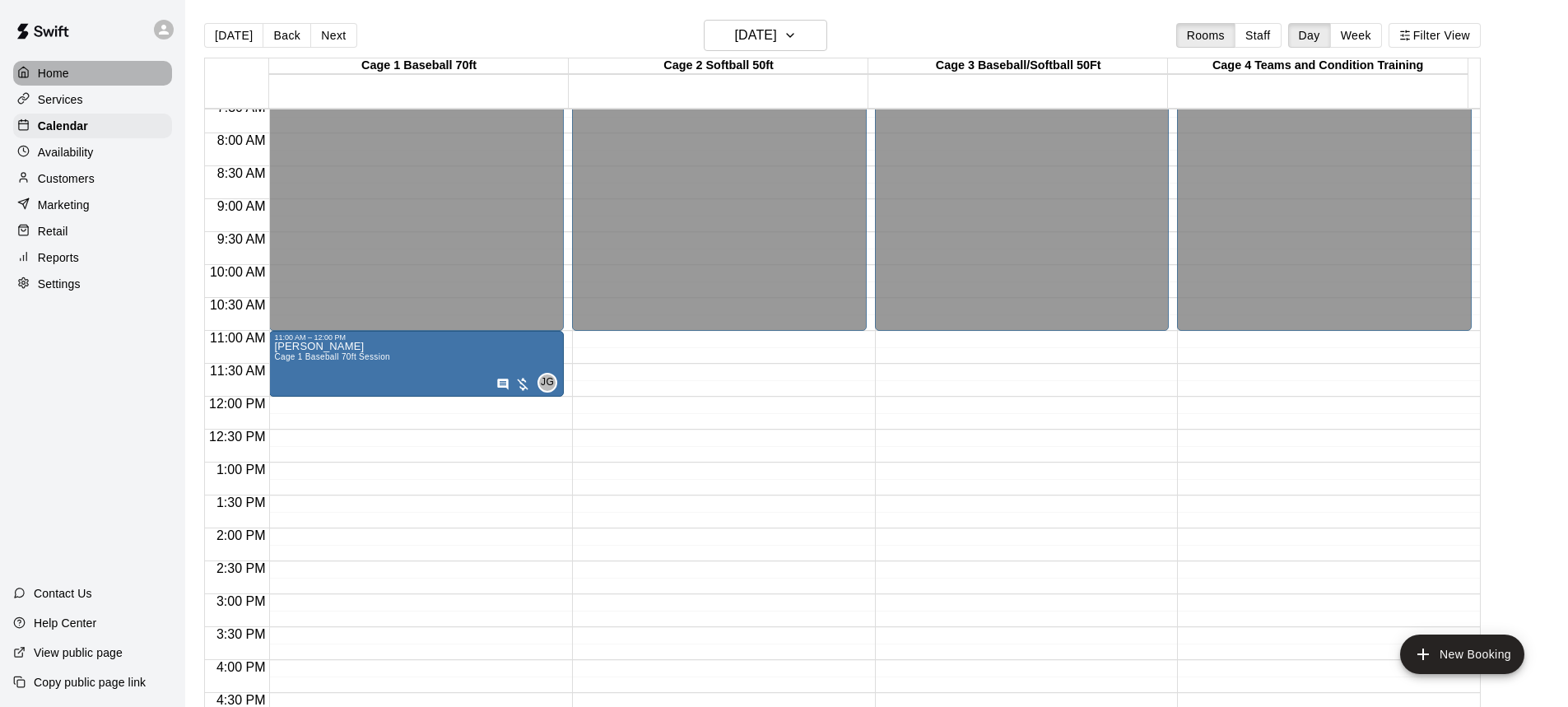
click at [68, 76] on p "Home" at bounding box center [53, 73] width 31 height 16
